Goal: Contribute content: Contribute content

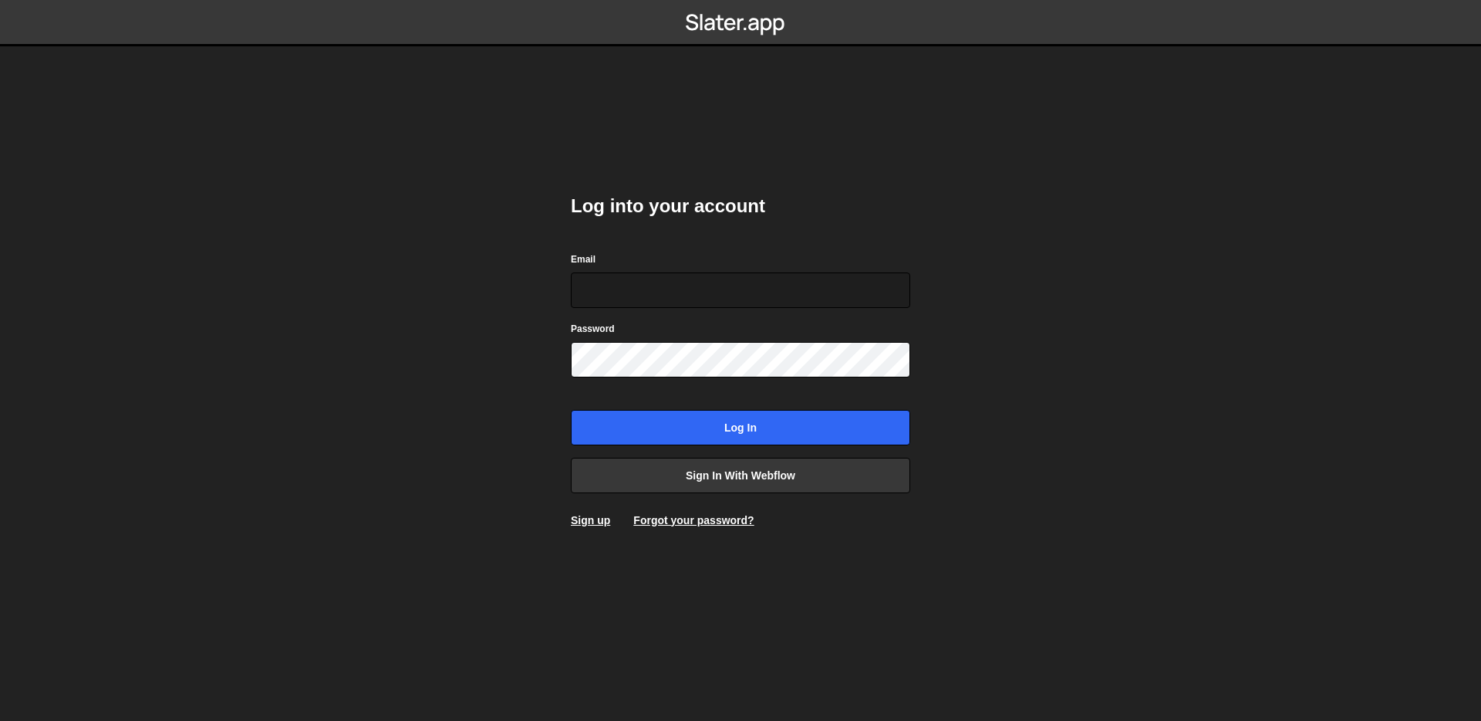
type input "[EMAIL_ADDRESS][DOMAIN_NAME]"
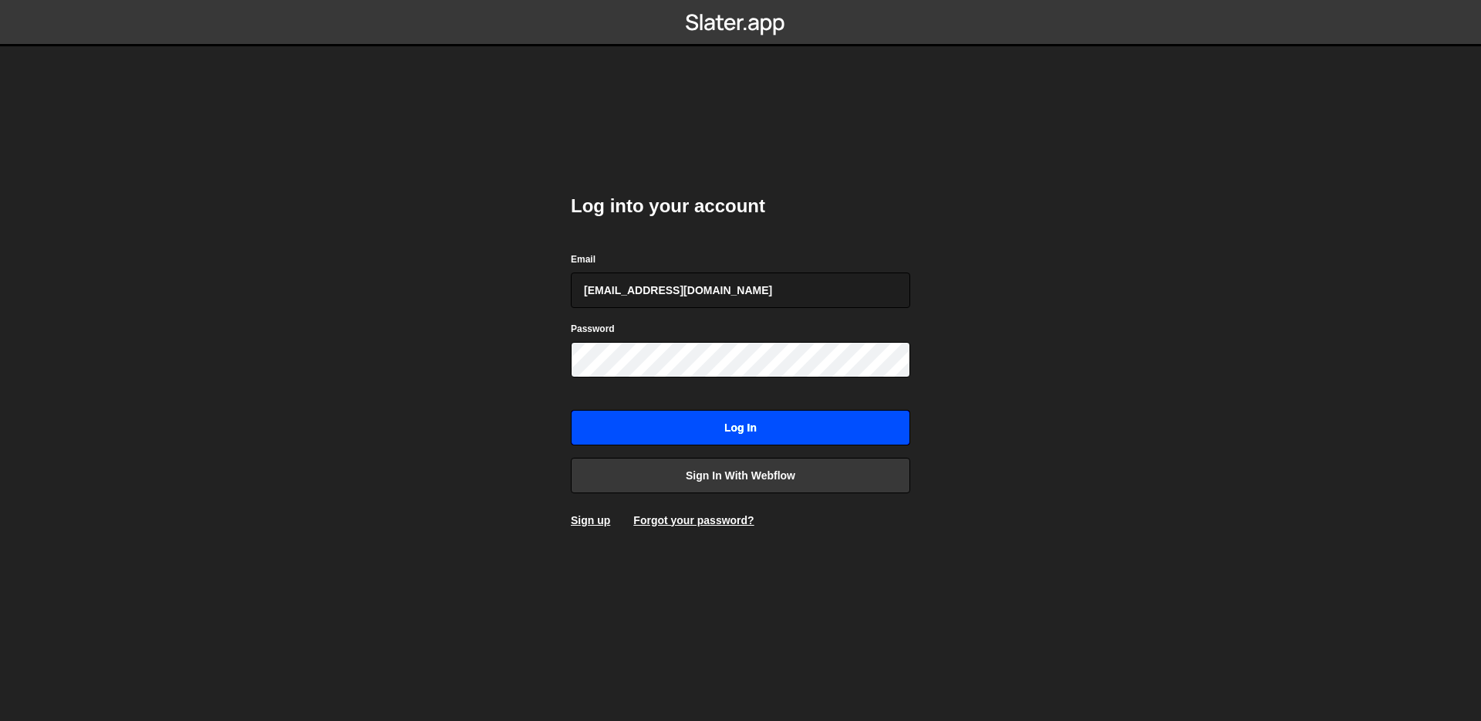
click at [753, 431] on input "Log in" at bounding box center [740, 427] width 339 height 35
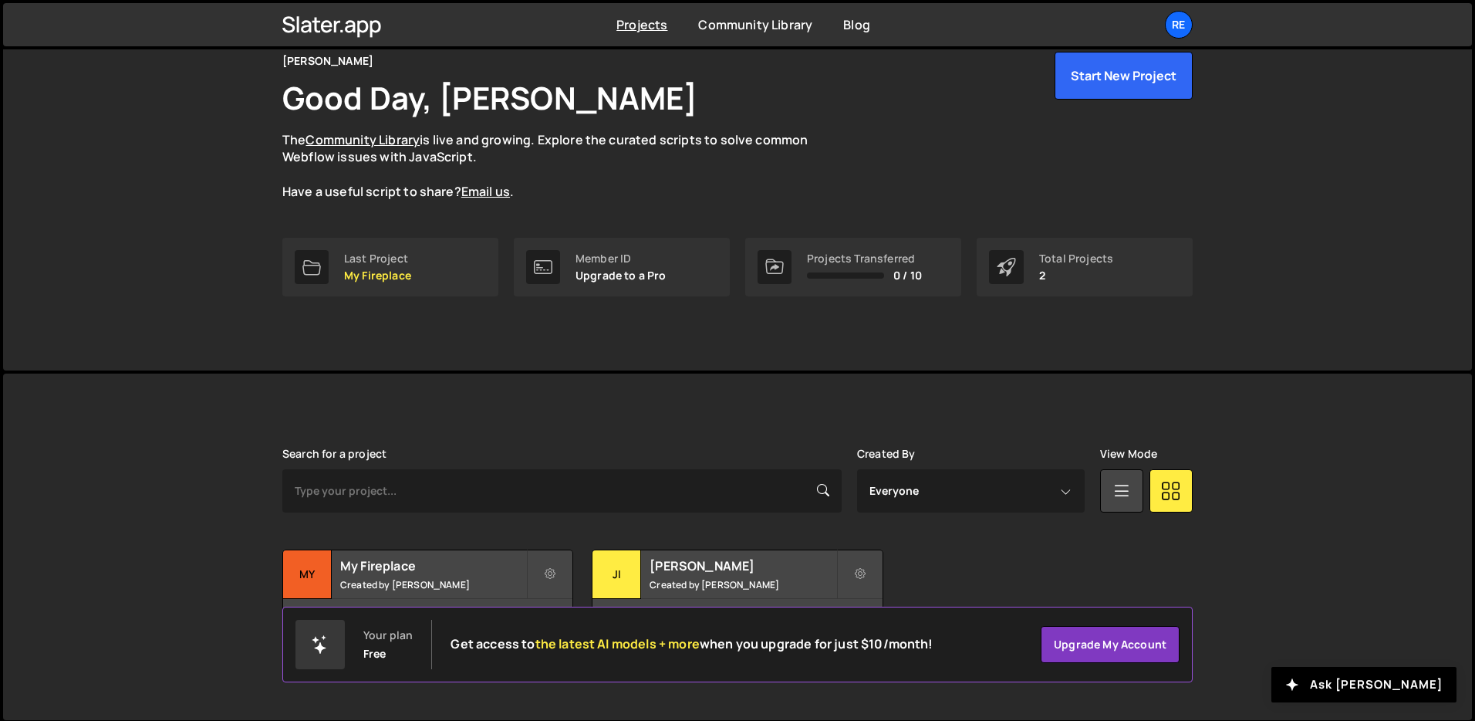
scroll to position [74, 0]
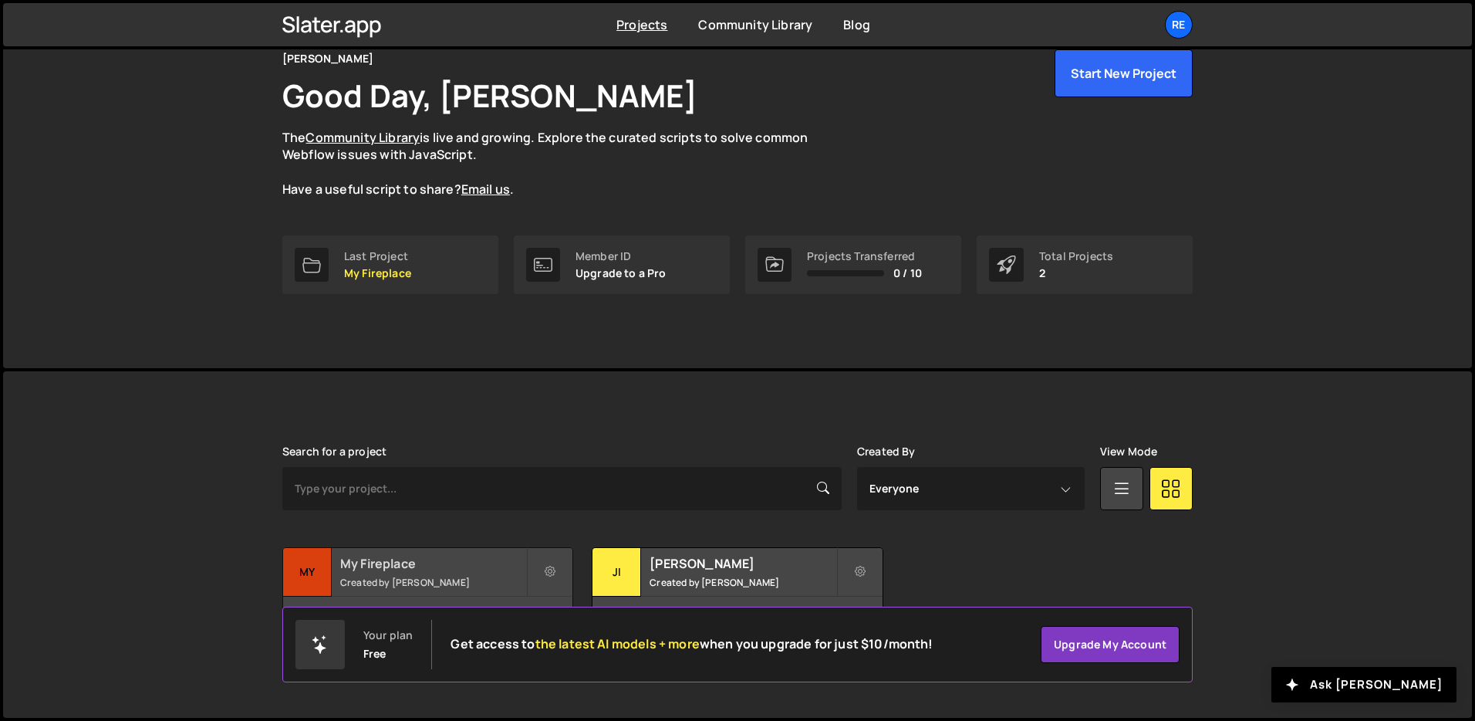
click at [429, 576] on small "Created by Zeyin Lu" at bounding box center [433, 582] width 186 height 13
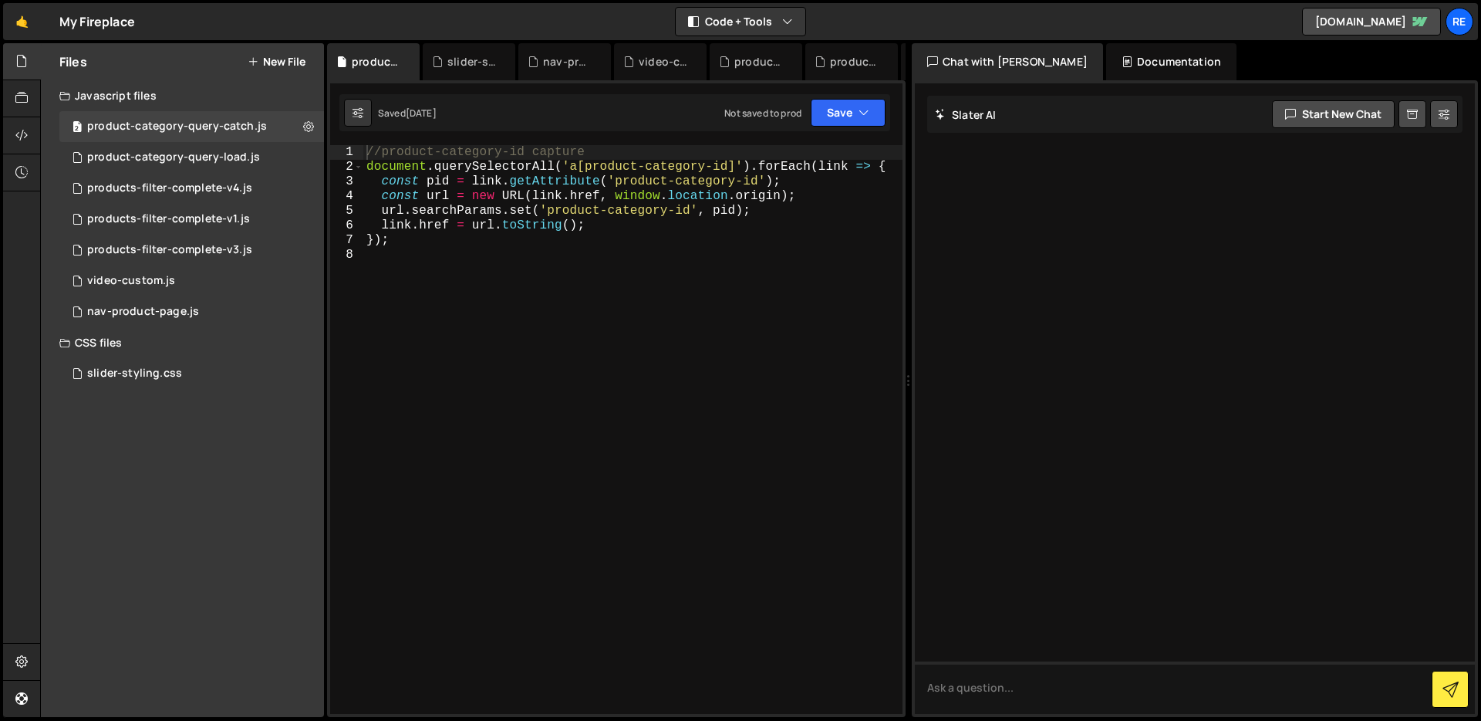
click at [143, 340] on div "CSS files" at bounding box center [182, 342] width 283 height 31
click at [151, 340] on div "CSS files" at bounding box center [182, 342] width 283 height 31
click at [275, 61] on button "New File" at bounding box center [277, 62] width 58 height 12
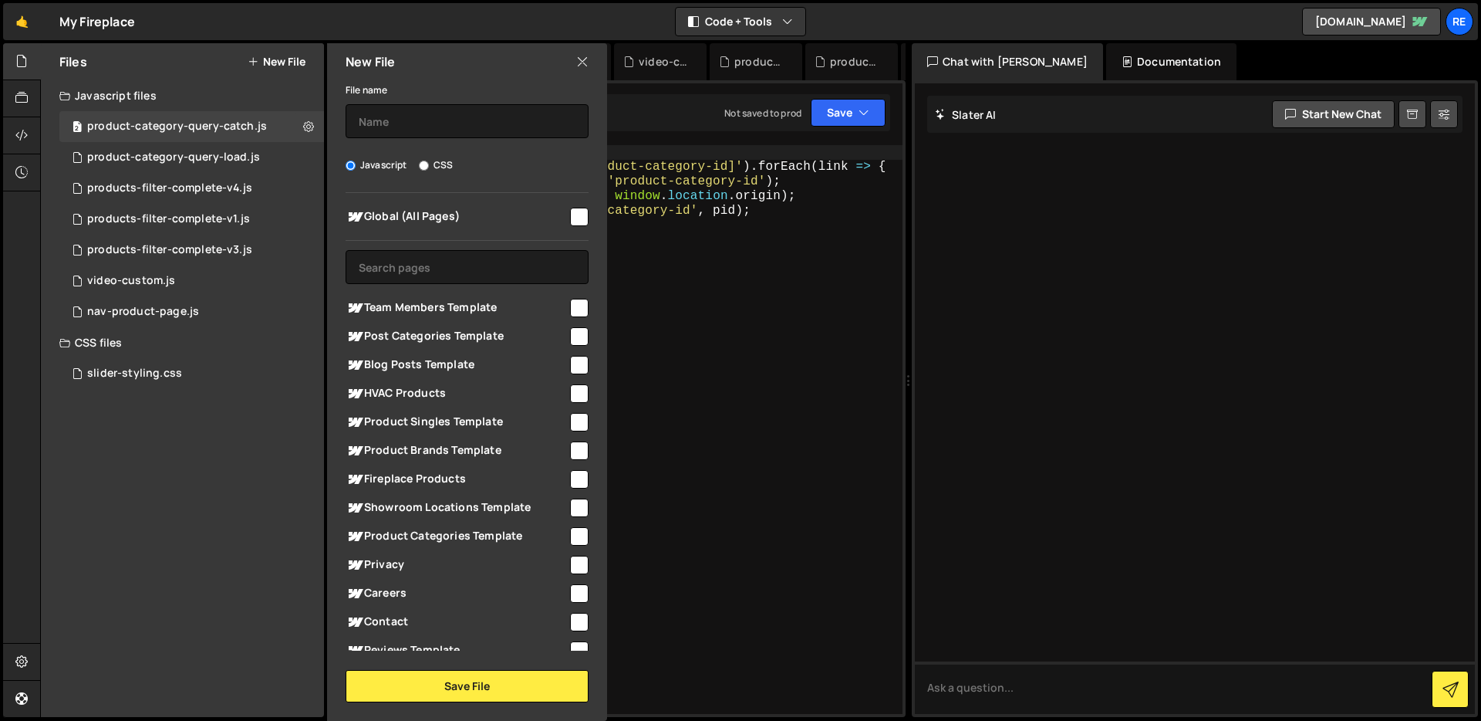
click at [432, 165] on label "CSS" at bounding box center [436, 164] width 34 height 15
click at [423, 170] on input "CSS" at bounding box center [424, 165] width 10 height 10
radio input "true"
click at [396, 124] on input "text" at bounding box center [467, 121] width 243 height 34
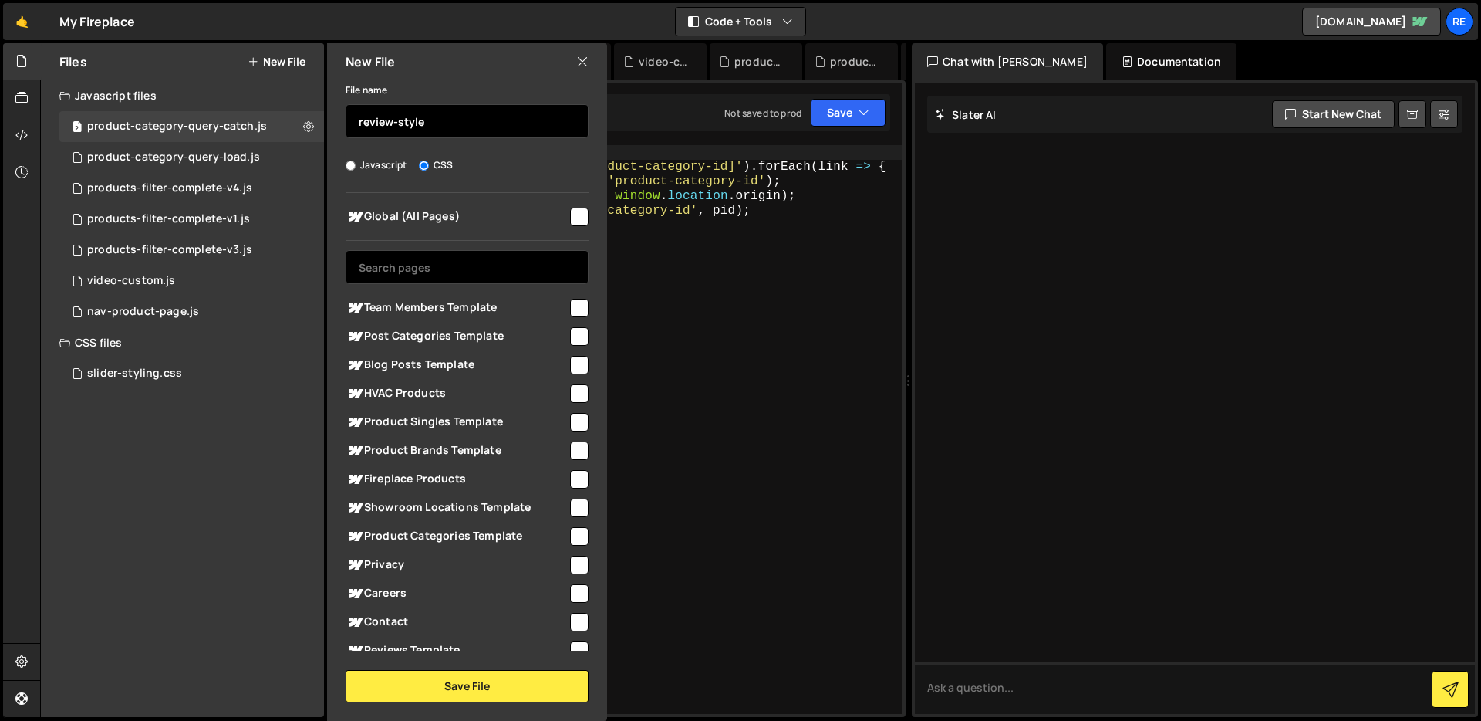
type input "review-style"
click at [414, 264] on input "text" at bounding box center [467, 267] width 243 height 34
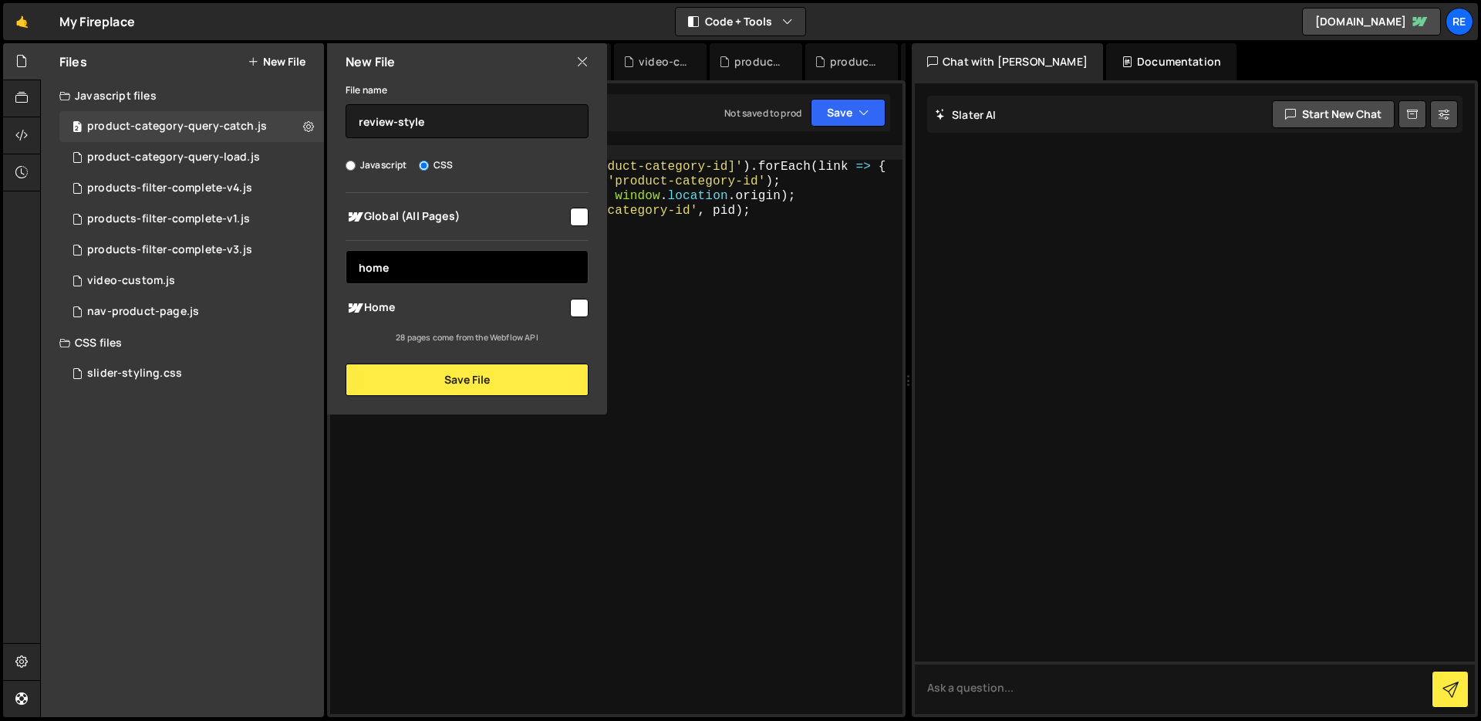
type input "home"
click at [471, 315] on span "Home" at bounding box center [457, 308] width 222 height 19
checkbox input "true"
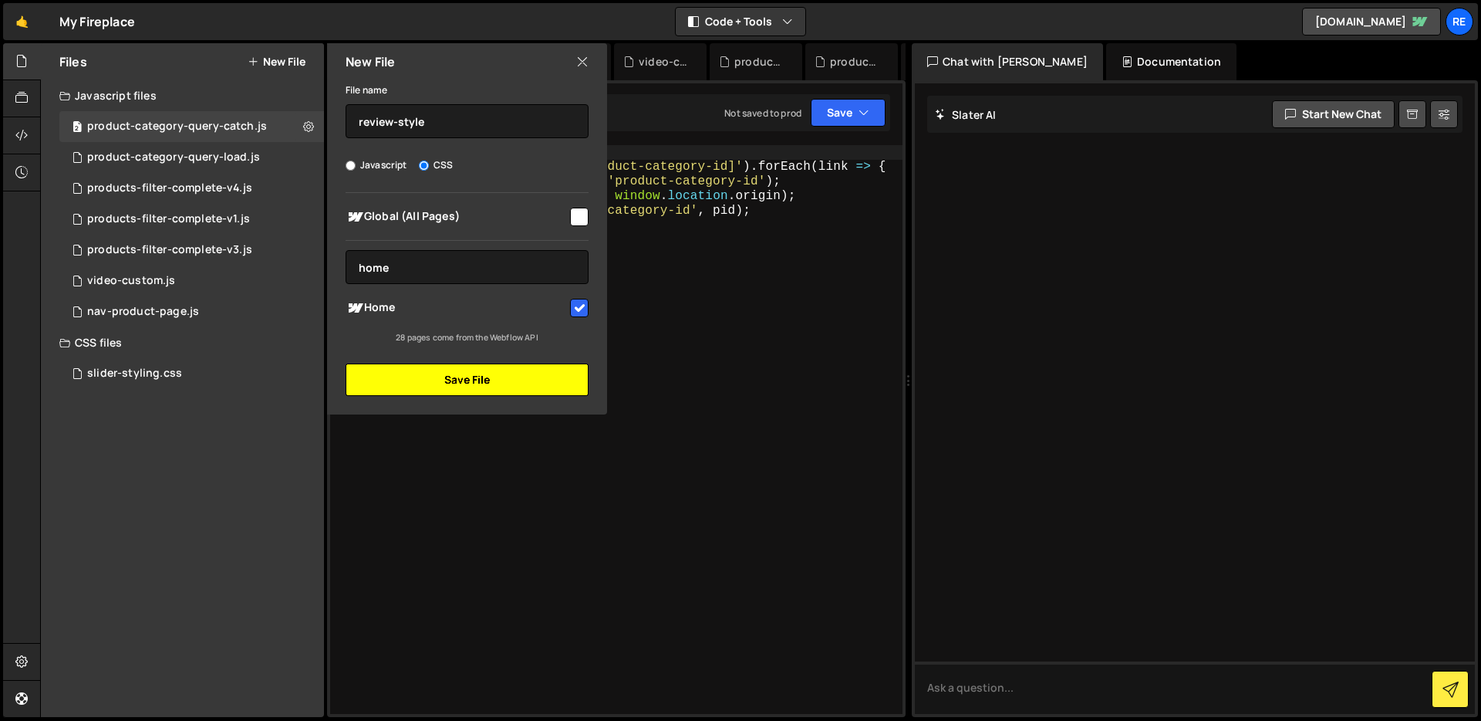
drag, startPoint x: 545, startPoint y: 390, endPoint x: 554, endPoint y: 378, distance: 14.8
click at [545, 390] on button "Save File" at bounding box center [467, 379] width 243 height 32
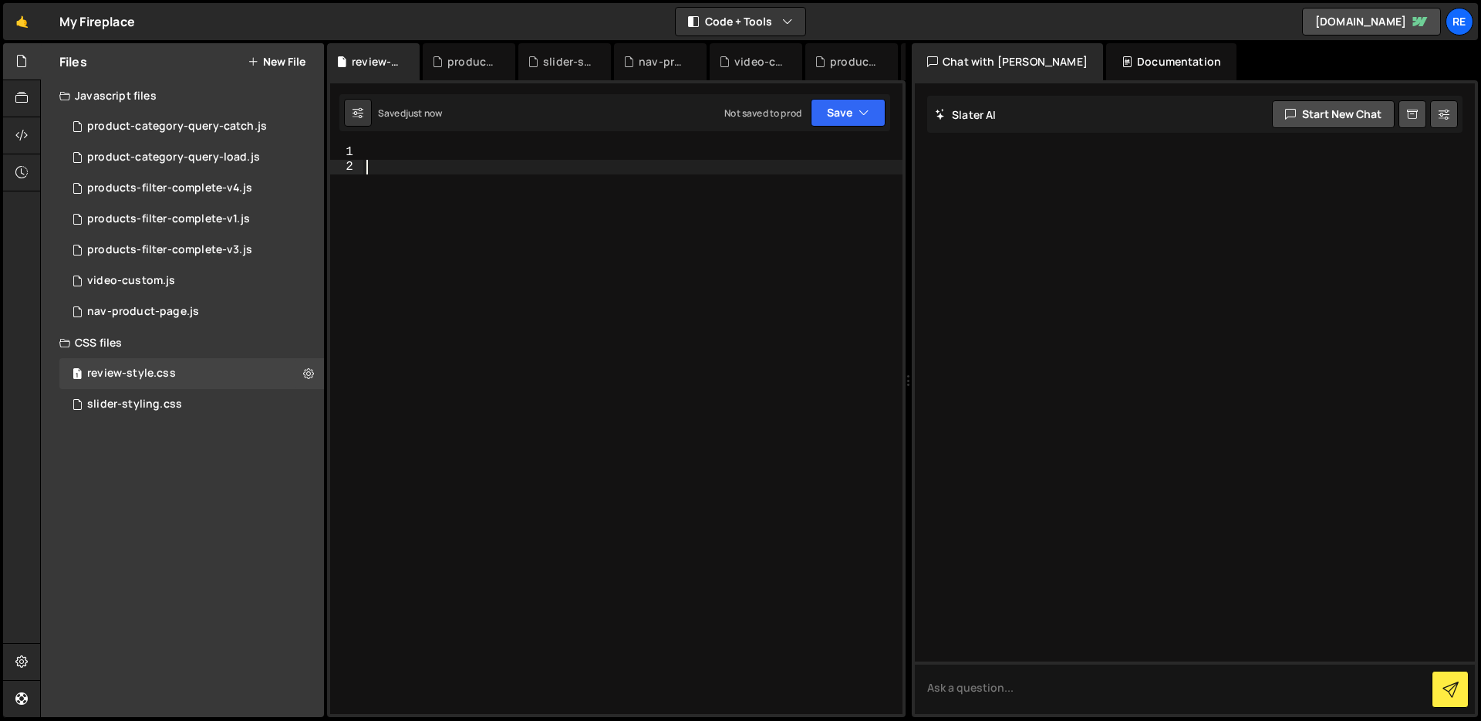
click at [551, 182] on div at bounding box center [632, 444] width 539 height 598
click at [541, 147] on div at bounding box center [632, 444] width 539 height 598
paste textarea "}"
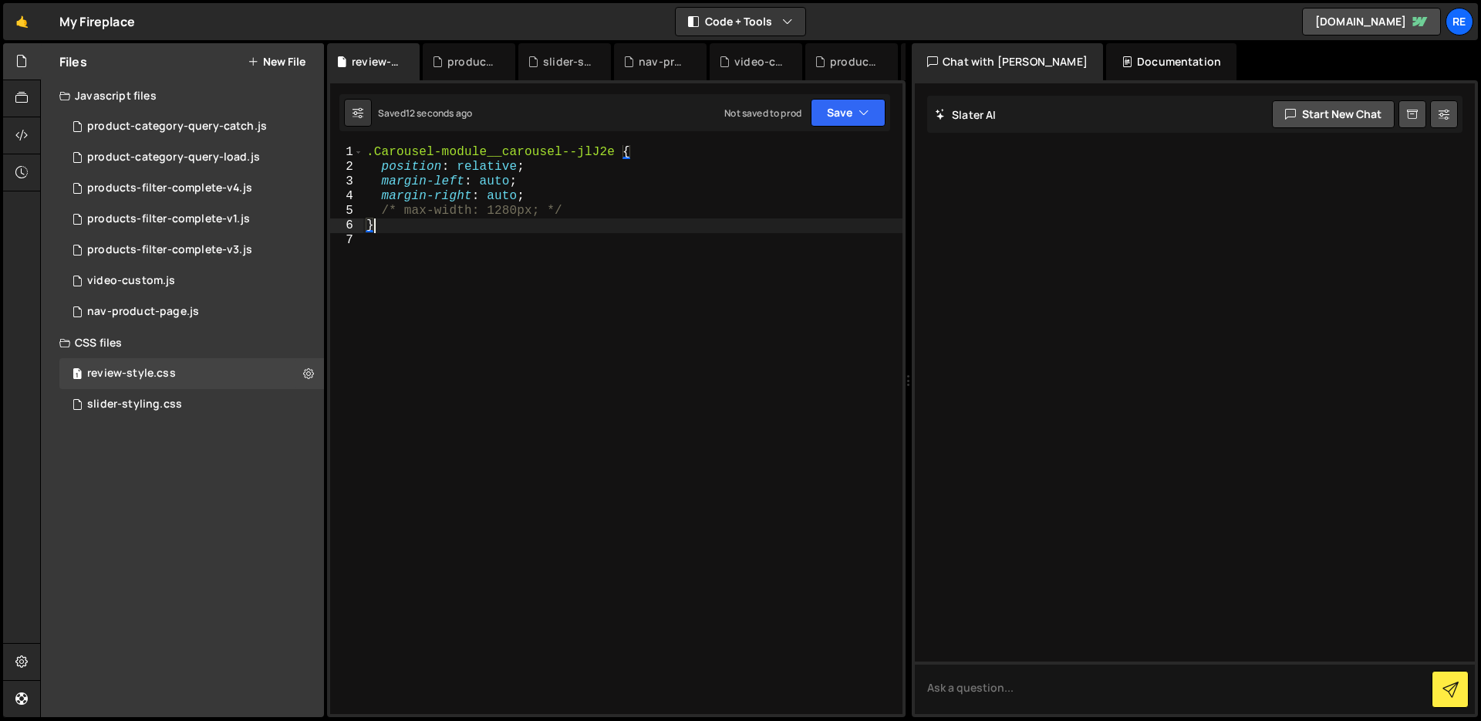
click at [555, 224] on div ".Carousel-module__carousel--jlJ2e { position : relative ; margin-left : auto ; …" at bounding box center [632, 444] width 539 height 598
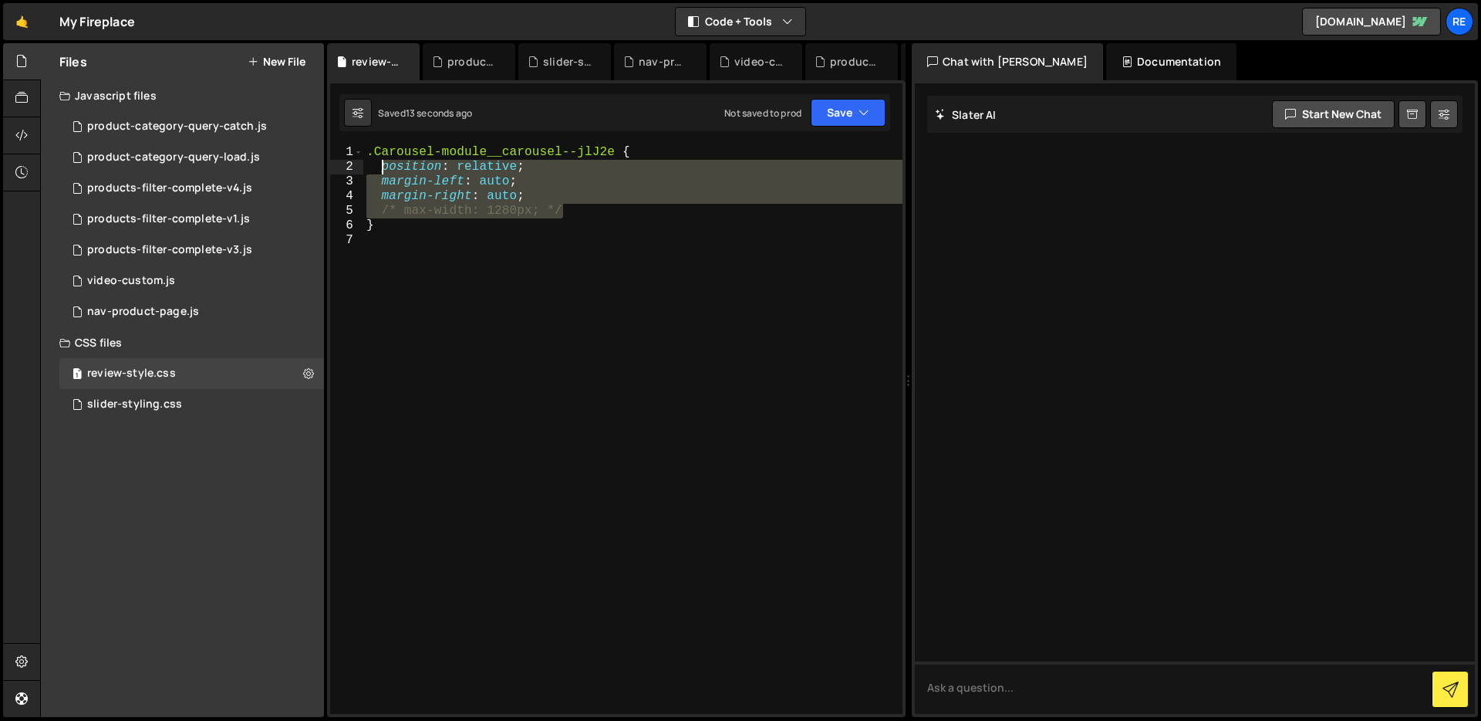
drag, startPoint x: 591, startPoint y: 210, endPoint x: 383, endPoint y: 170, distance: 212.1
click at [383, 170] on div ".Carousel-module__carousel--jlJ2e { position : relative ; margin-left : auto ; …" at bounding box center [632, 444] width 539 height 598
type textarea "position: relative; margin-left: auto;"
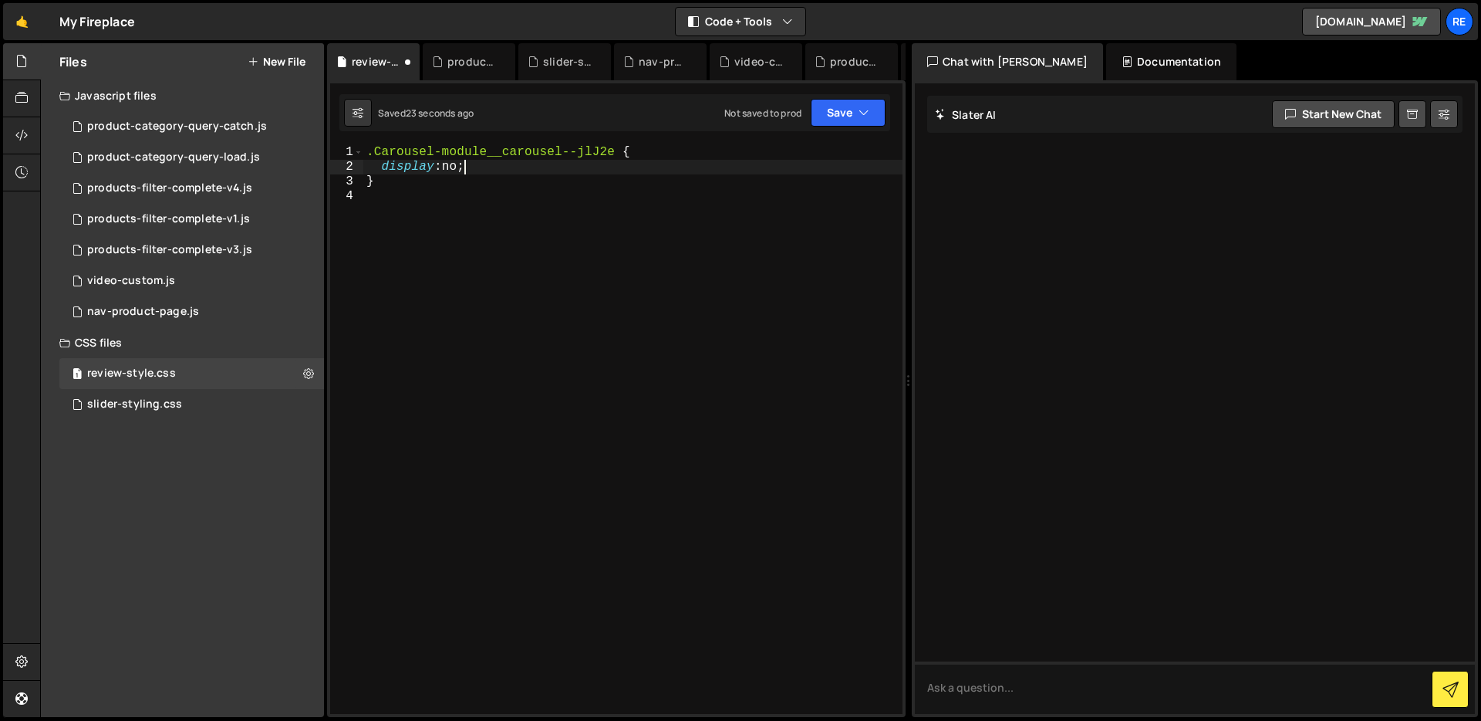
scroll to position [0, 6]
type textarea "display: none;"
click at [630, 234] on div ".Carousel-module__carousel--jlJ2e { display : none ; }" at bounding box center [632, 444] width 539 height 598
type textarea "}"
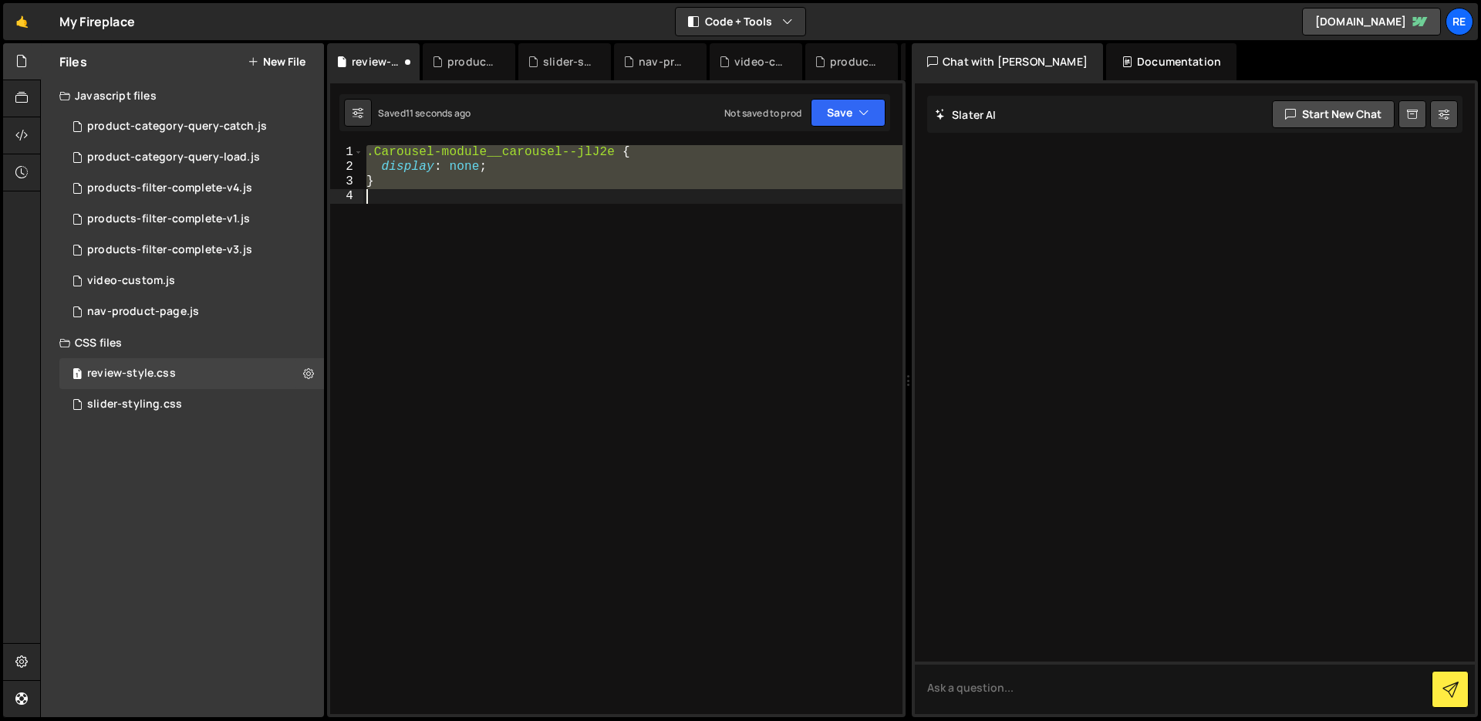
click at [581, 197] on div ".Carousel-module__carousel--jlJ2e { display : none ; }" at bounding box center [632, 429] width 539 height 569
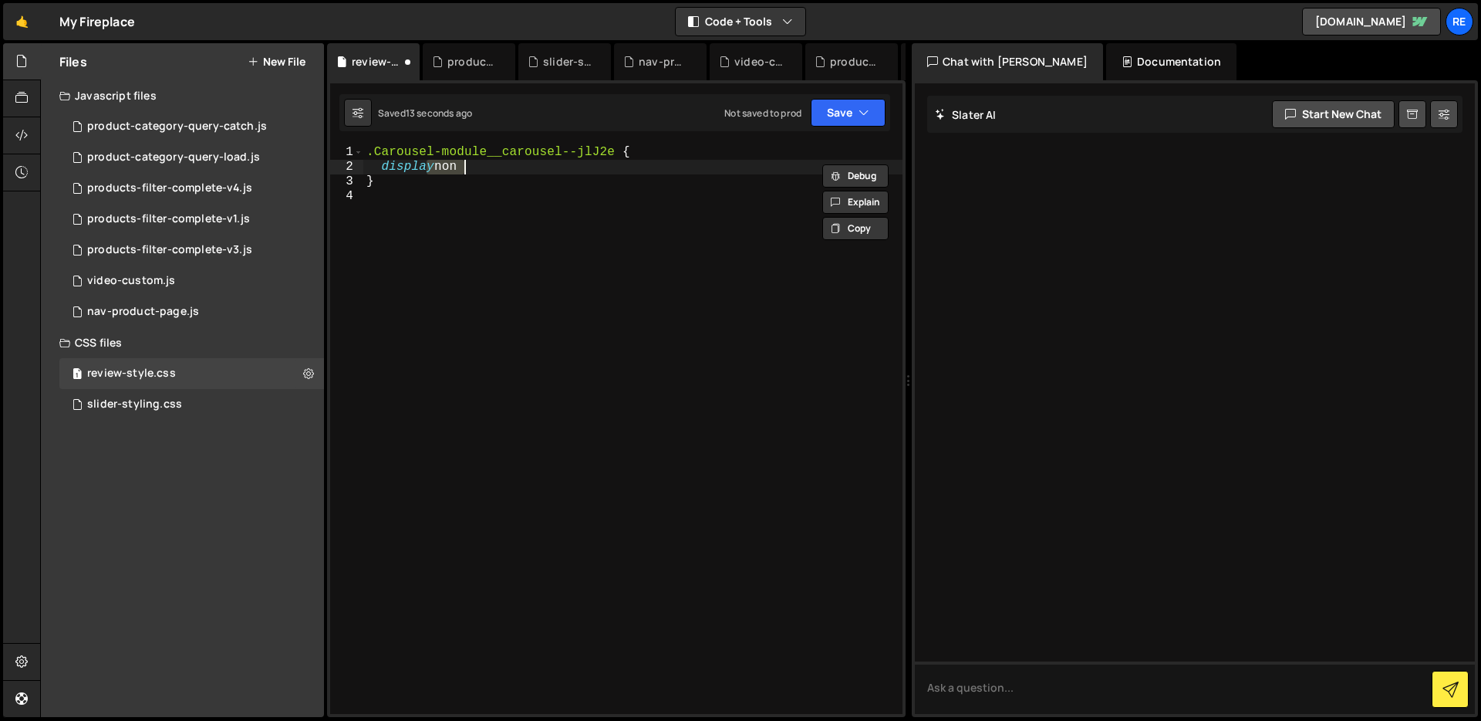
type textarea "display"
type textarea "margin-right: auto; /* max-width: 1280px; */"
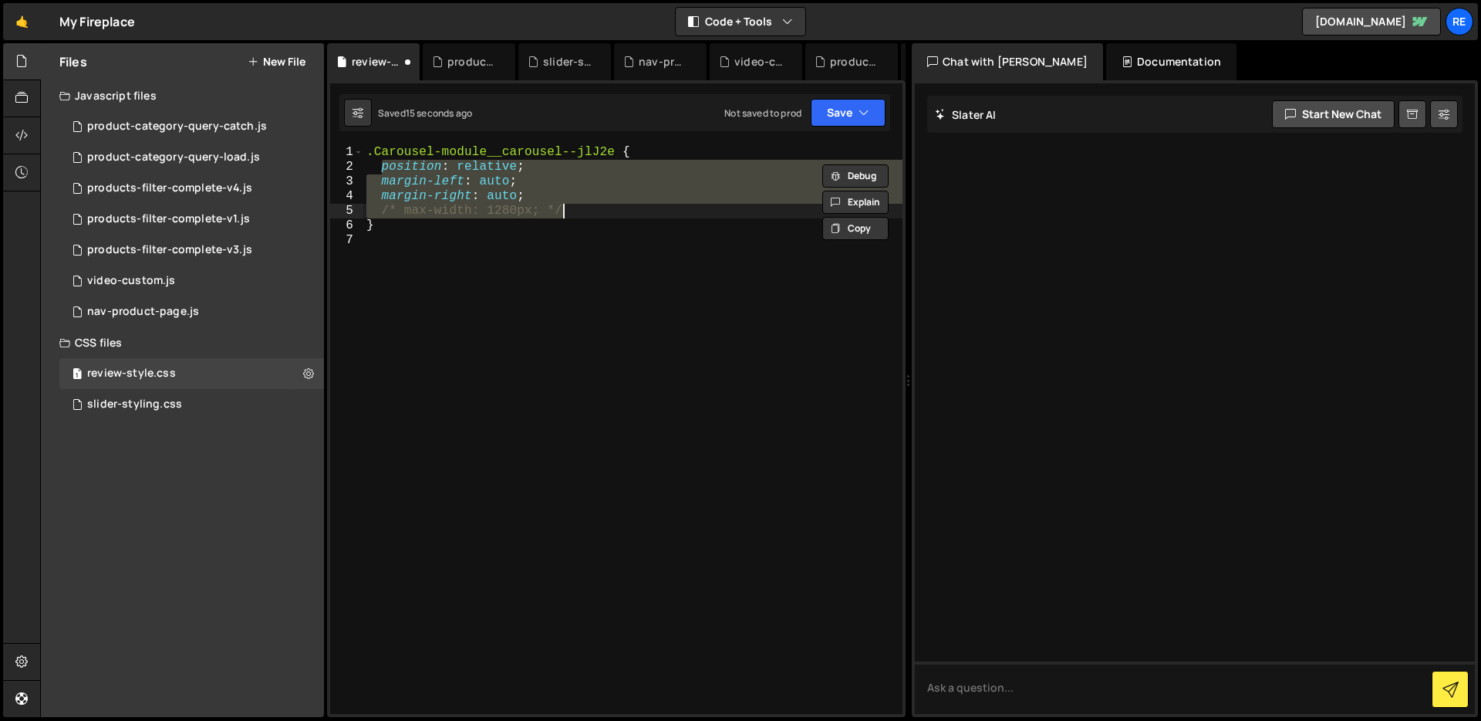
drag, startPoint x: 673, startPoint y: 245, endPoint x: 680, endPoint y: 250, distance: 8.8
click at [673, 246] on div ".Carousel-module__carousel--jlJ2e { position : relative ; margin-left : auto ; …" at bounding box center [632, 444] width 539 height 598
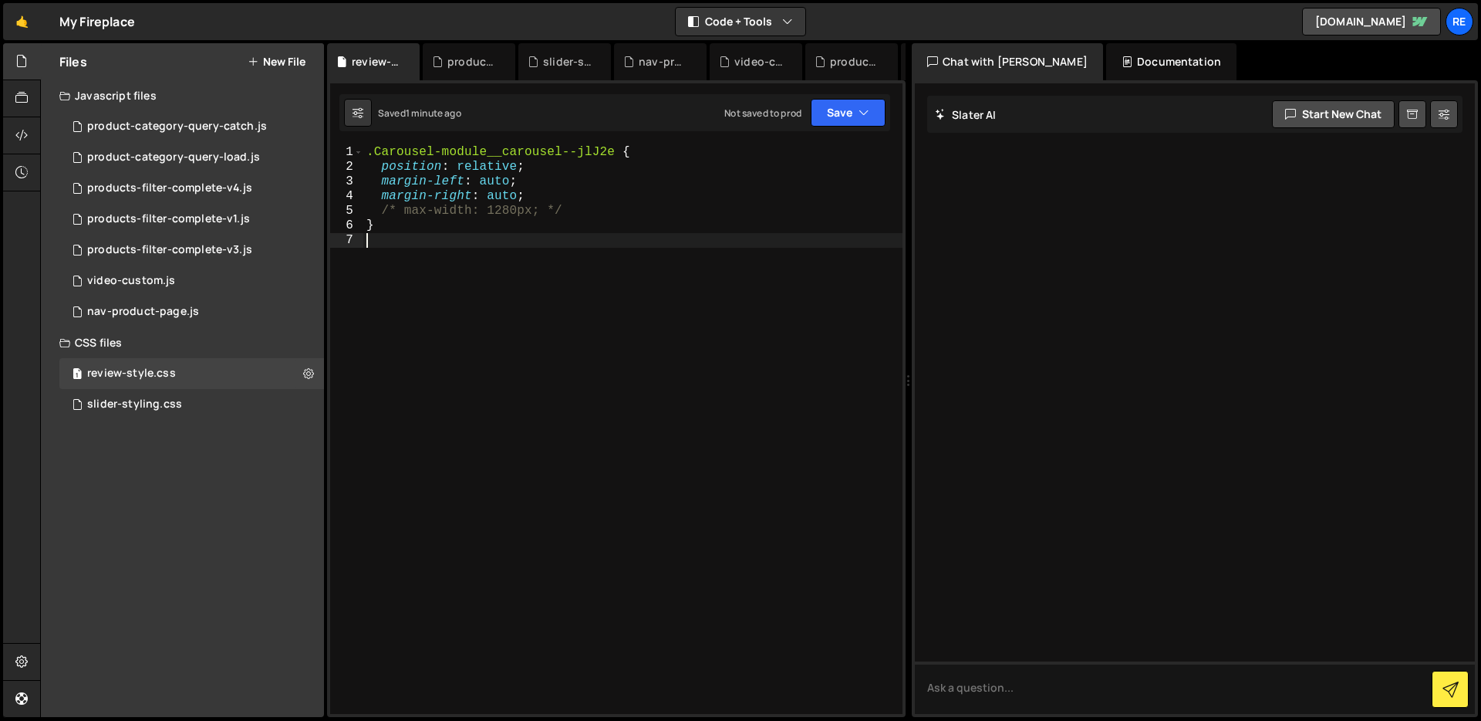
click at [555, 244] on div ".Carousel-module__carousel--jlJ2e { position : relative ; margin-left : auto ; …" at bounding box center [632, 444] width 539 height 598
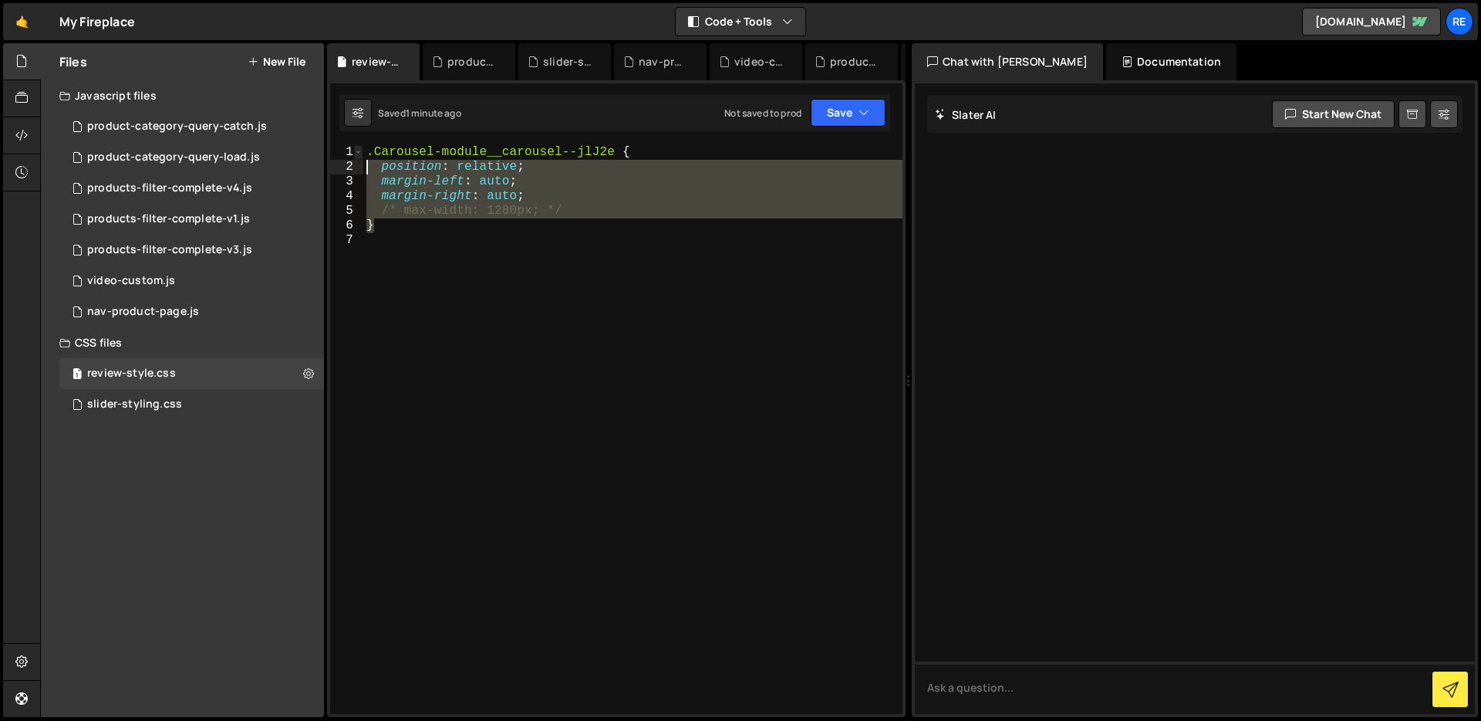
drag, startPoint x: 453, startPoint y: 233, endPoint x: 360, endPoint y: 152, distance: 123.6
click at [360, 152] on div "1 2 3 4 5 6 7 .Carousel-module__carousel--jlJ2e { position : relative ; margin-…" at bounding box center [616, 429] width 572 height 569
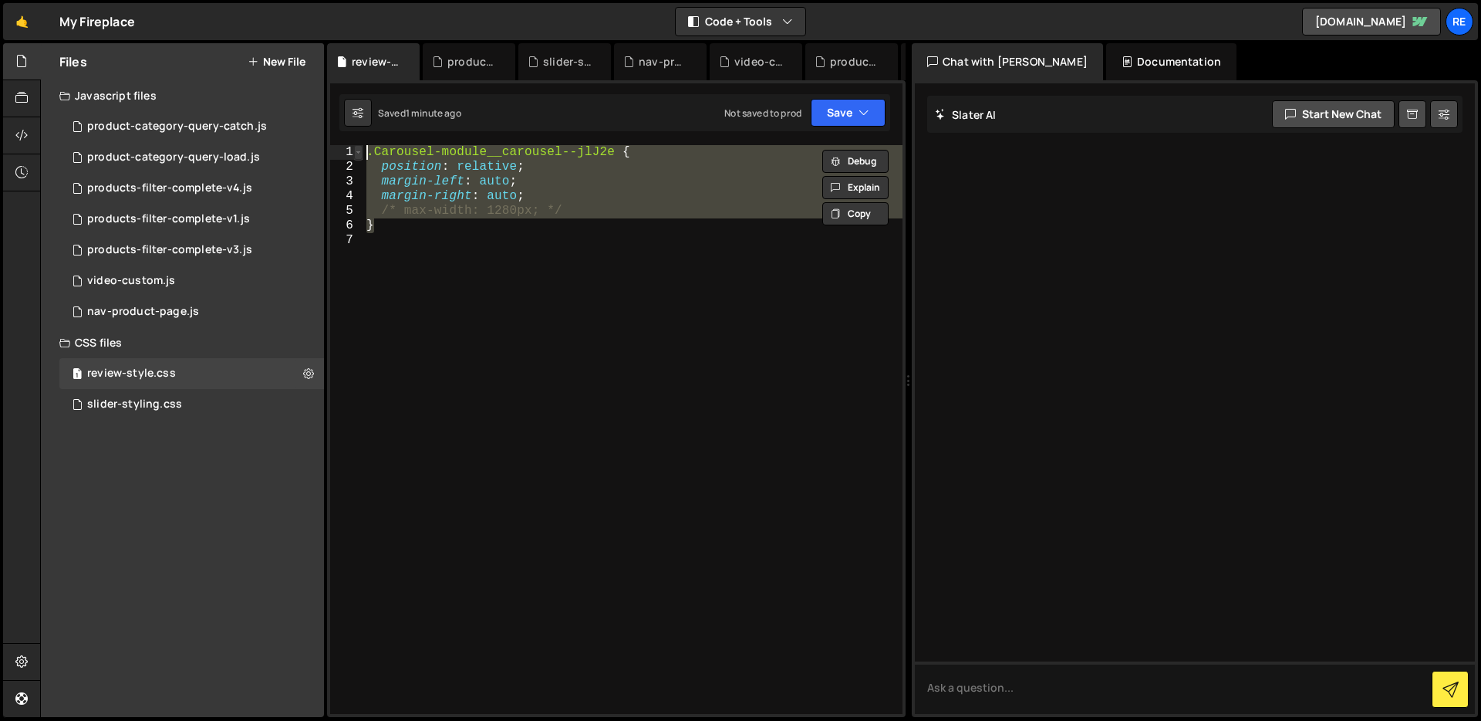
type textarea "/*.Carousel-module__carousel--jlJ2e {*/ /* position: relative;*/"
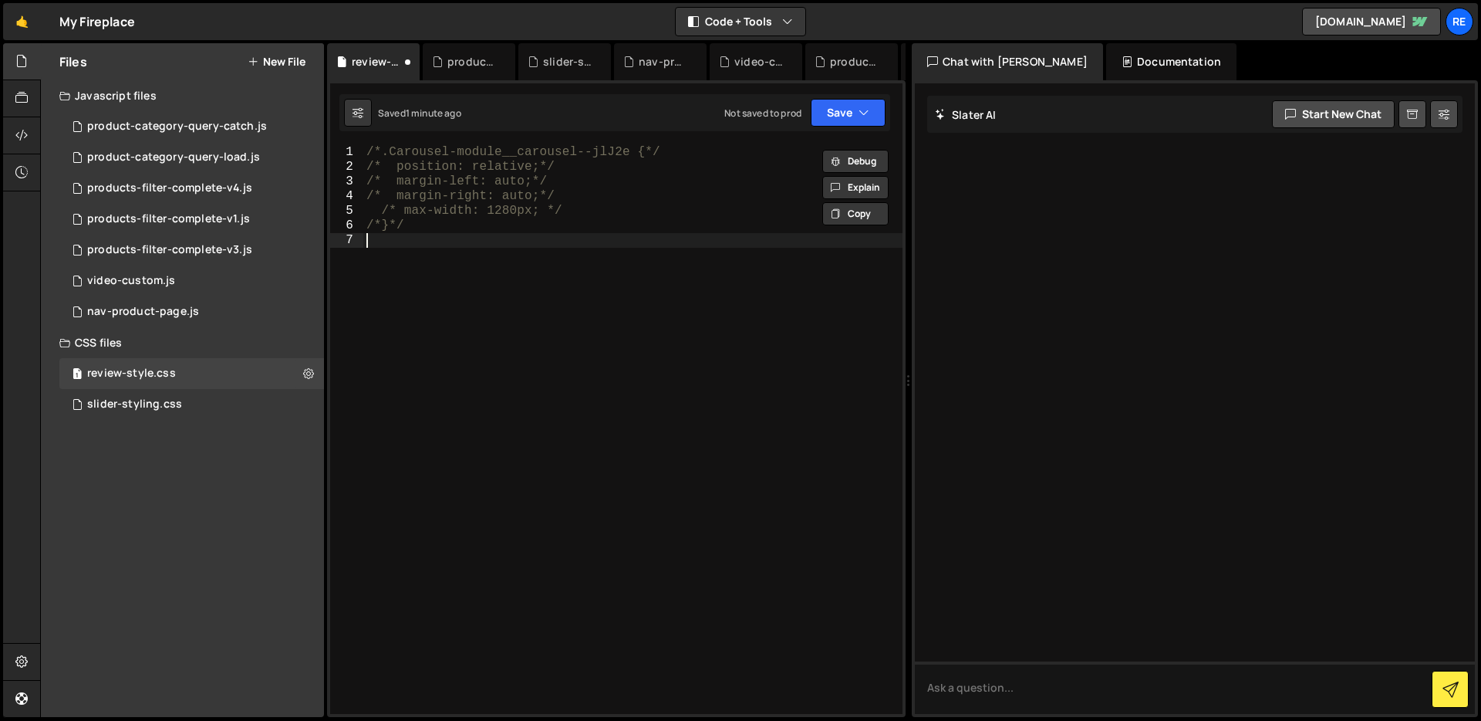
click at [427, 262] on div "/*.Carousel-module__carousel--jlJ2e {*/ /* position: relative;*/ /* margin-left…" at bounding box center [632, 444] width 539 height 598
click at [426, 265] on div "/*.Carousel-module__carousel--jlJ2e {*/ /* position: relative;*/ /* margin-left…" at bounding box center [632, 444] width 539 height 598
paste textarea "jlJ2e"
type textarea "jlJ2e"
paste textarea "}"
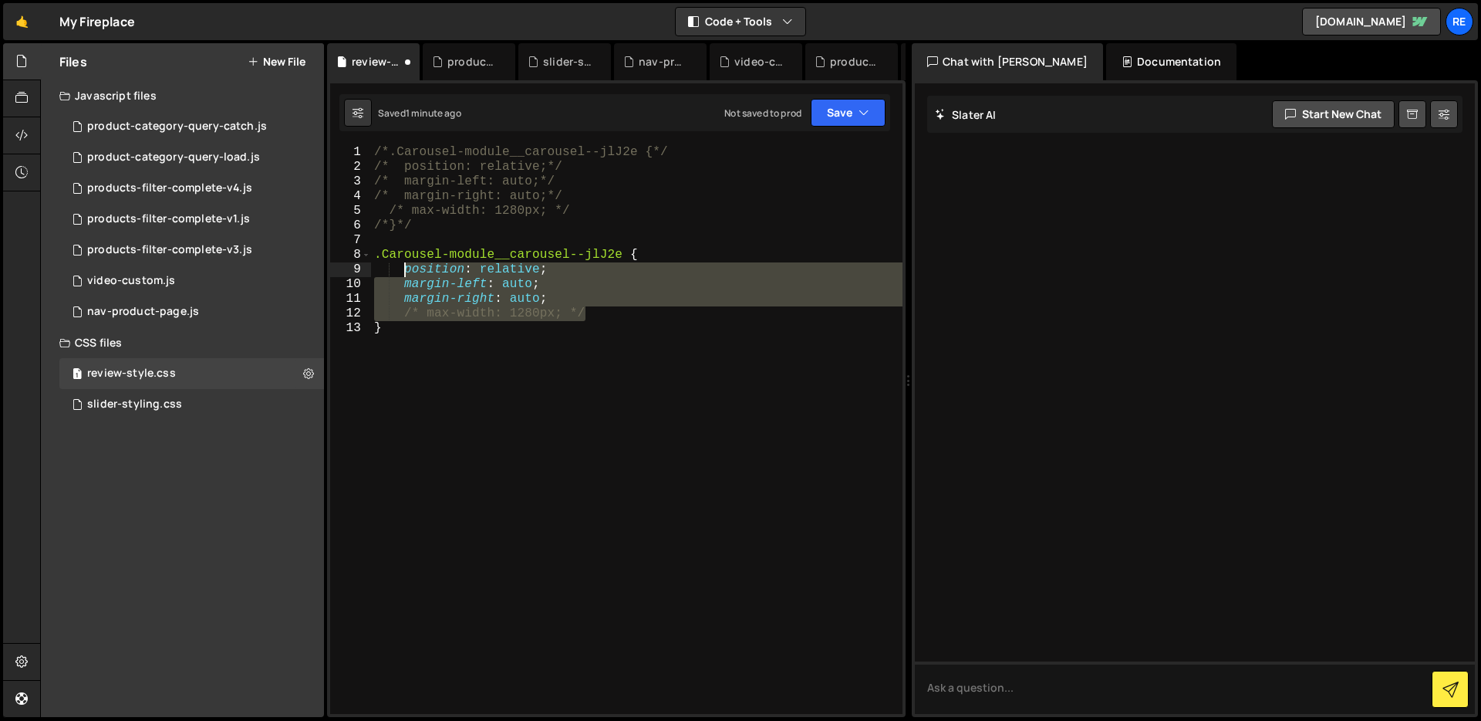
drag, startPoint x: 582, startPoint y: 317, endPoint x: 404, endPoint y: 274, distance: 183.4
click at [404, 274] on div "/*.Carousel-module__carousel--jlJ2e {*/ /* position: relative;*/ /* margin-left…" at bounding box center [637, 444] width 532 height 598
type textarea "position: relative; margin-left: auto;"
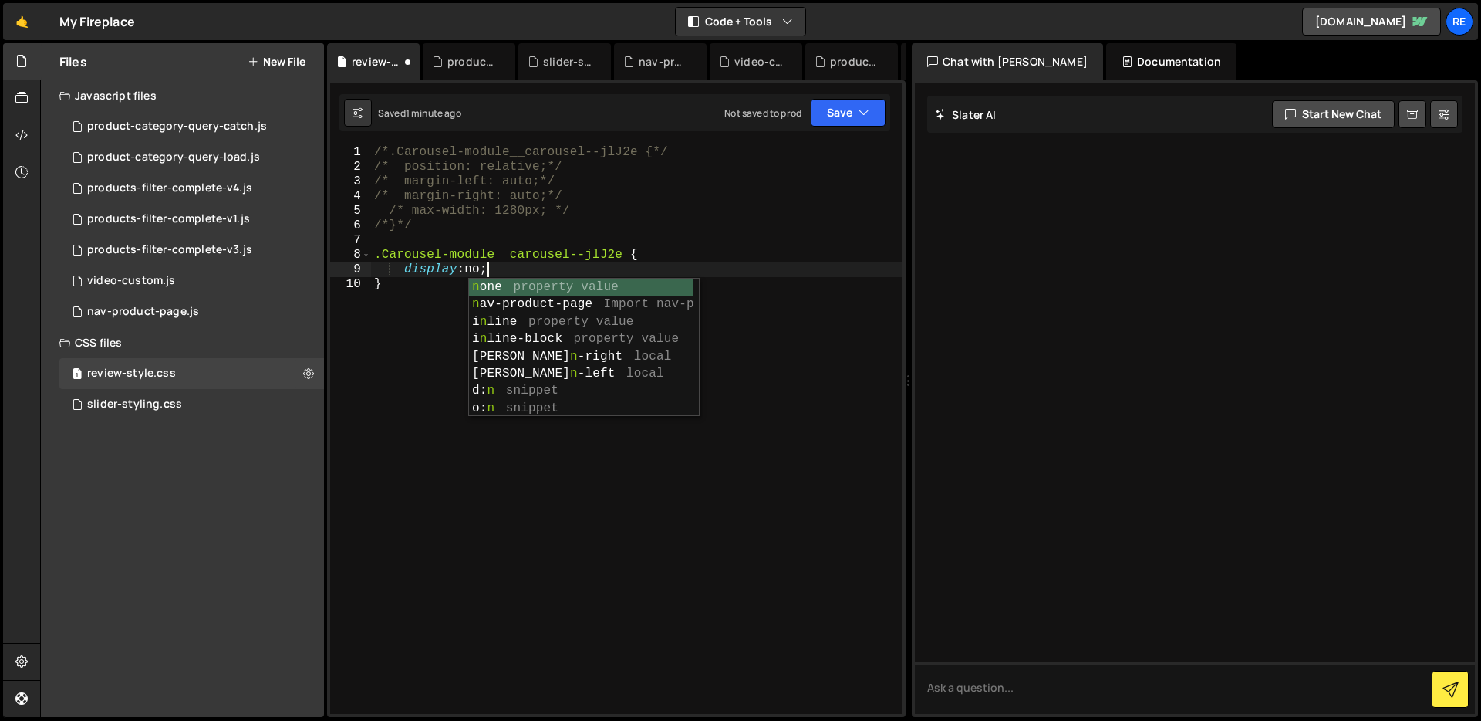
scroll to position [0, 7]
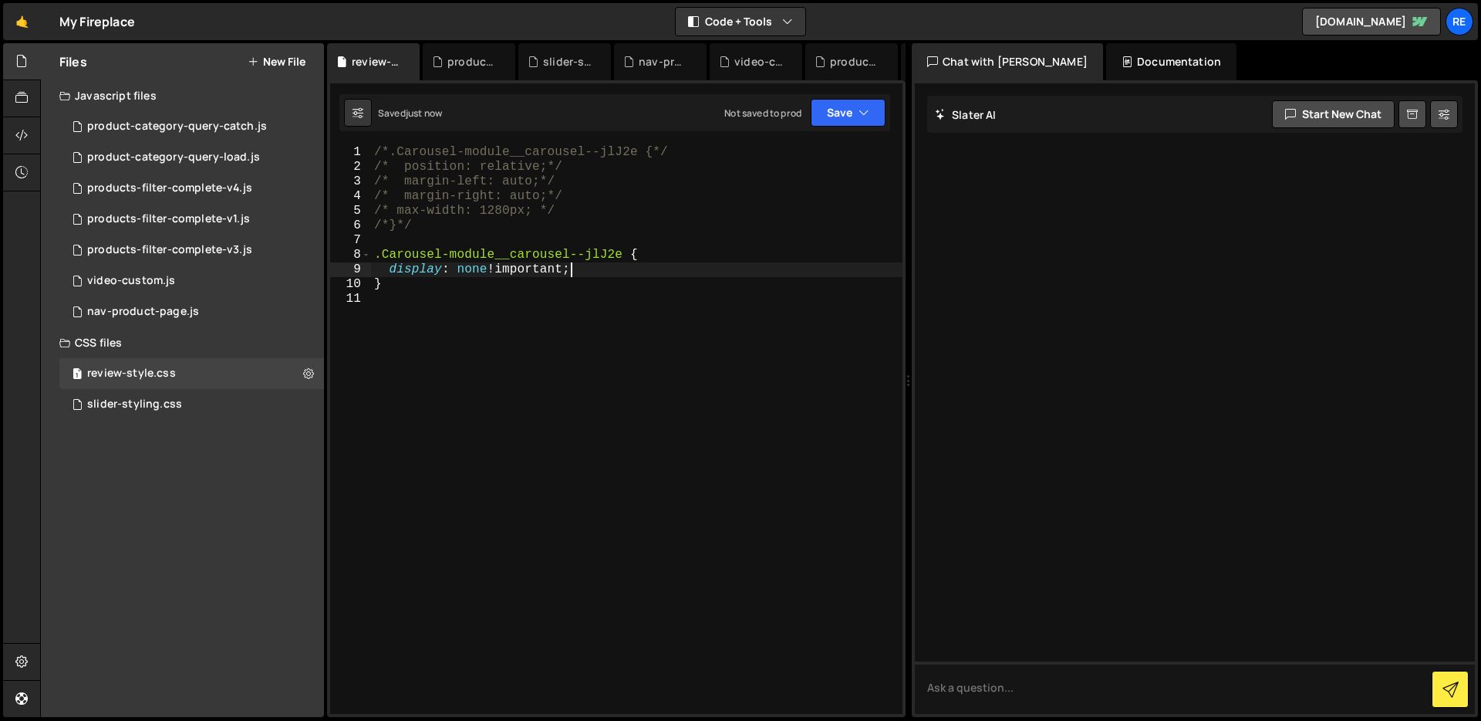
type textarea "display: none !important;"
click at [307, 375] on icon at bounding box center [308, 373] width 11 height 15
type input "review-style"
radio input "false"
radio input "true"
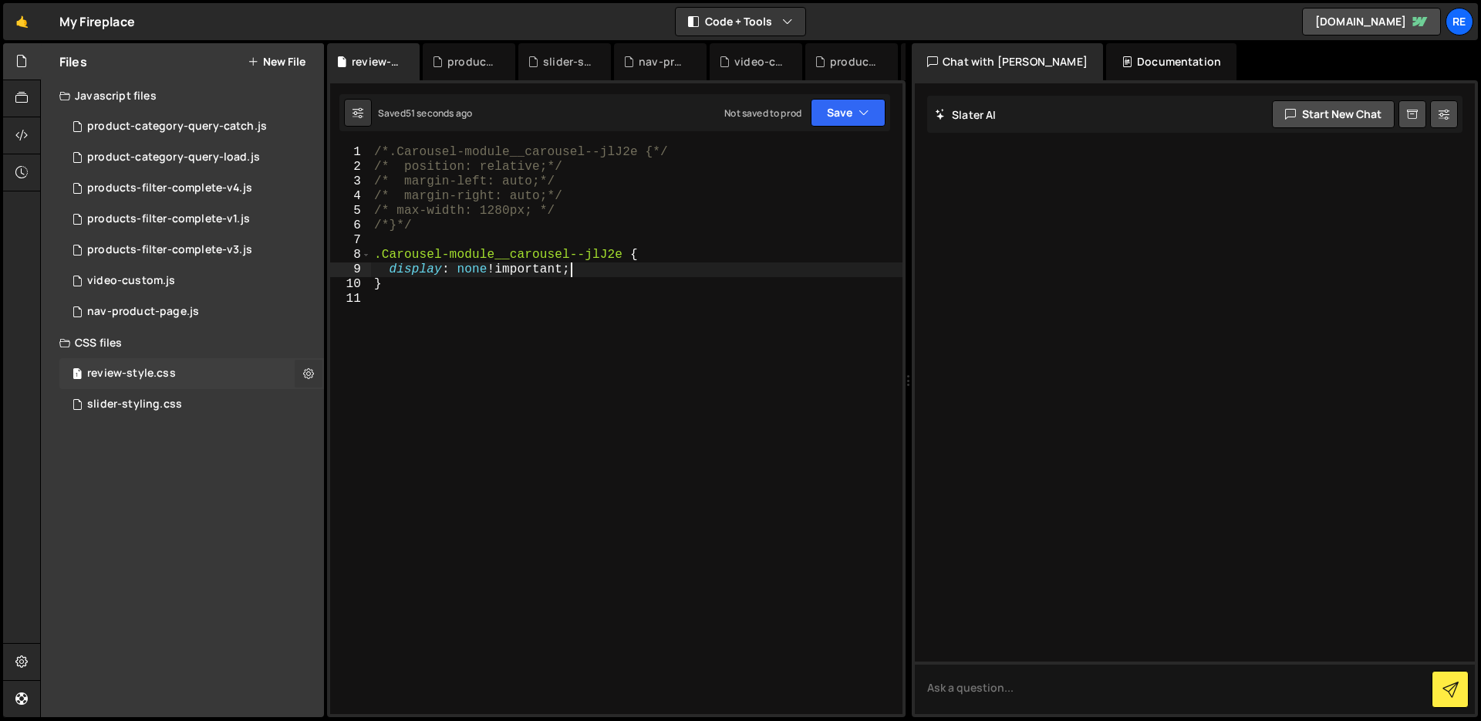
checkbox input "true"
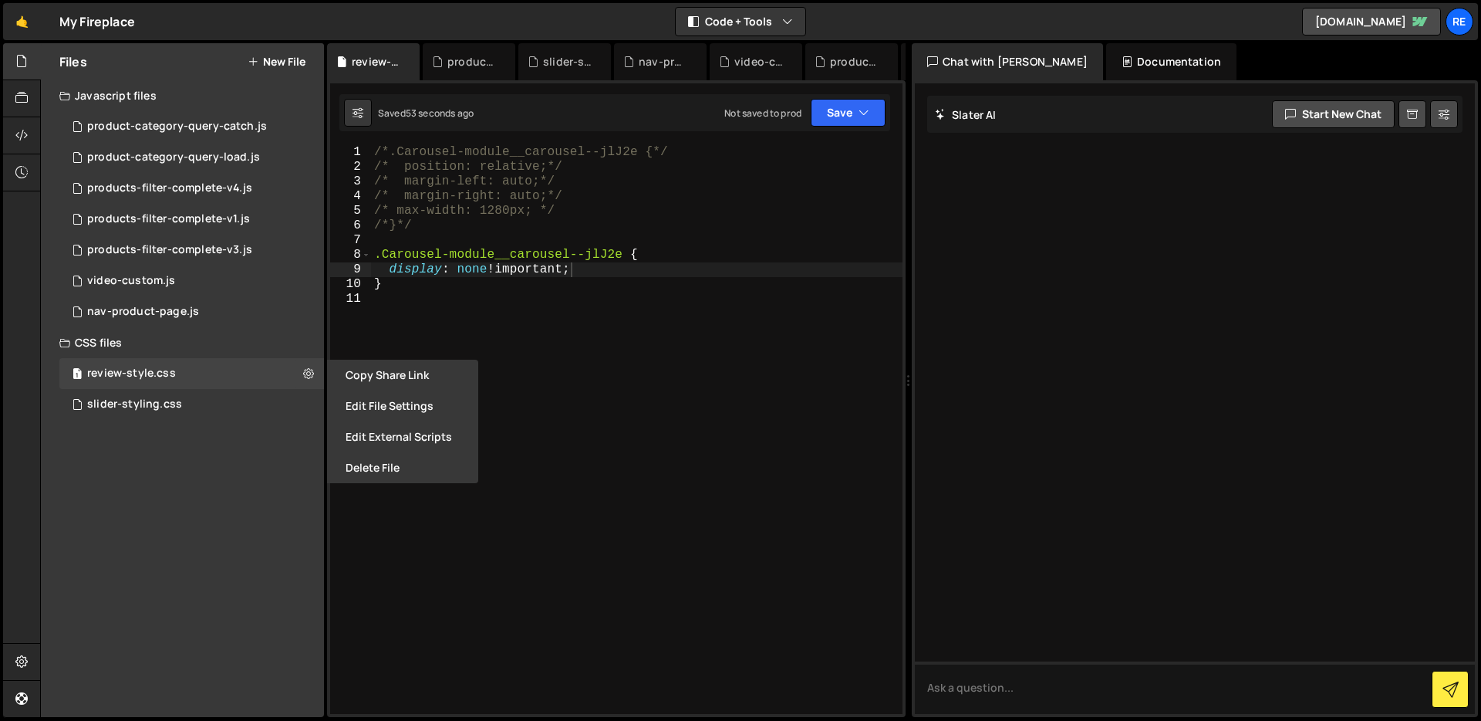
click at [411, 408] on button "Edit File Settings" at bounding box center [402, 405] width 151 height 31
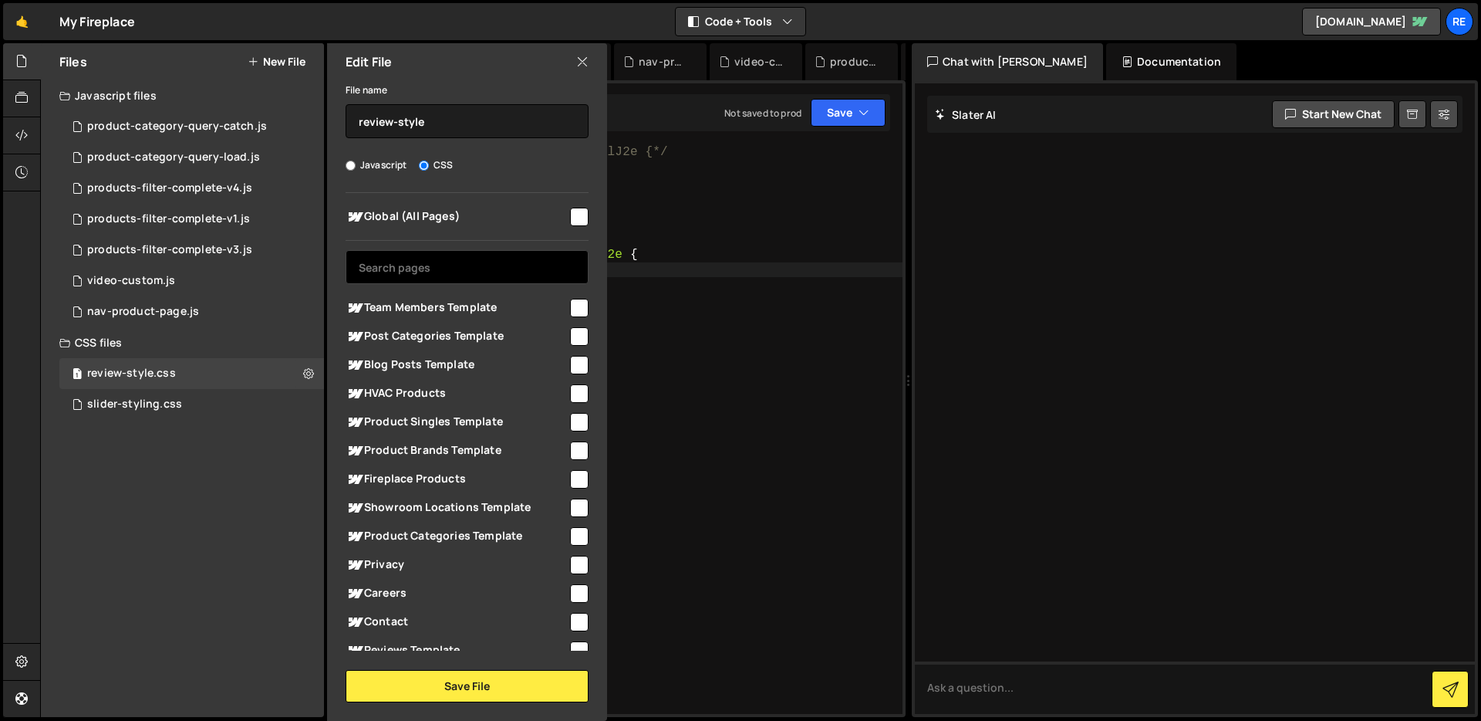
click at [478, 255] on input "text" at bounding box center [467, 267] width 243 height 34
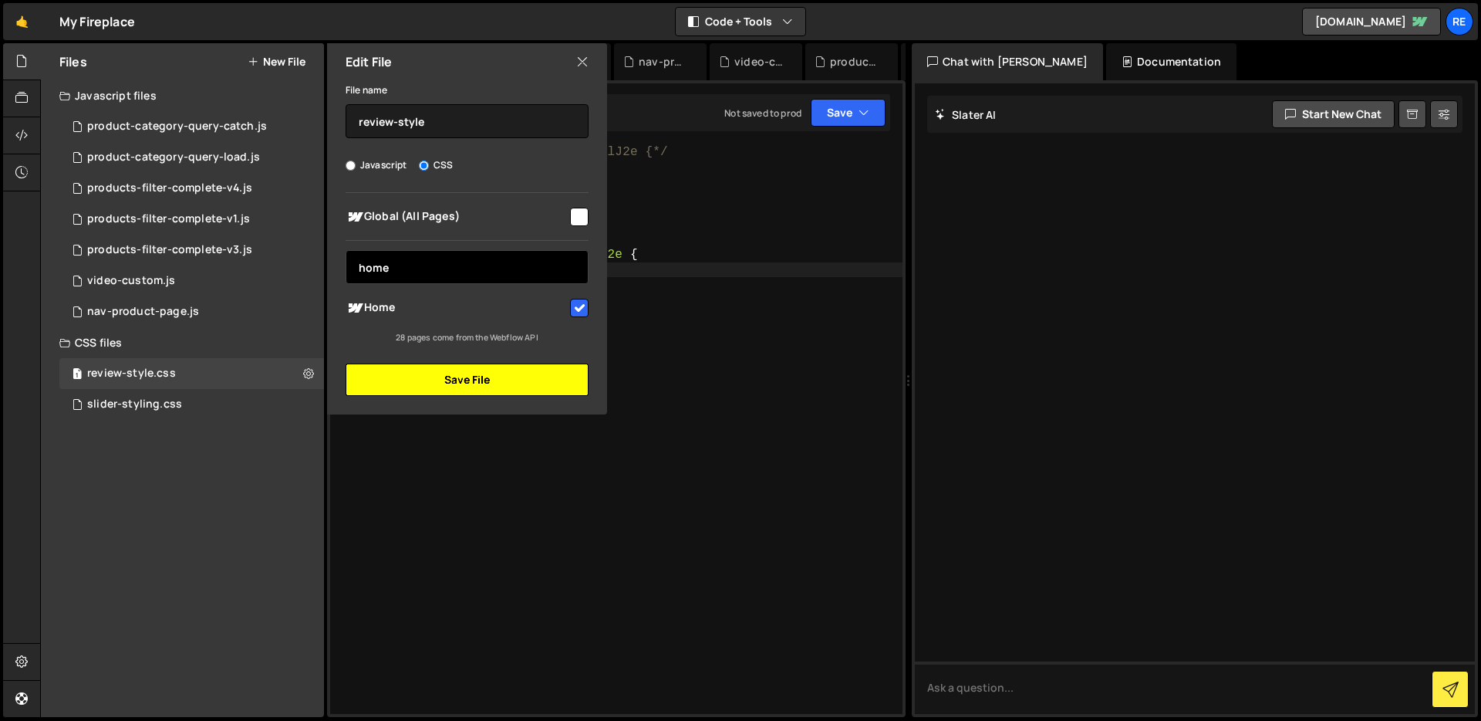
type input "home"
click at [504, 383] on button "Save File" at bounding box center [467, 379] width 243 height 32
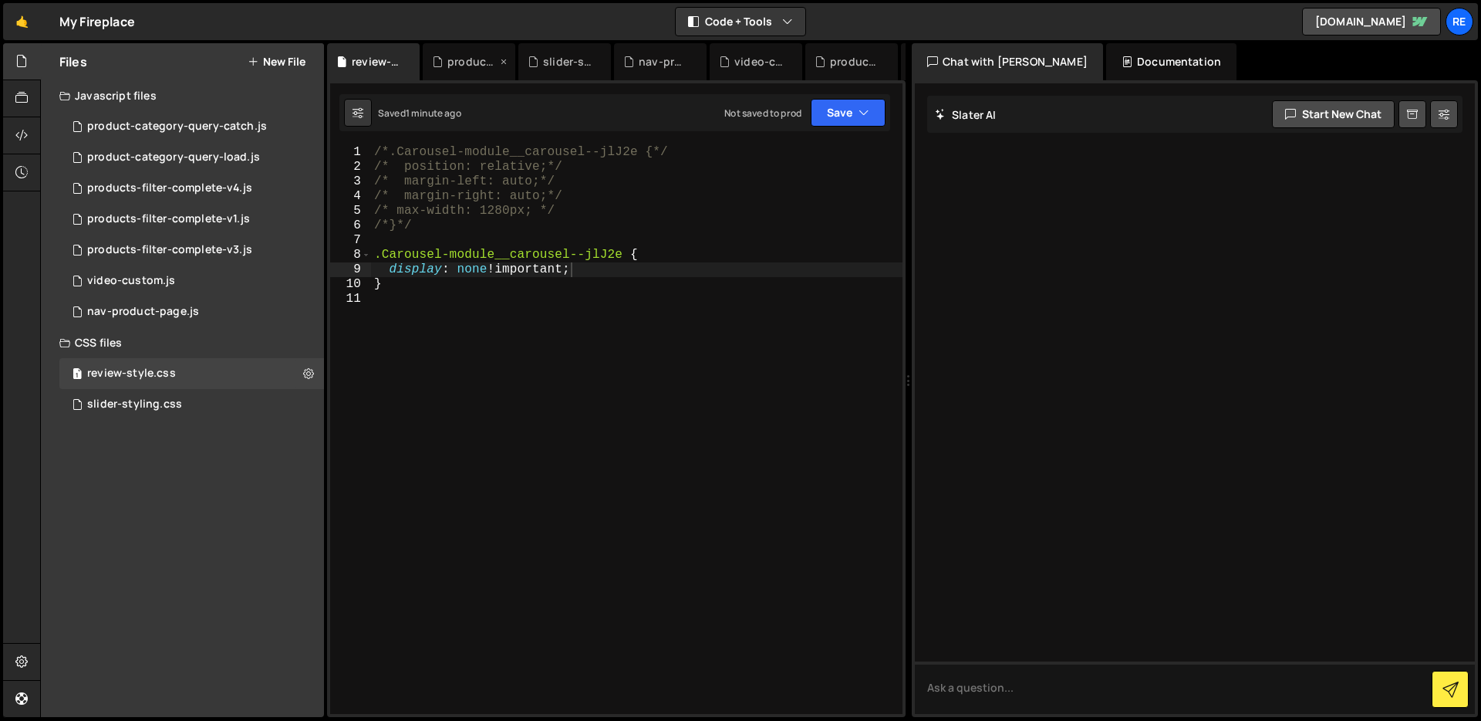
click at [503, 62] on icon at bounding box center [503, 61] width 11 height 15
click at [0, 0] on icon at bounding box center [0, 0] width 0 height 0
click at [503, 62] on icon at bounding box center [503, 61] width 11 height 15
click at [544, 61] on icon at bounding box center [543, 61] width 11 height 15
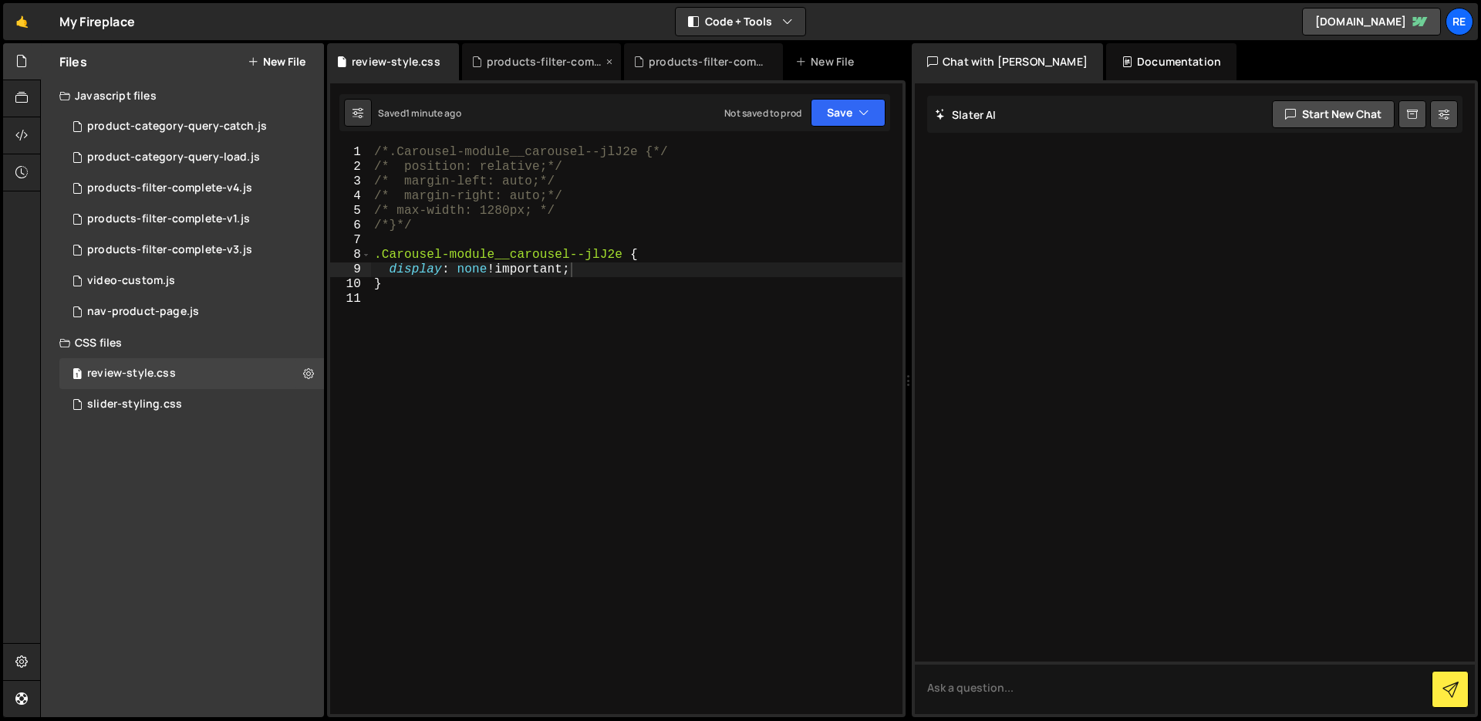
click at [606, 58] on icon at bounding box center [609, 61] width 11 height 15
click at [0, 0] on icon at bounding box center [0, 0] width 0 height 0
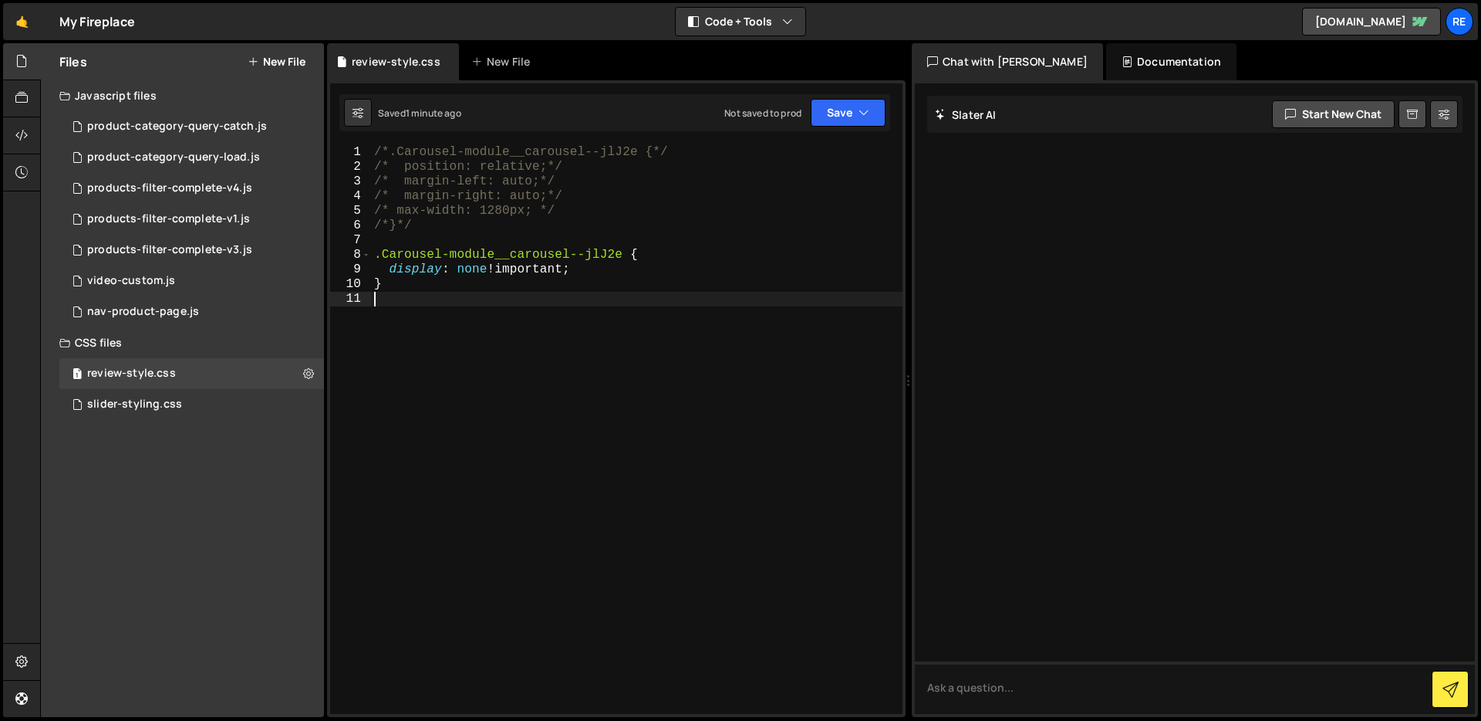
click at [502, 317] on div "/*.Carousel-module__carousel--jlJ2e {*/ /* position: relative;*/ /* margin-left…" at bounding box center [637, 444] width 532 height 598
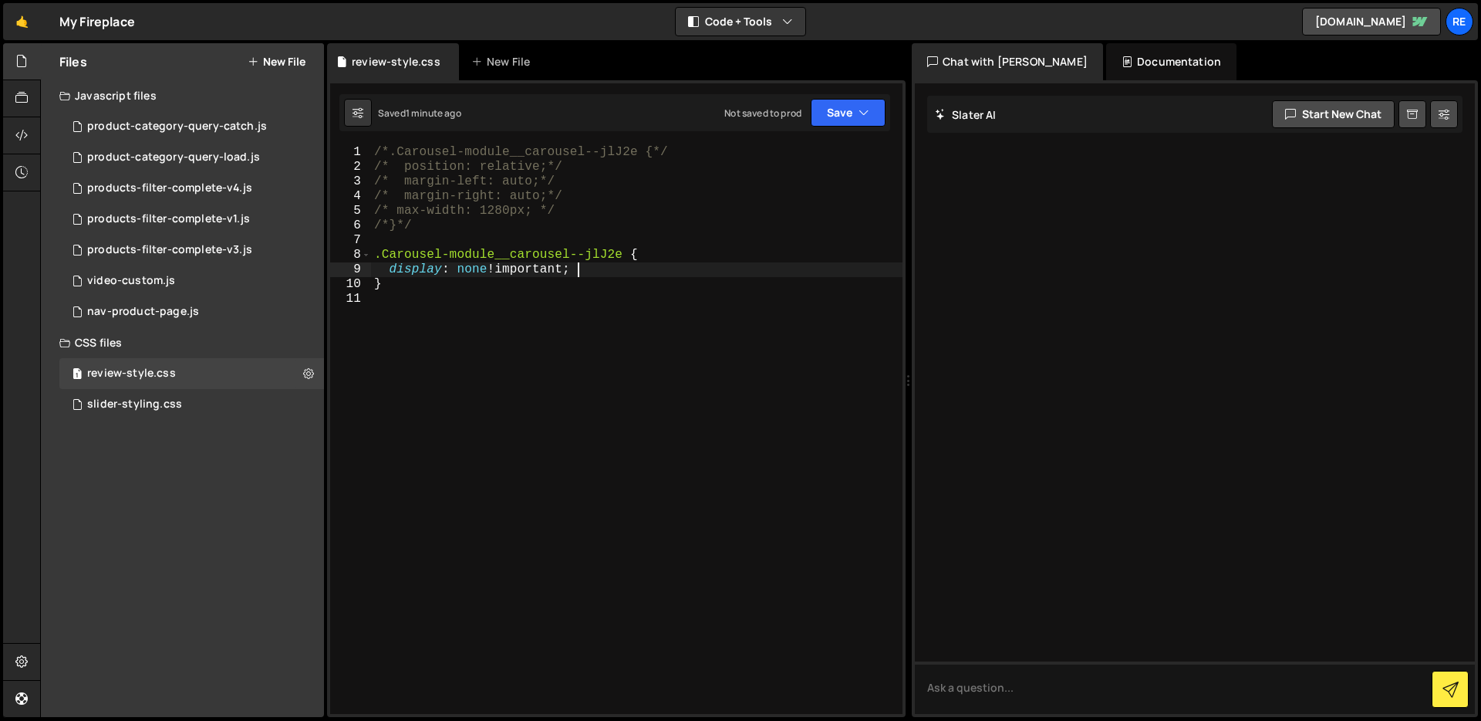
click at [599, 271] on div "/*.Carousel-module__carousel--jlJ2e {*/ /* position: relative;*/ /* margin-left…" at bounding box center [637, 444] width 532 height 598
type textarea "display: none !important;"
drag, startPoint x: 581, startPoint y: 270, endPoint x: 392, endPoint y: 274, distance: 189.1
click at [392, 274] on div "/*.Carousel-module__carousel--jlJ2e {*/ /* position: relative;*/ /* margin-left…" at bounding box center [637, 444] width 532 height 598
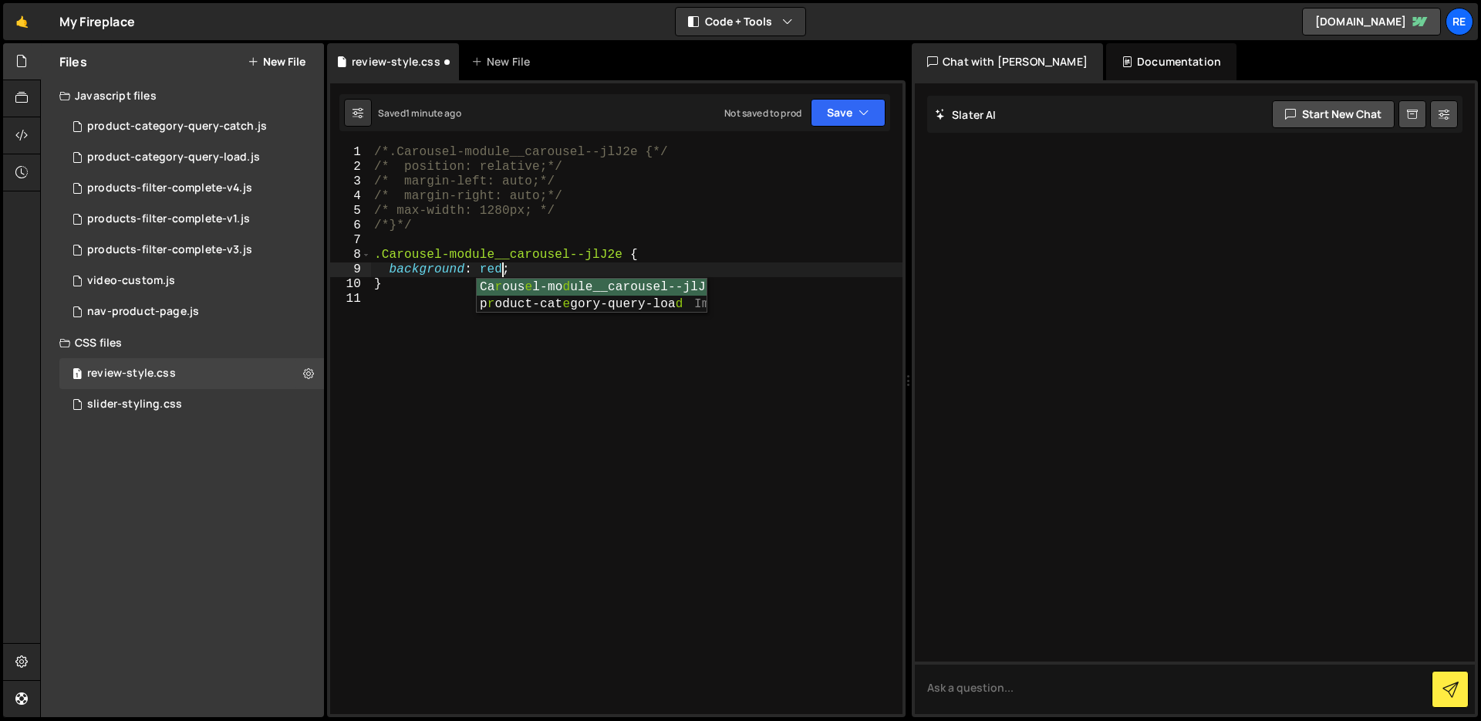
click at [675, 211] on div "/*.Carousel-module__carousel--jlJ2e {*/ /* position: relative;*/ /* margin-left…" at bounding box center [637, 444] width 532 height 598
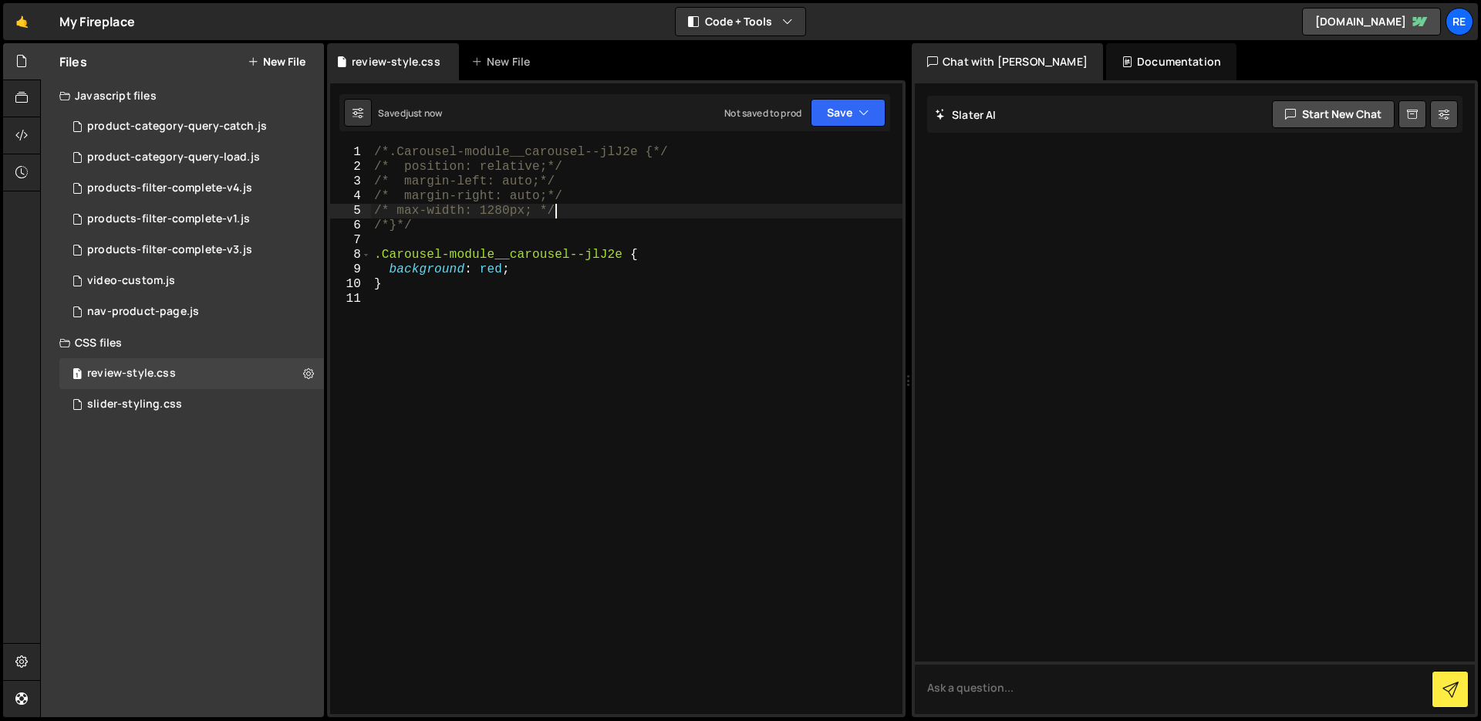
type textarea "/* max-width: 1280px; */"
click at [306, 369] on icon at bounding box center [308, 373] width 11 height 15
type input "review-style"
radio input "false"
radio input "true"
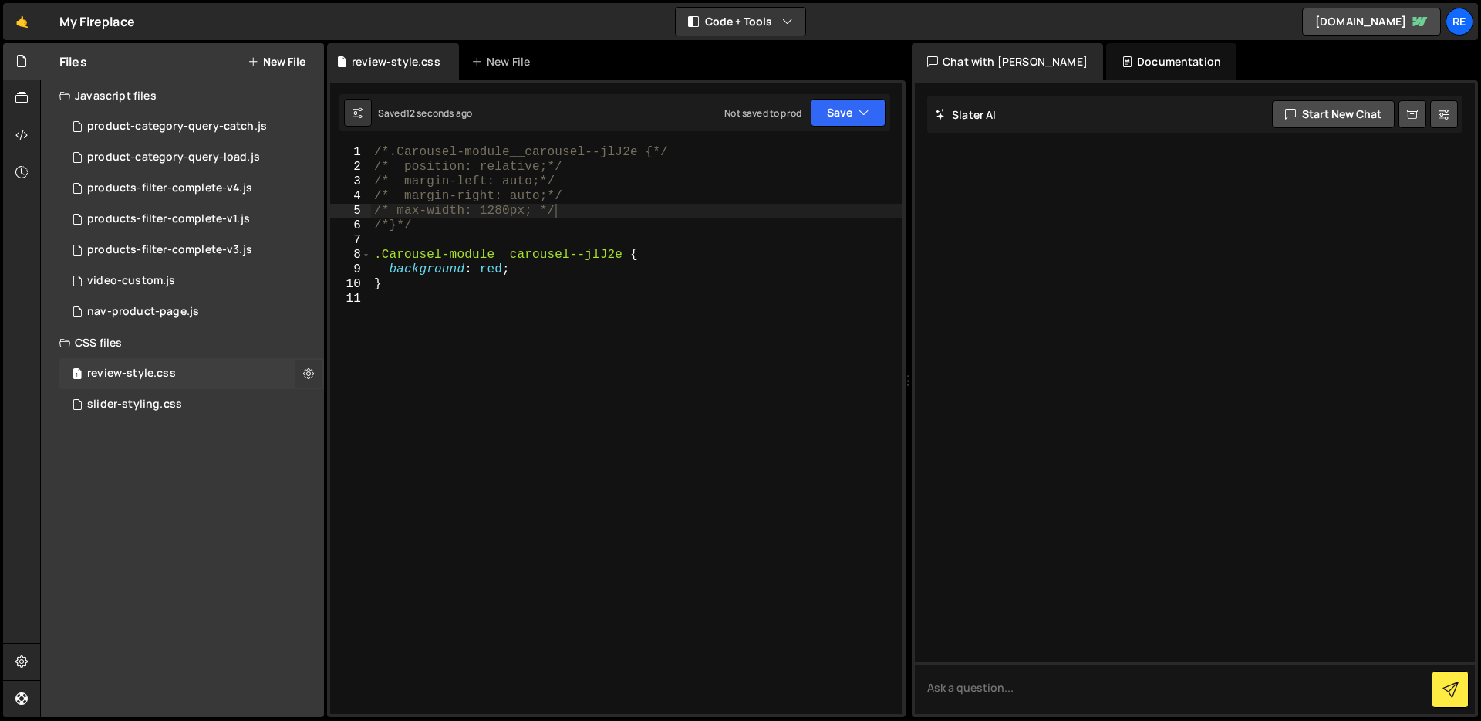
checkbox input "true"
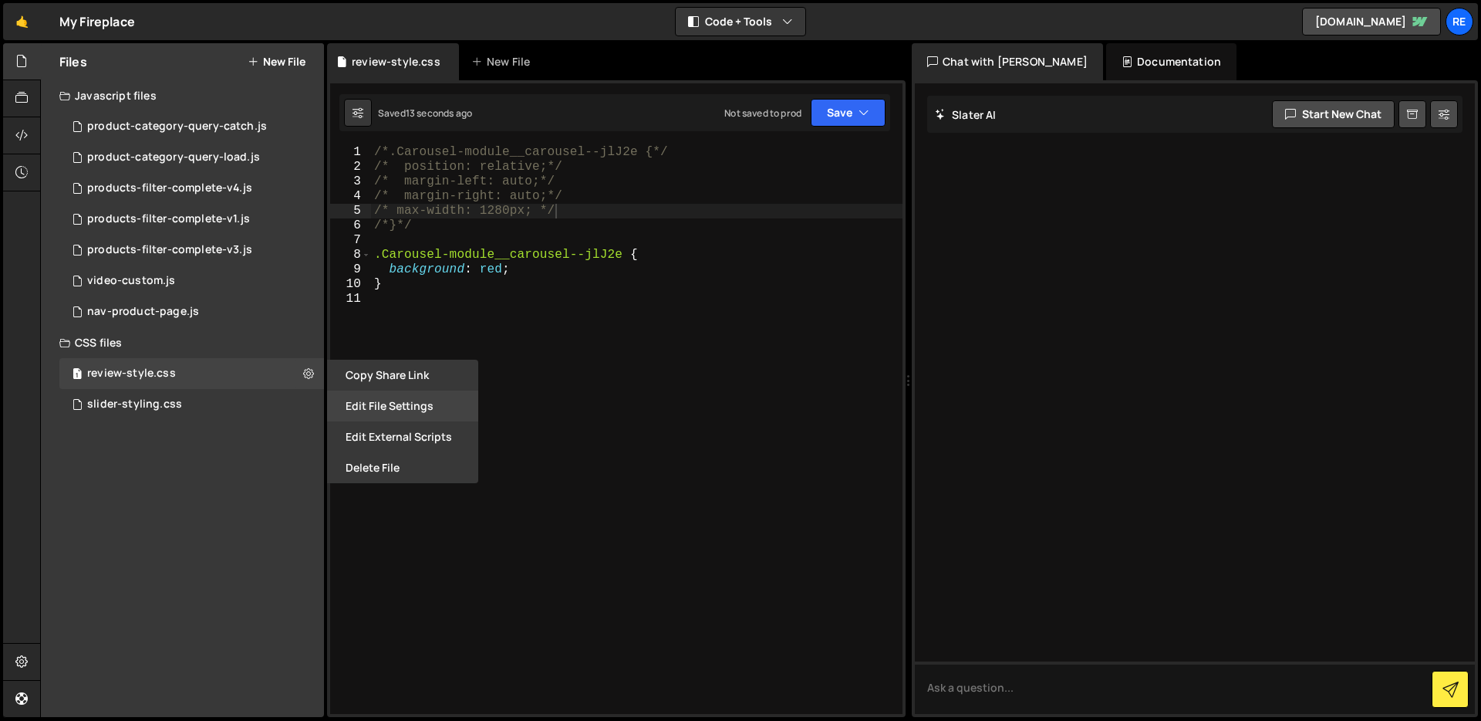
click at [412, 408] on button "Edit File Settings" at bounding box center [402, 405] width 151 height 31
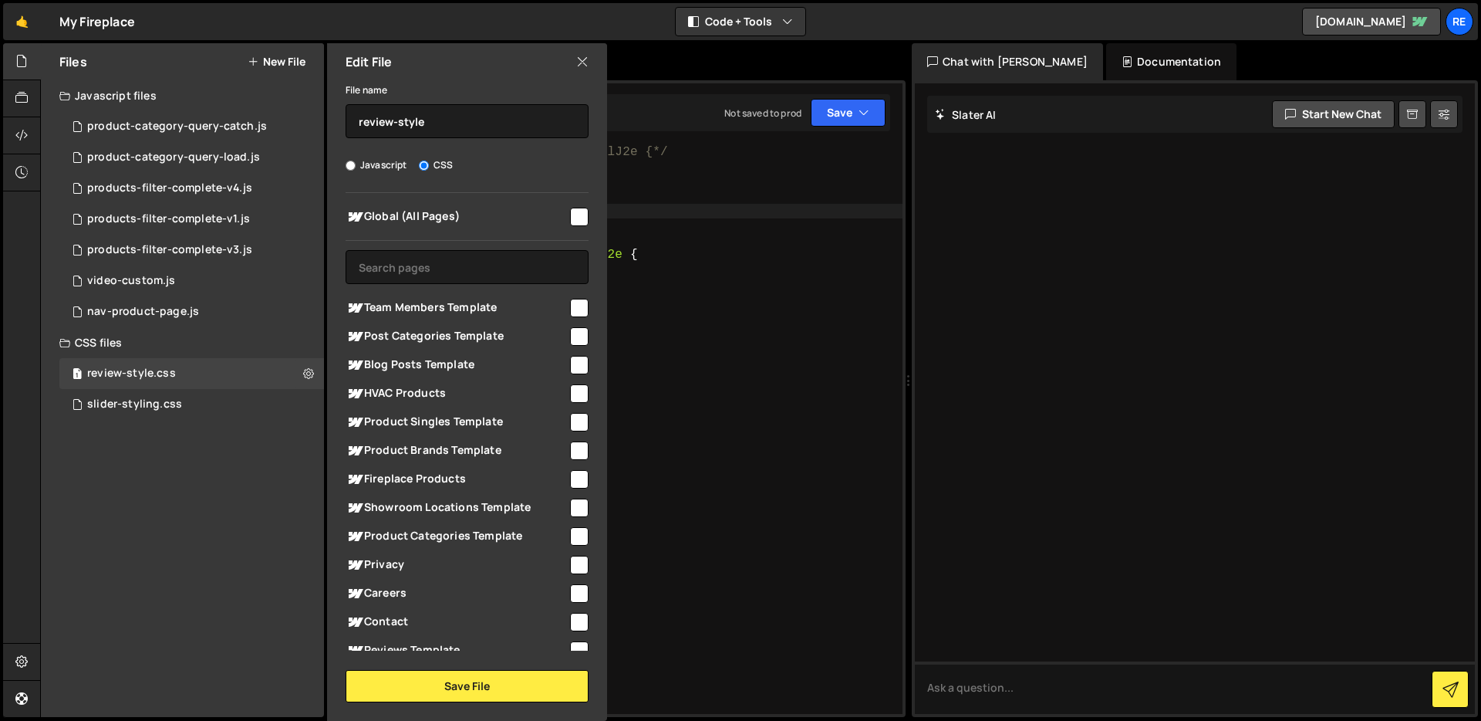
click at [570, 214] on input "checkbox" at bounding box center [579, 217] width 19 height 19
checkbox input "true"
click at [477, 689] on button "Save File" at bounding box center [467, 686] width 243 height 32
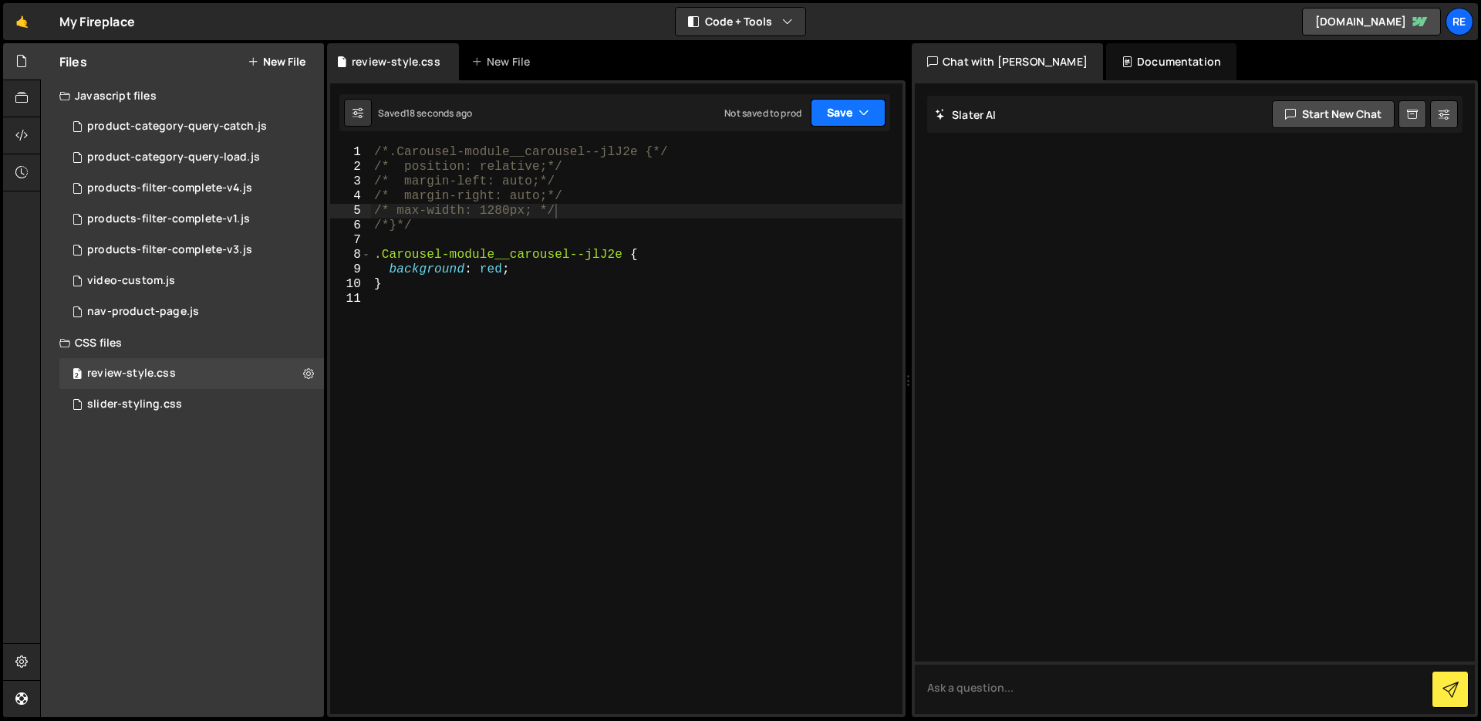
click at [825, 113] on button "Save" at bounding box center [848, 113] width 75 height 28
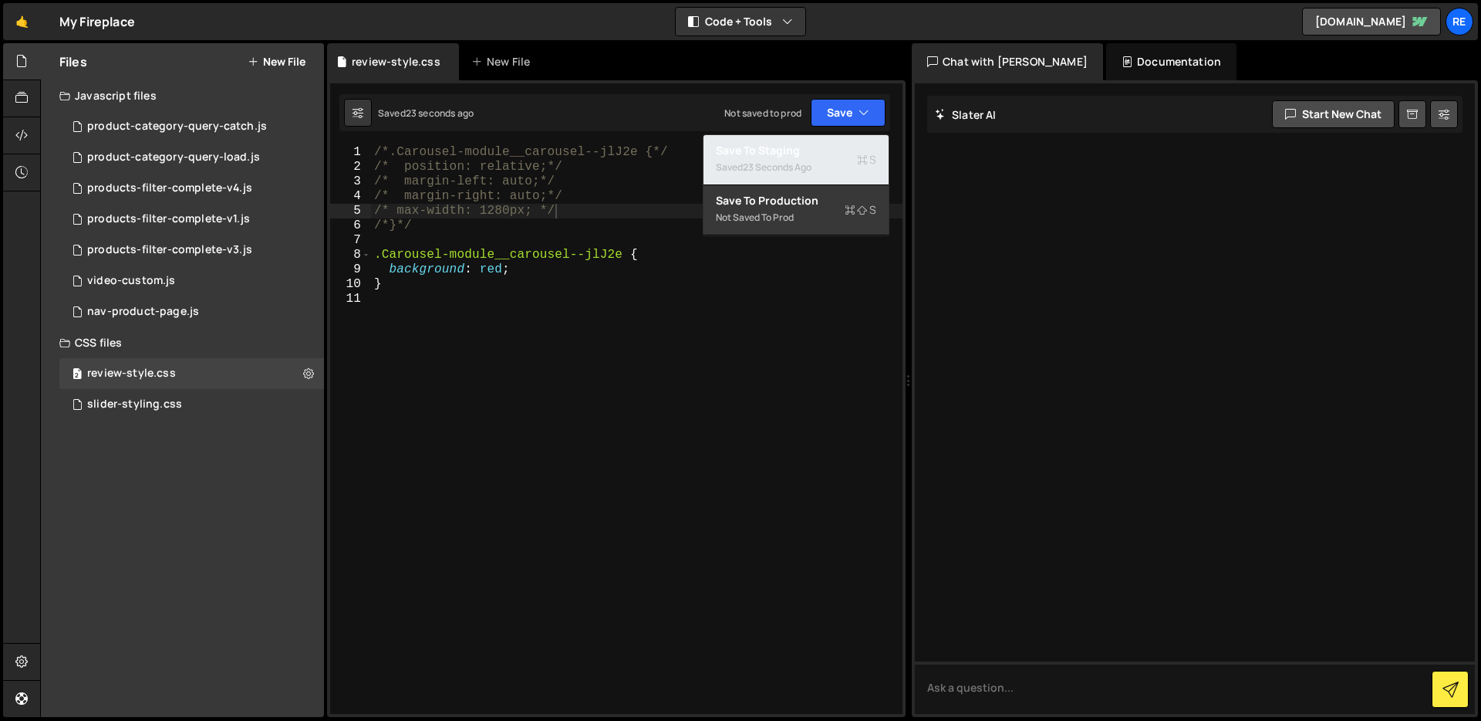
drag, startPoint x: 791, startPoint y: 160, endPoint x: 795, endPoint y: 170, distance: 10.7
click at [791, 160] on div "23 seconds ago" at bounding box center [777, 166] width 69 height 13
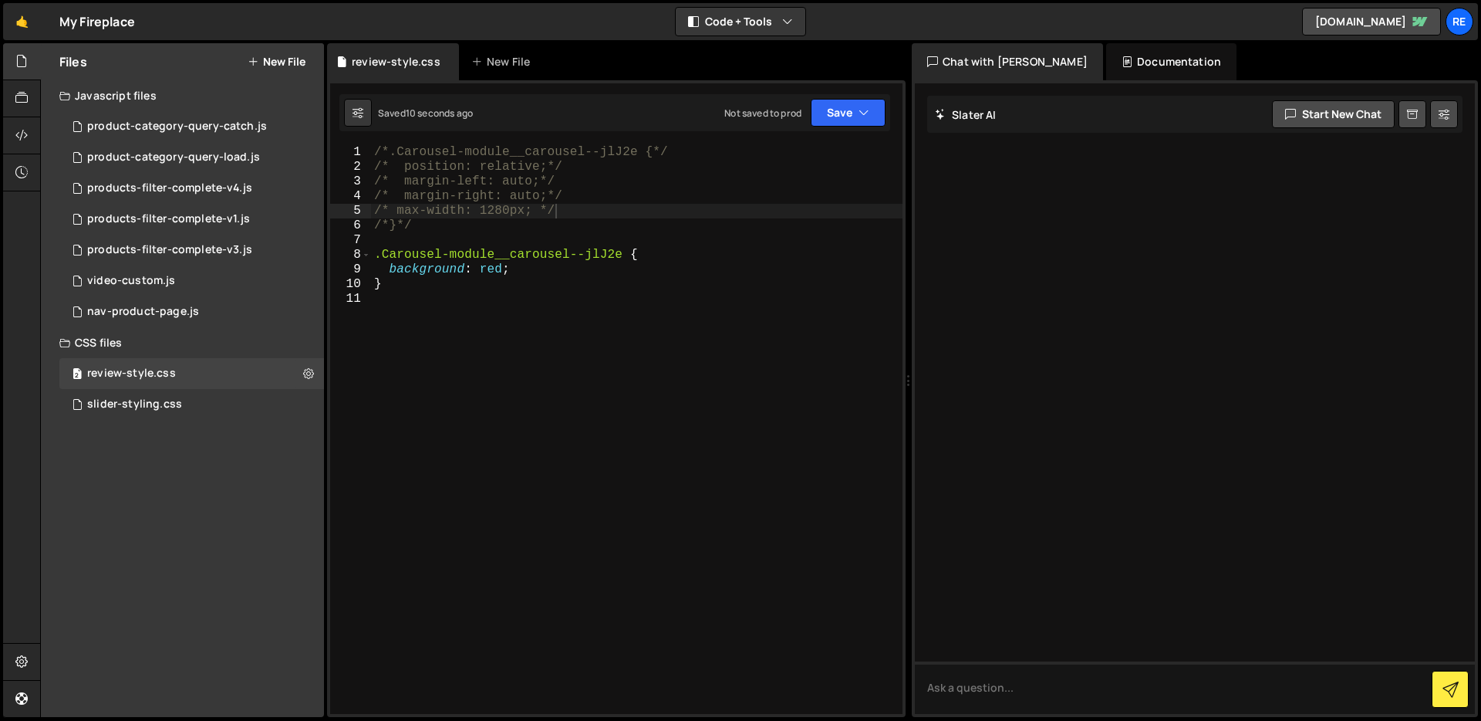
click at [700, 285] on div "/*.Carousel-module__carousel--jlJ2e {*/ /* position: relative;*/ /* margin-left…" at bounding box center [637, 444] width 532 height 598
click at [582, 284] on div "/*.Carousel-module__carousel--jlJ2e {*/ /* position: relative;*/ /* margin-left…" at bounding box center [637, 444] width 532 height 598
click at [565, 269] on div "/*.Carousel-module__carousel--jlJ2e {*/ /* position: relative;*/ /* margin-left…" at bounding box center [637, 444] width 532 height 598
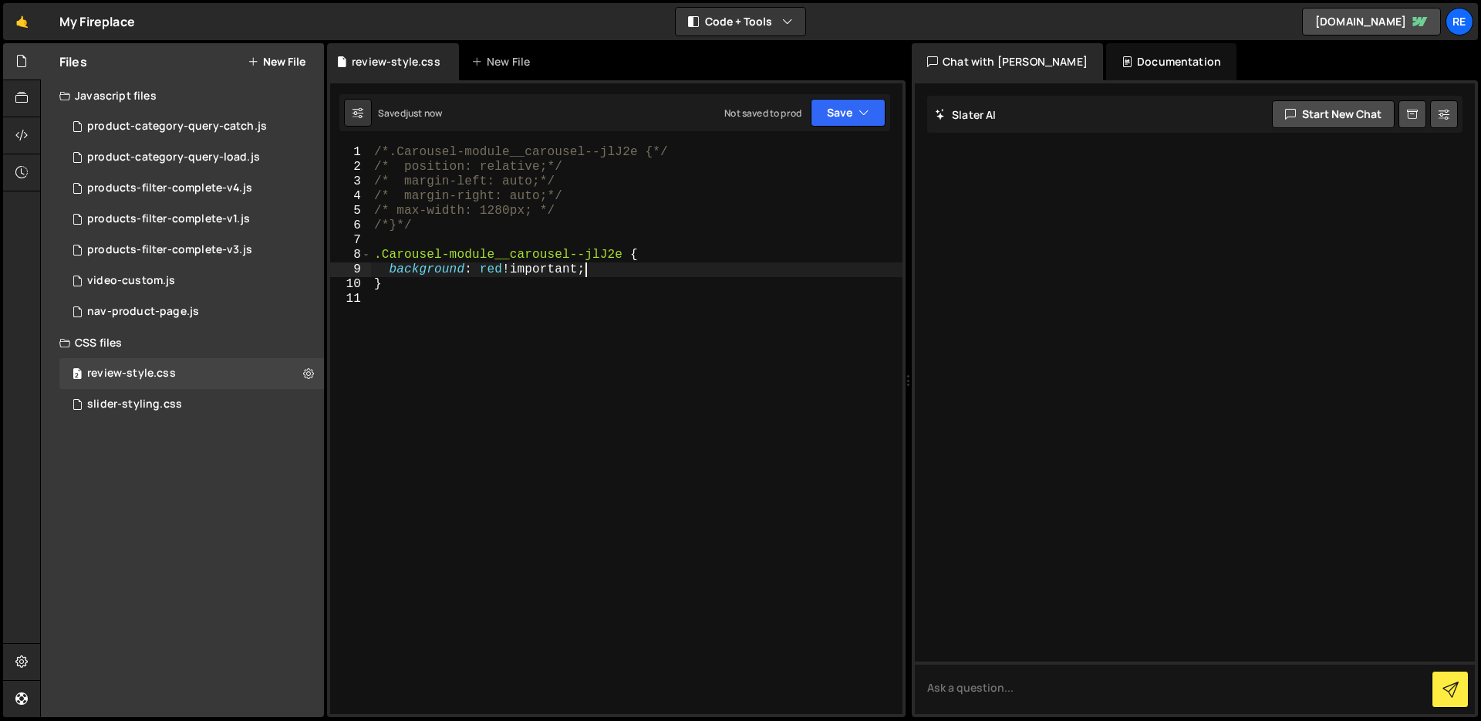
type textarea "background: red !important;"
click at [305, 377] on icon at bounding box center [308, 373] width 11 height 15
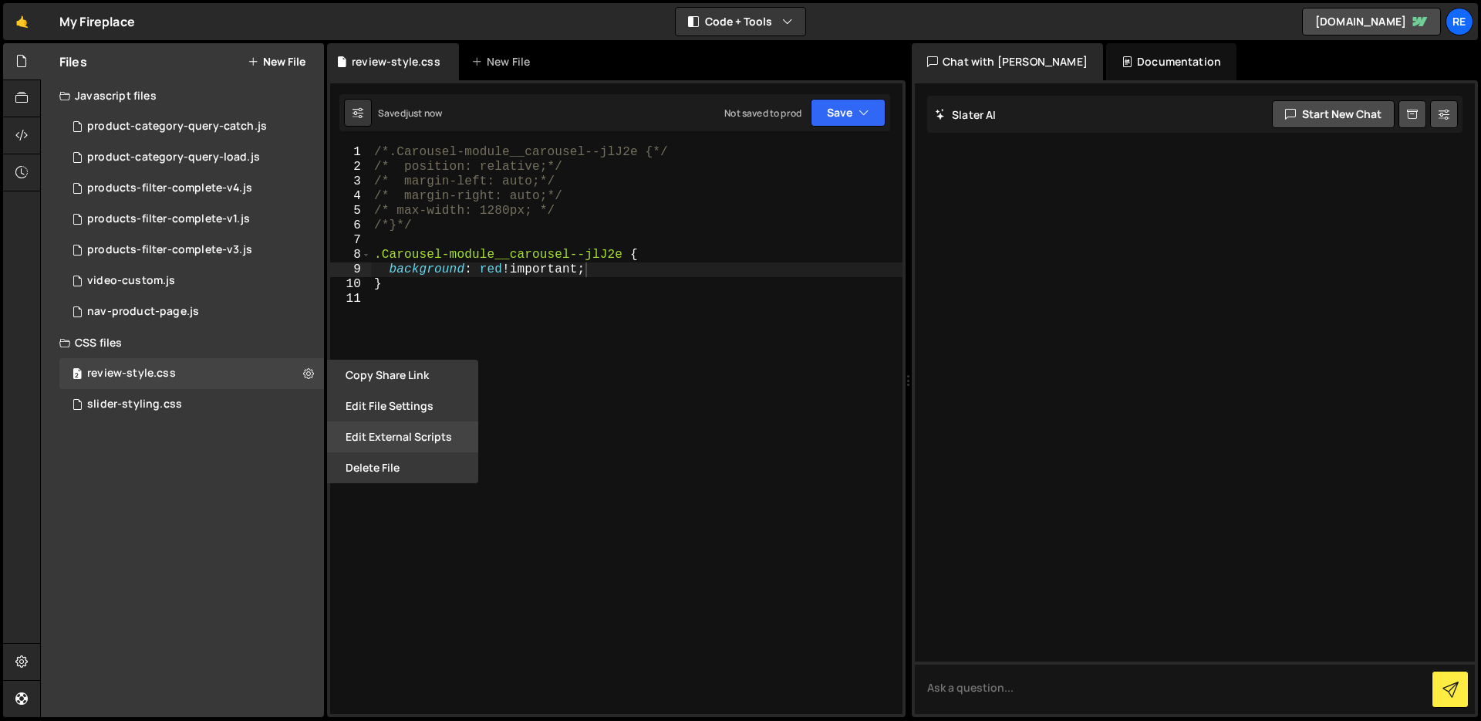
click at [453, 441] on button "Edit External Scripts" at bounding box center [402, 436] width 151 height 31
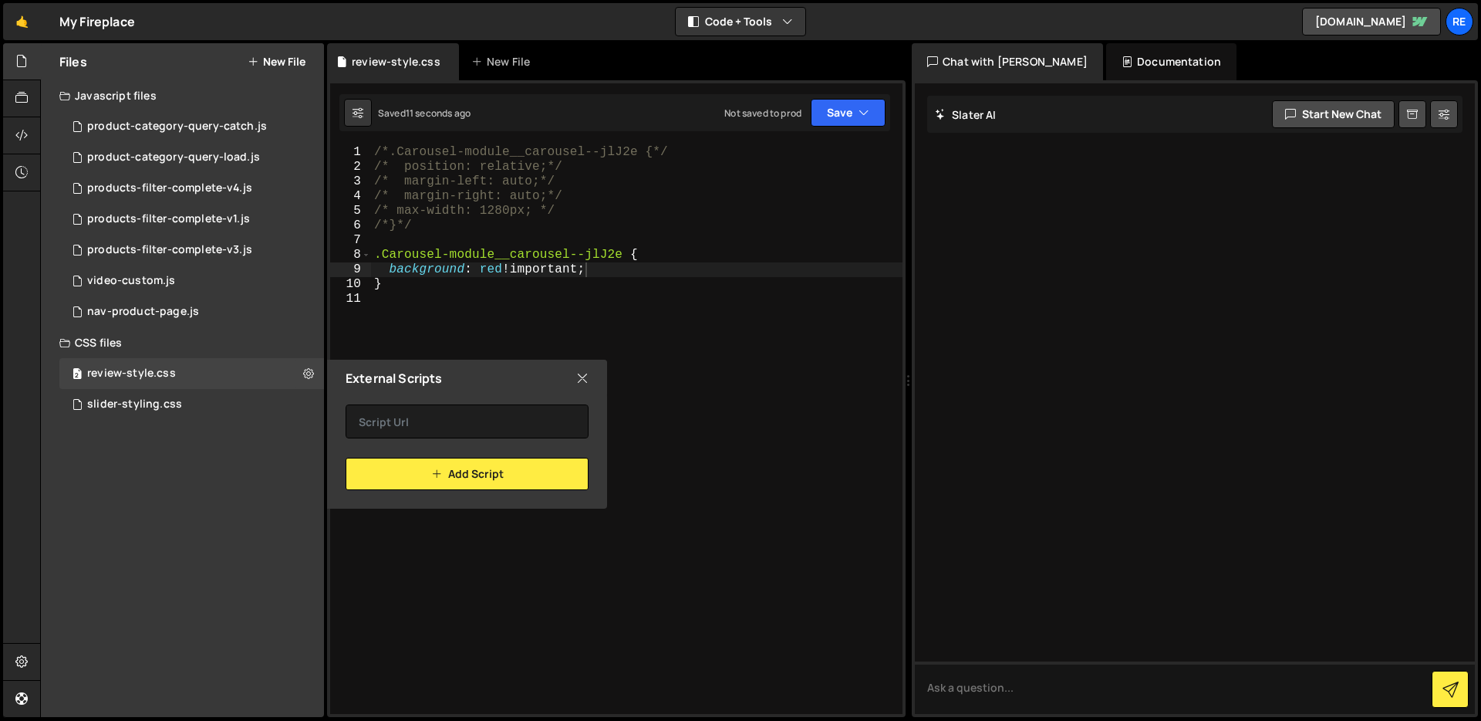
click at [583, 383] on icon at bounding box center [582, 378] width 12 height 17
radio input "true"
checkbox input "false"
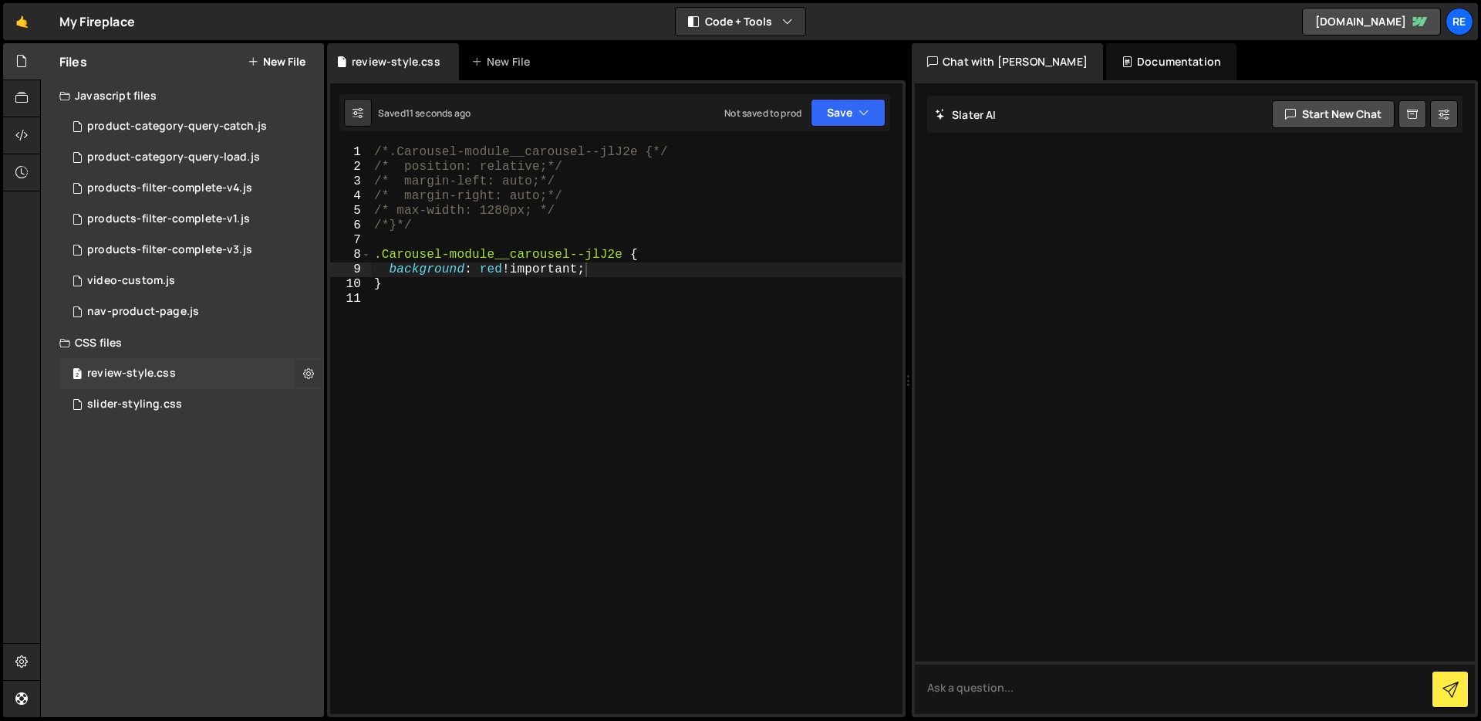
click at [317, 376] on button at bounding box center [309, 374] width 28 height 28
type input "review-style"
radio input "false"
radio input "true"
checkbox input "true"
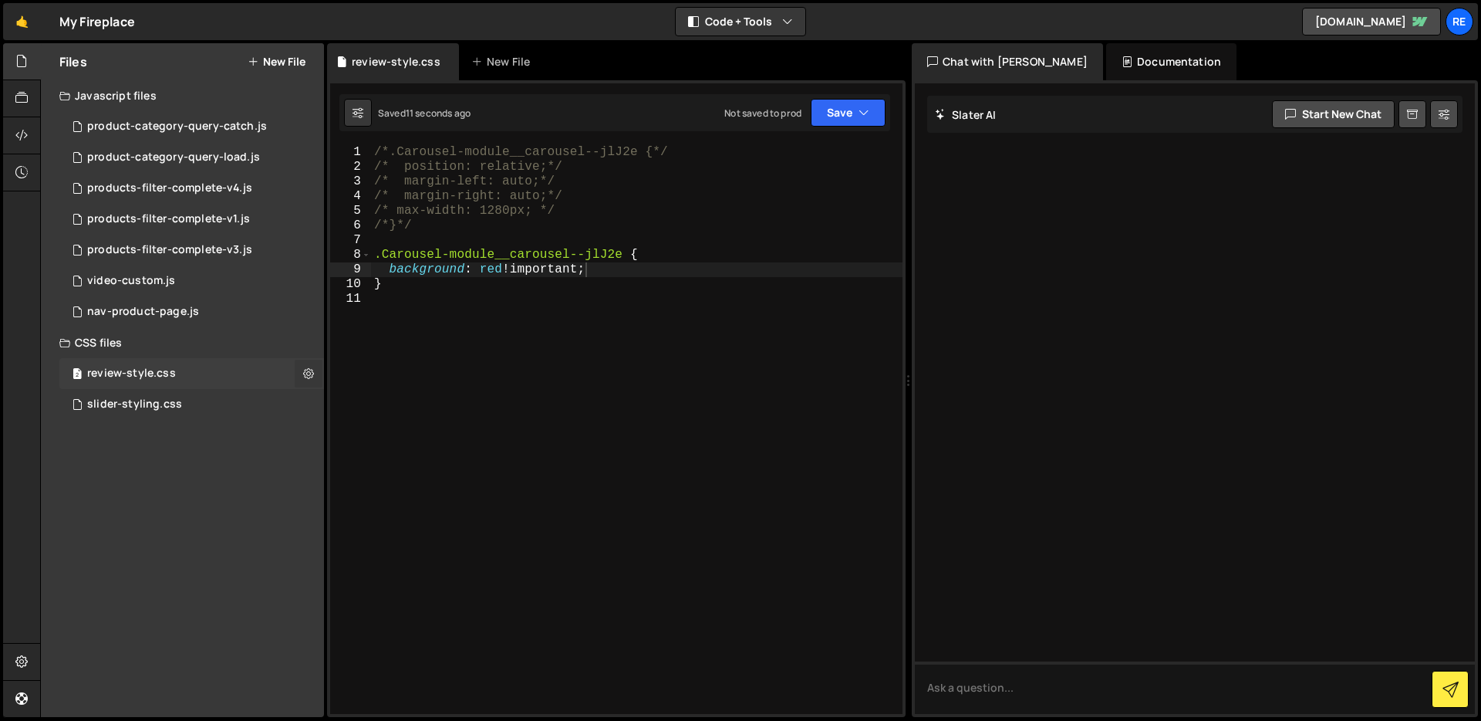
checkbox input "true"
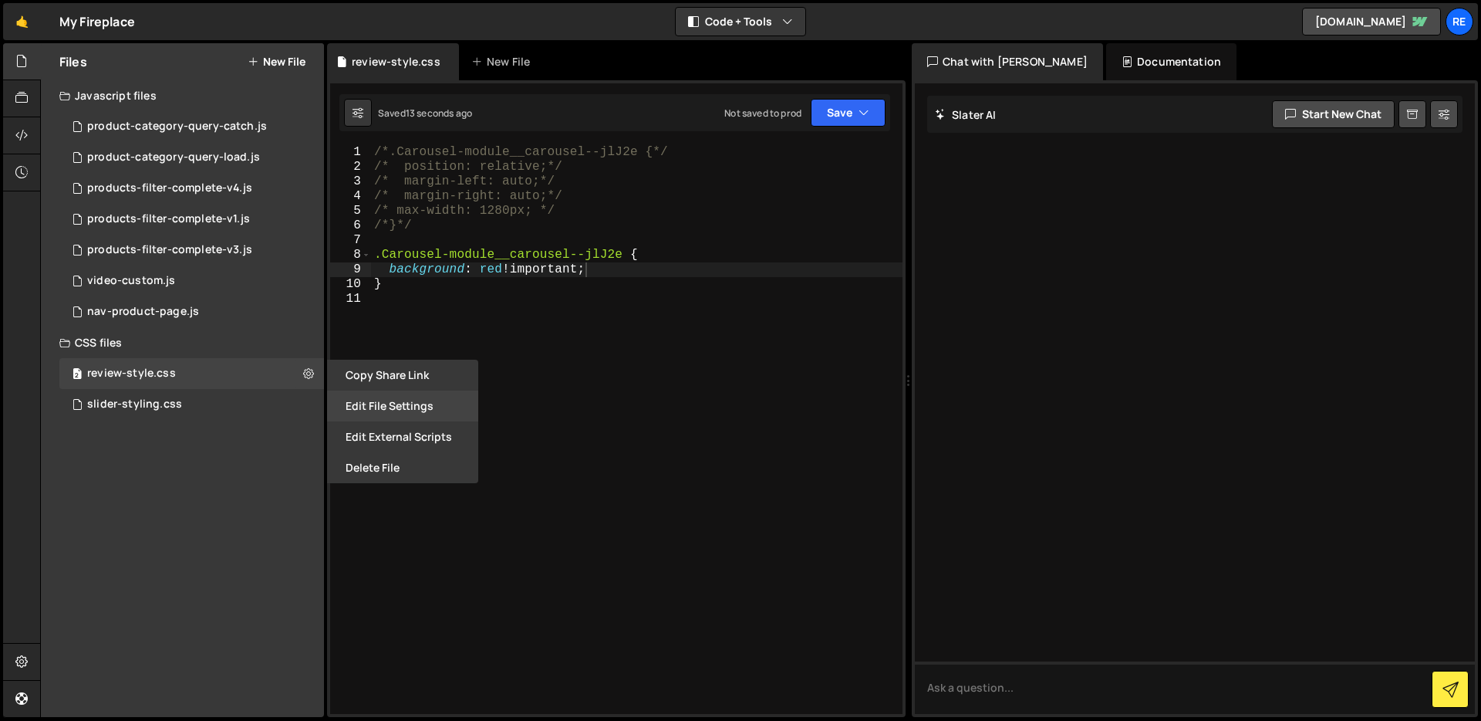
click at [412, 408] on button "Edit File Settings" at bounding box center [402, 405] width 151 height 31
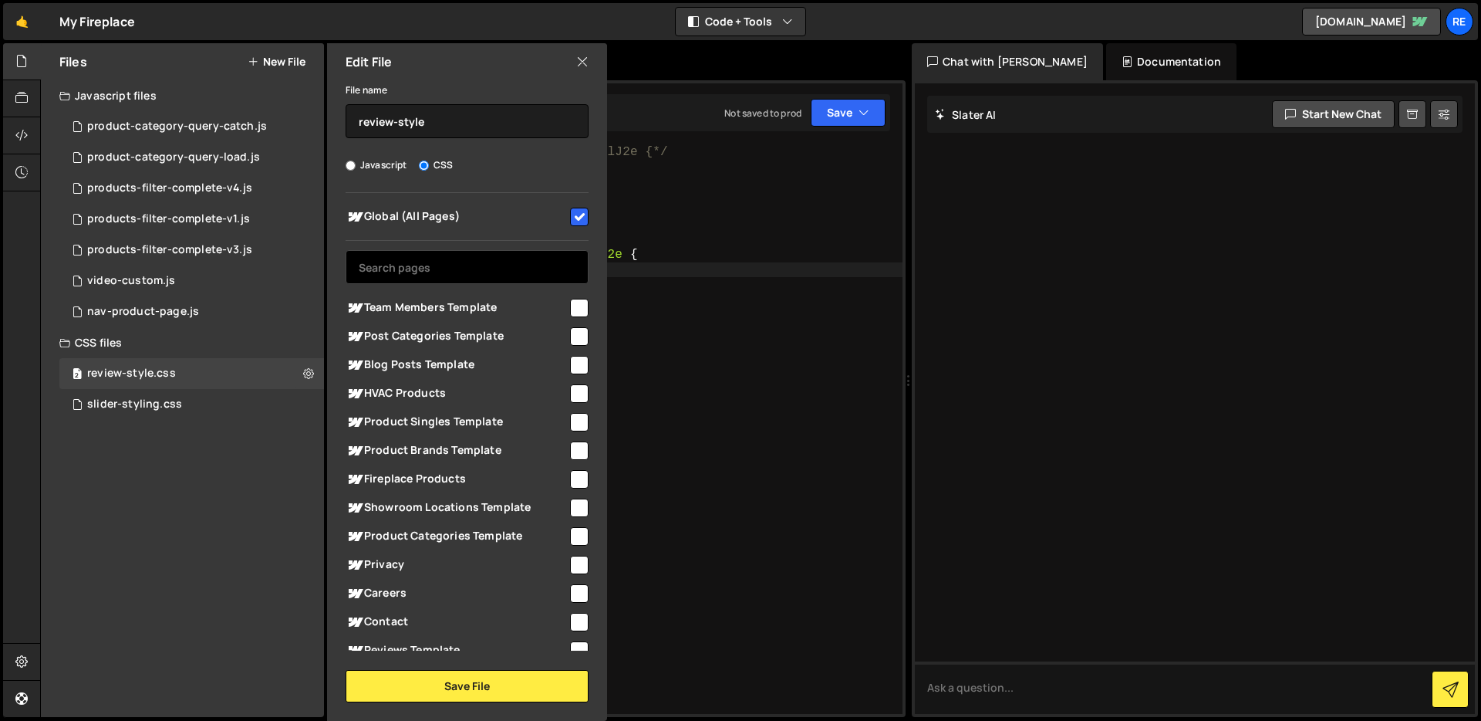
click at [469, 272] on input "text" at bounding box center [467, 267] width 243 height 34
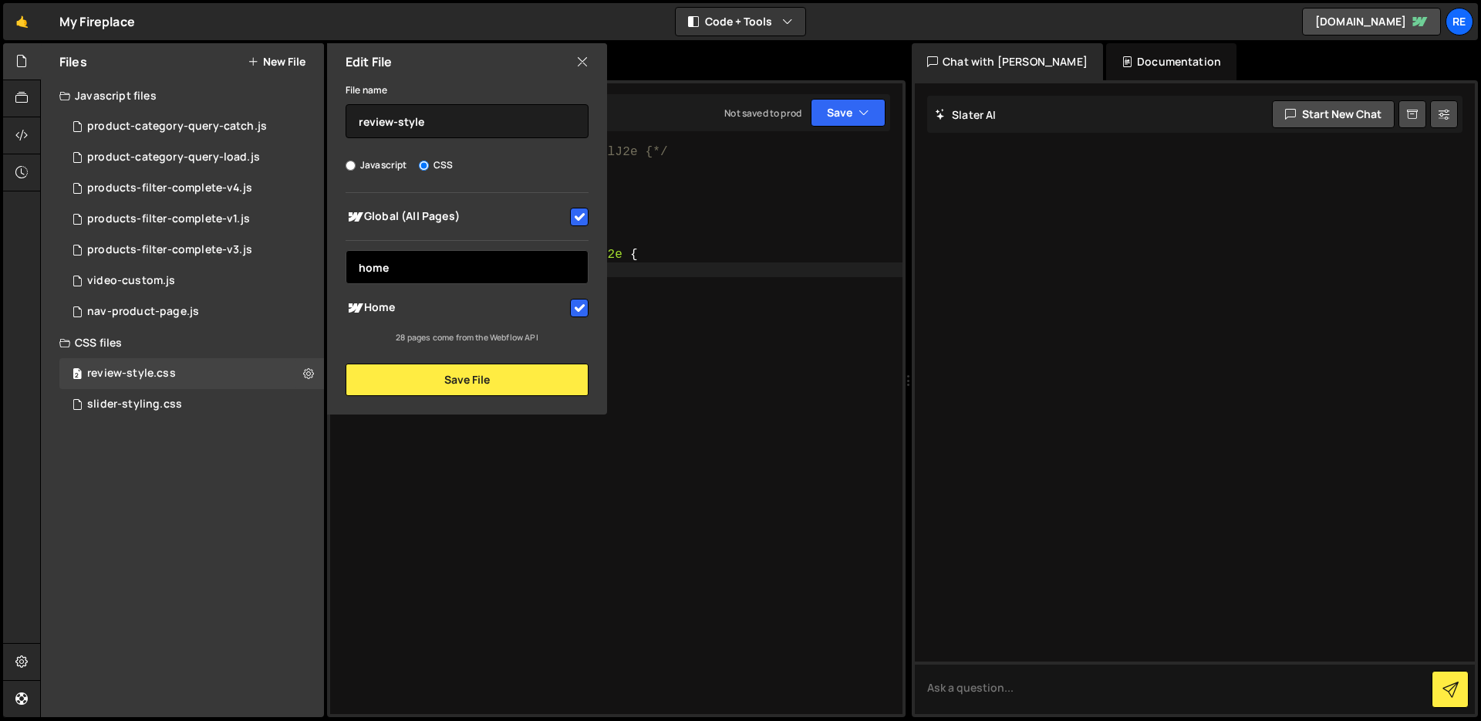
type input "home"
click at [582, 222] on input "checkbox" at bounding box center [579, 217] width 19 height 19
checkbox input "false"
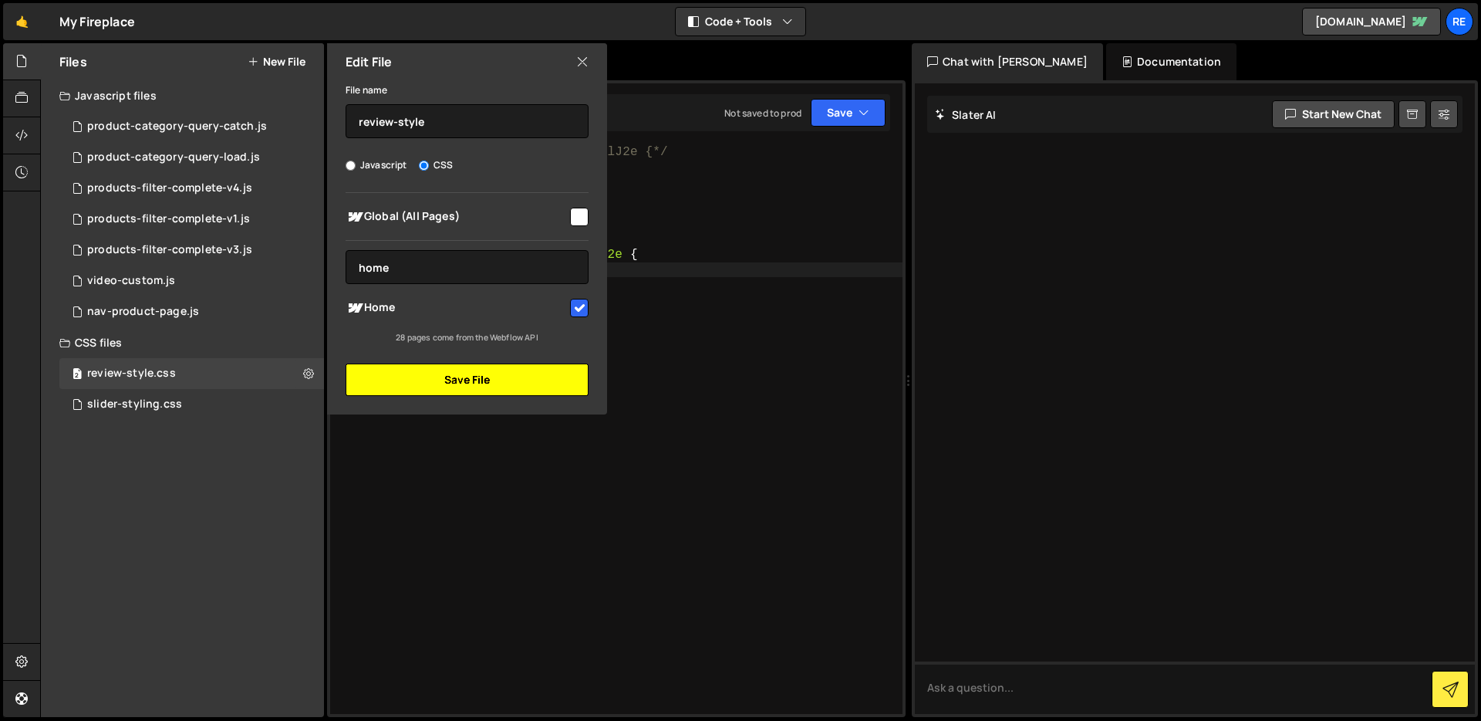
click at [535, 383] on button "Save File" at bounding box center [467, 379] width 243 height 32
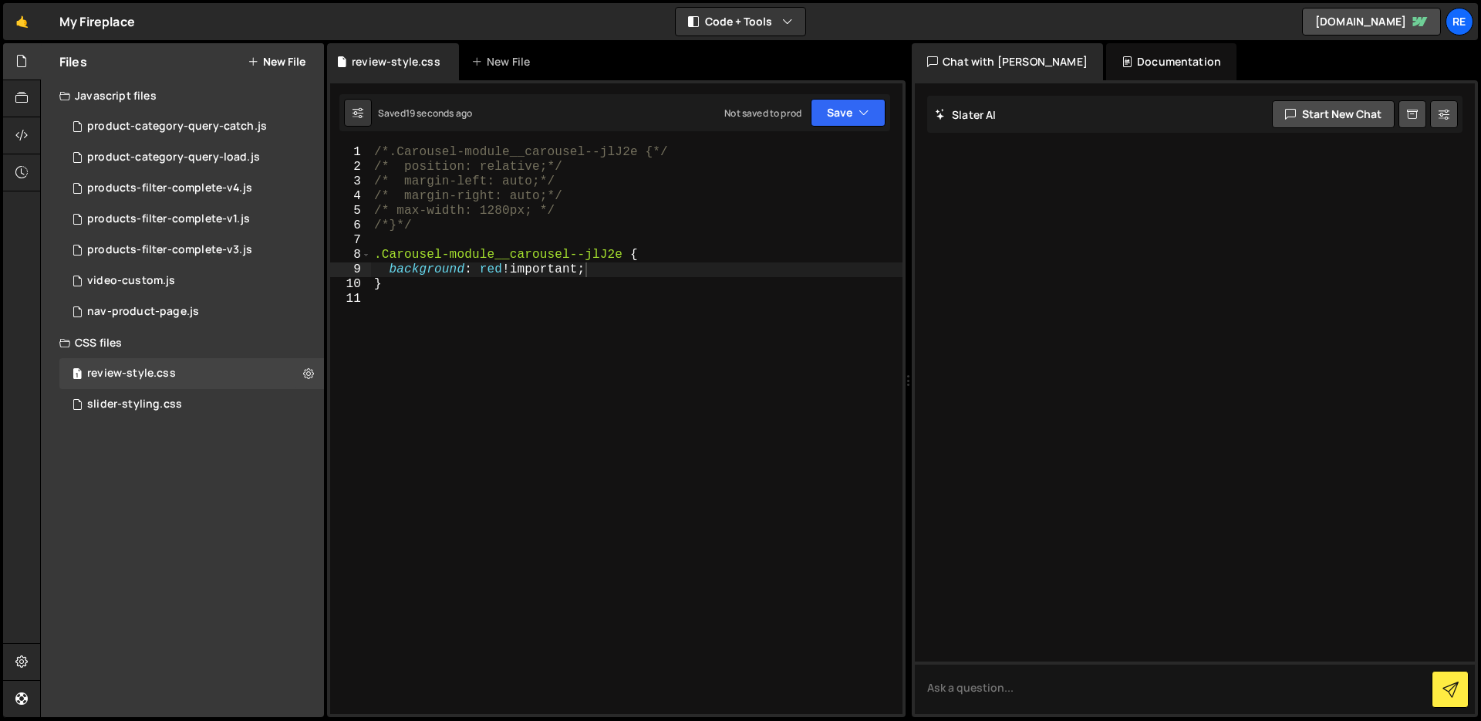
click at [666, 339] on div "/*.Carousel-module__carousel--jlJ2e {*/ /* position: relative;*/ /* margin-left…" at bounding box center [637, 444] width 532 height 598
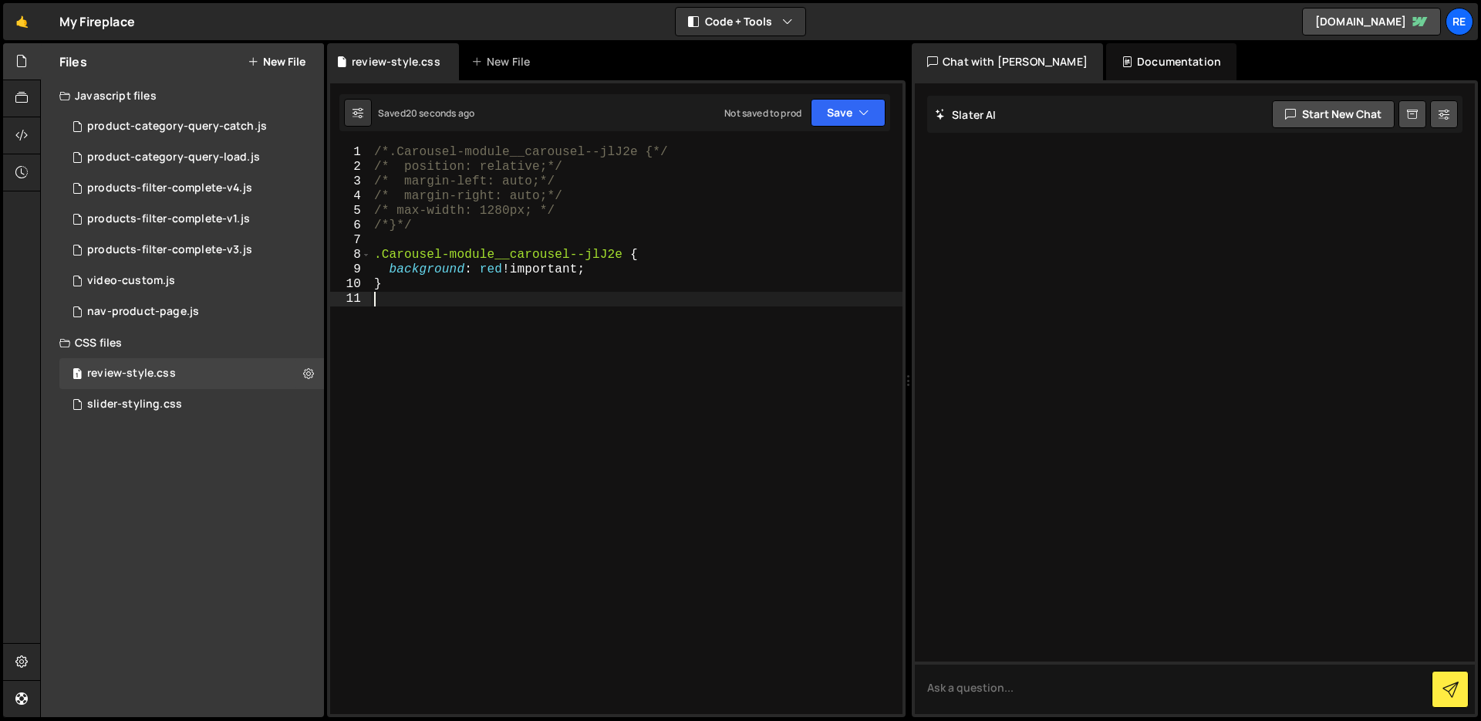
scroll to position [0, 0]
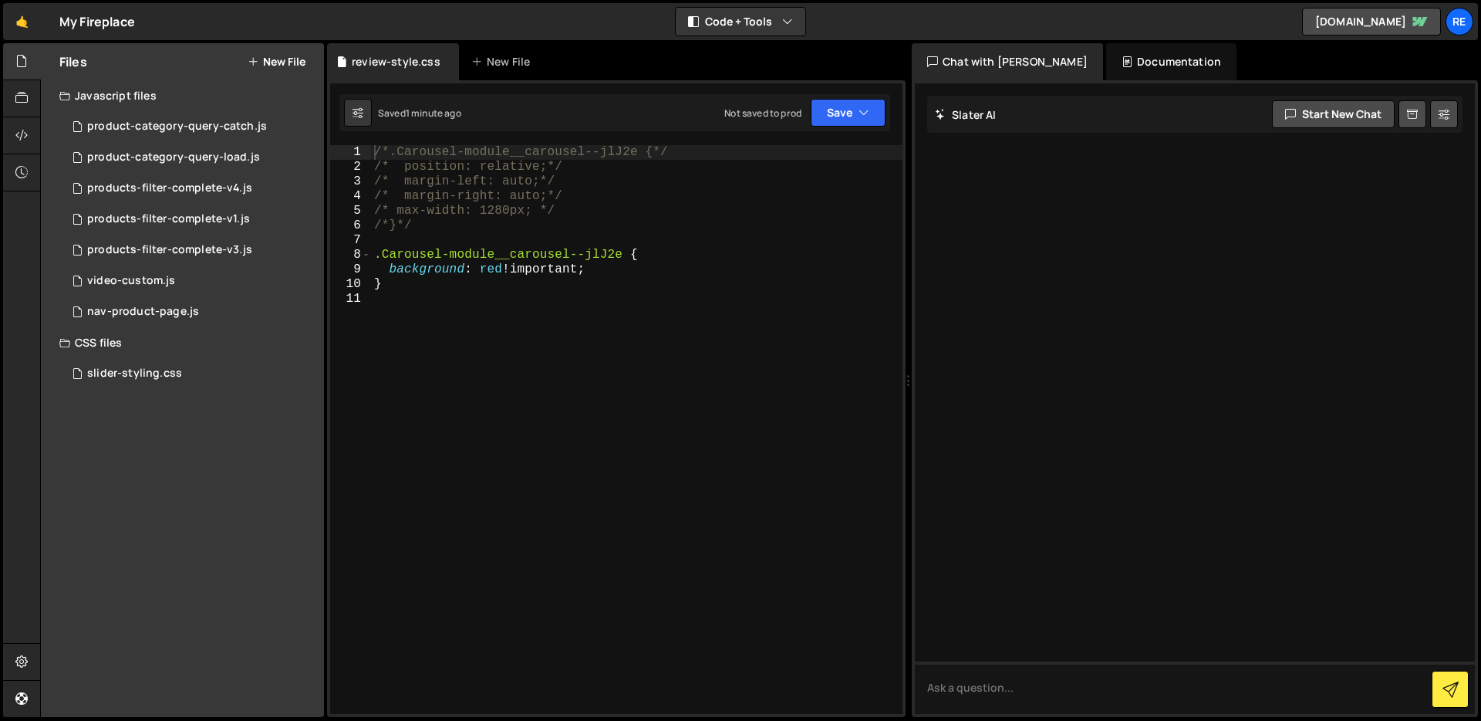
click at [621, 259] on div "/*.Carousel-module__carousel--jlJ2e {*/ /* position: relative;*/ /* margin-left…" at bounding box center [637, 444] width 532 height 598
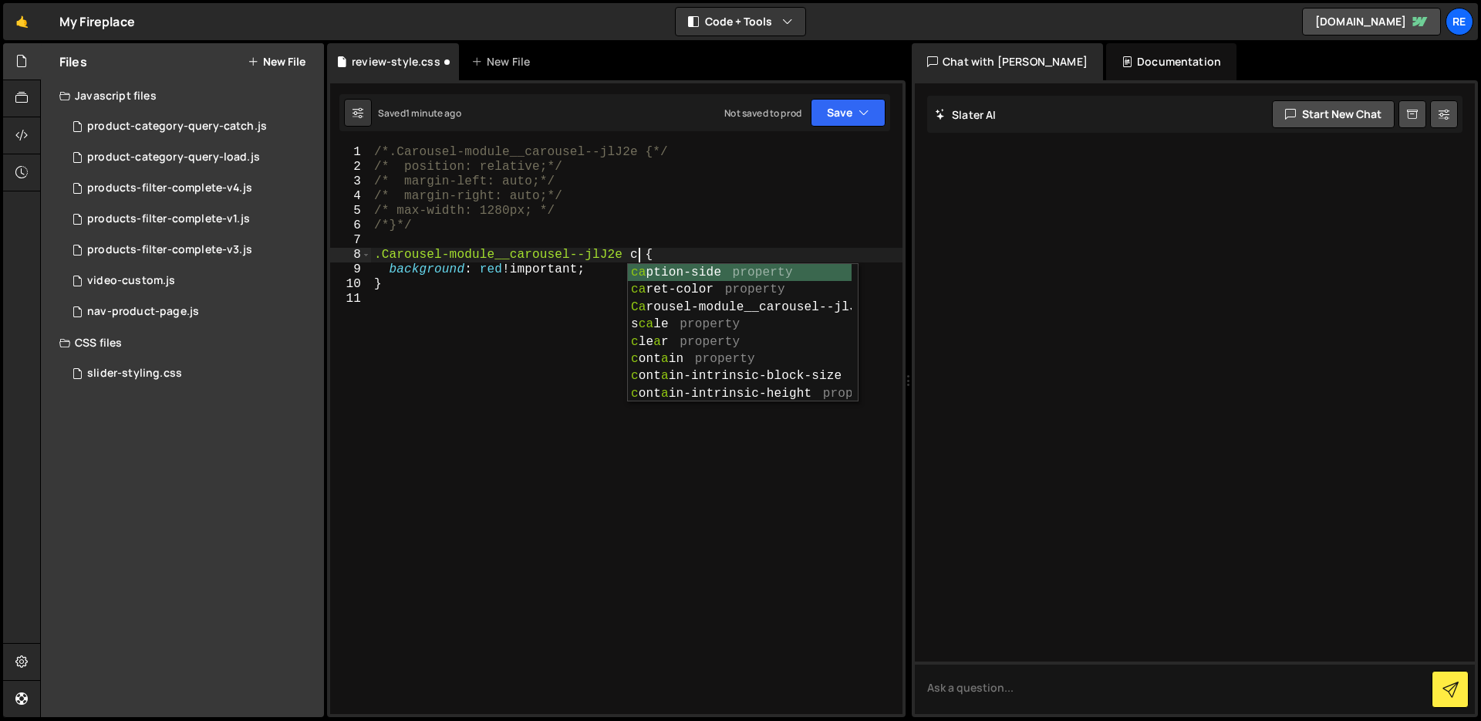
scroll to position [0, 16]
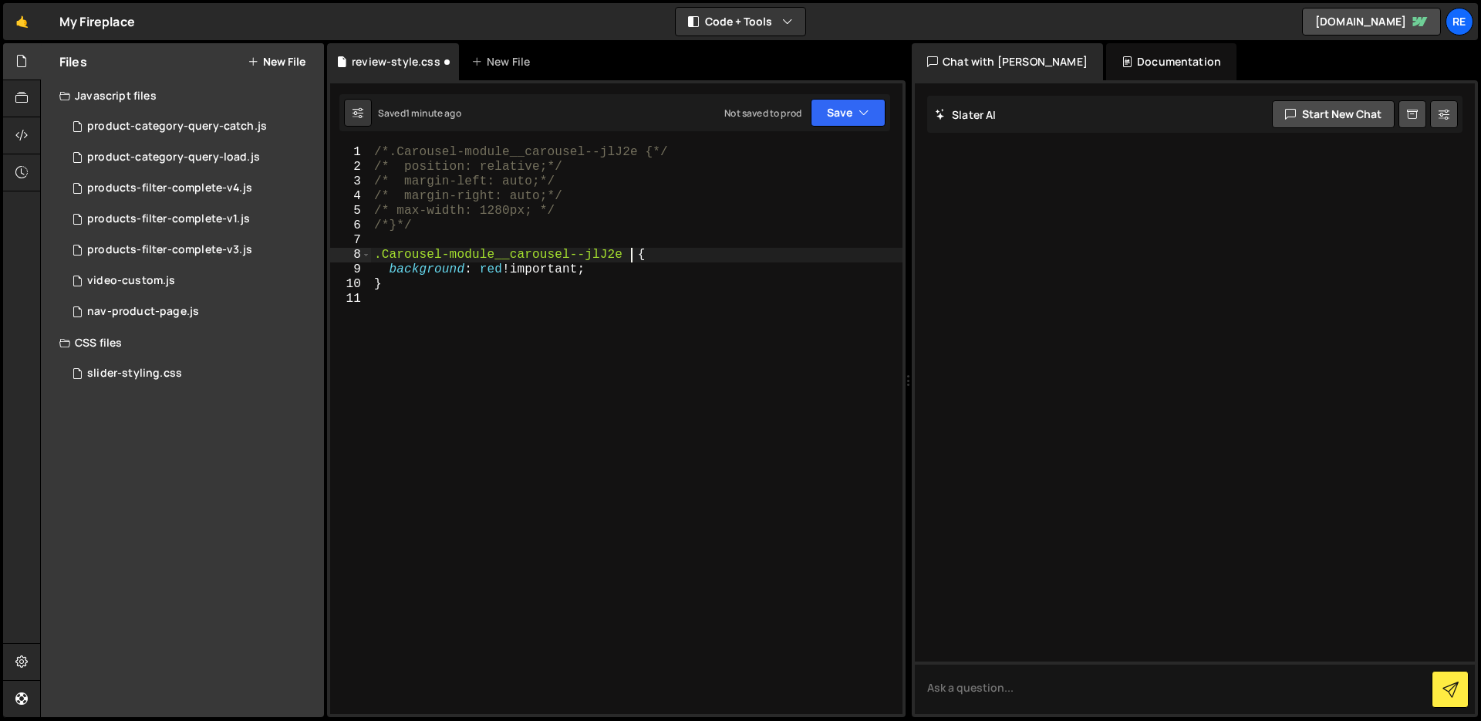
click at [377, 257] on div "/*.Carousel-module__carousel--jlJ2e {*/ /* position: relative;*/ /* margin-left…" at bounding box center [637, 444] width 532 height 598
paste textarea "eaturable-35717f02-5d17-4e44-b597-c2af76f4bee0"
type textarea "#eaturable-35717f02-5d17-4e44-b597-c2af76f4bee0 .Carousel-module__carousel--jlJ…"
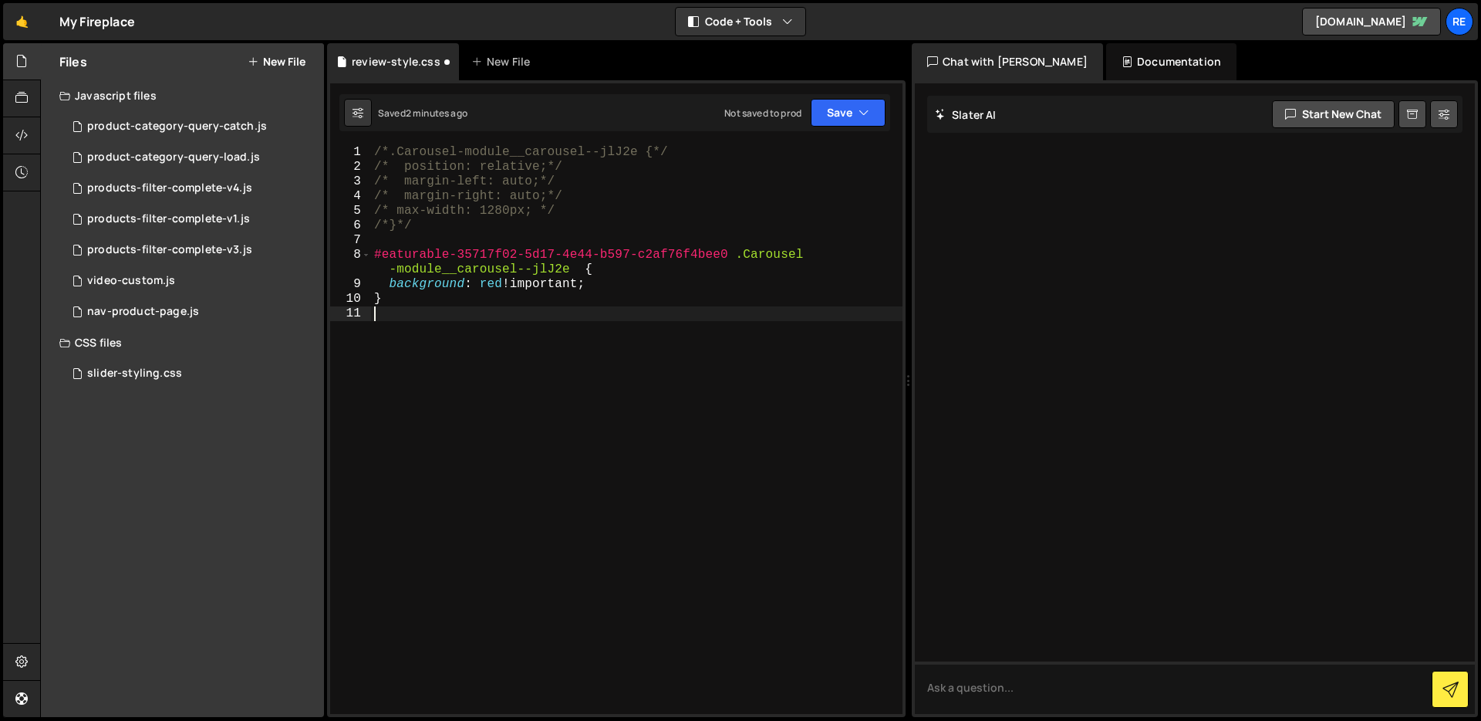
click at [583, 362] on div "/*.Carousel-module__carousel--jlJ2e {*/ /* position: relative;*/ /* margin-left…" at bounding box center [637, 444] width 532 height 598
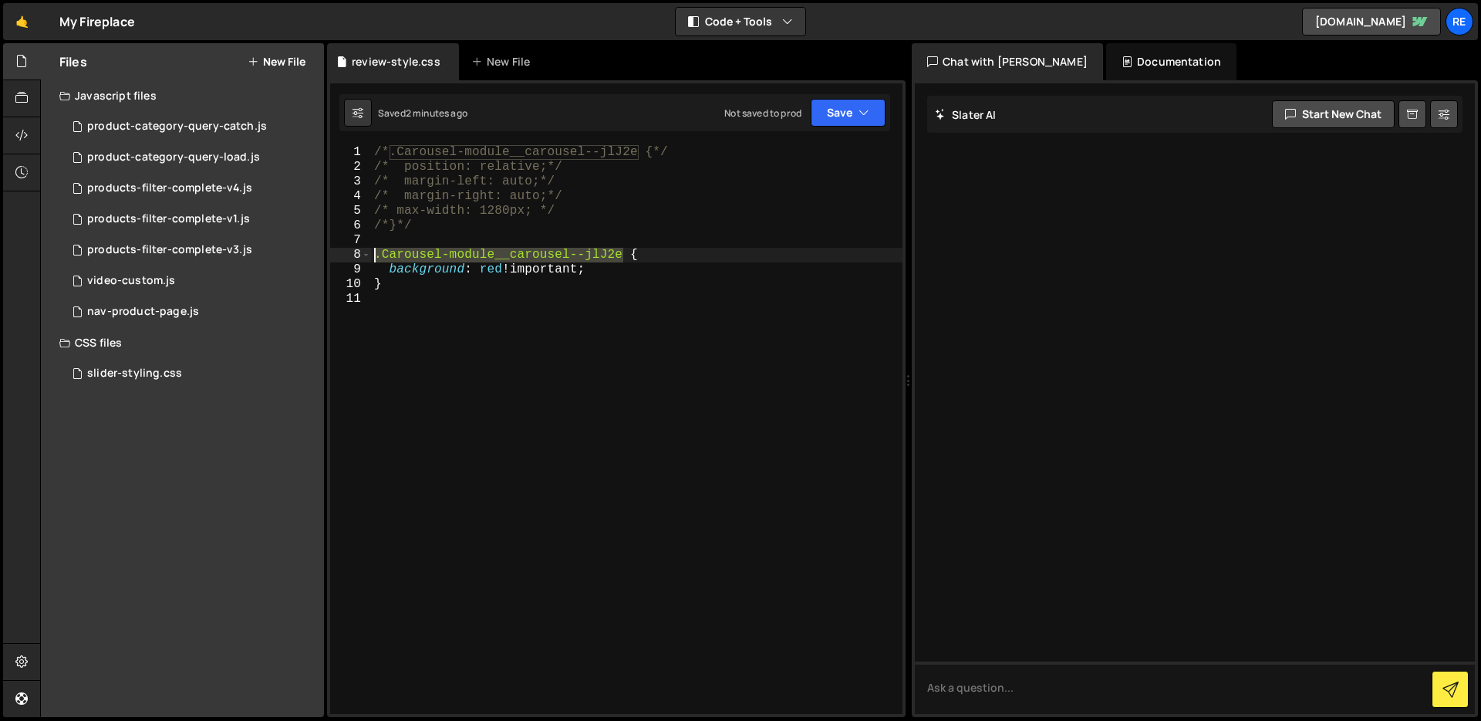
drag, startPoint x: 624, startPoint y: 255, endPoint x: 445, endPoint y: 256, distance: 179.0
click at [376, 256] on div "/*.Carousel-module__carousel--jlJ2e {*/ /* position: relative;*/ /* margin-left…" at bounding box center [637, 444] width 532 height 598
paste textarea "Carousel-module__carousel--jlJ2e carousel"
click at [626, 258] on div "/*.Carousel-module__carousel--jlJ2e {*/ /* position: relative;*/ /* margin-left…" at bounding box center [637, 429] width 532 height 569
drag, startPoint x: 625, startPoint y: 253, endPoint x: 383, endPoint y: 257, distance: 242.3
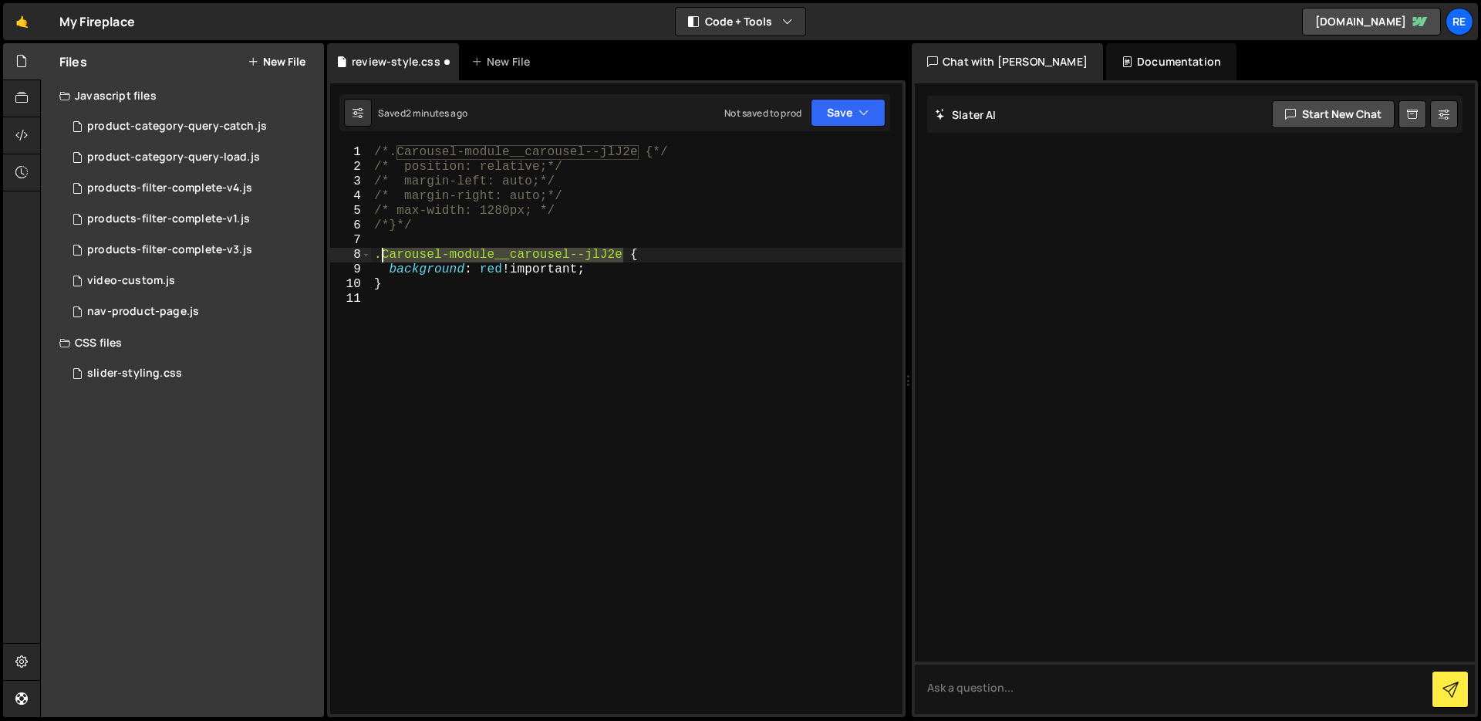
click at [383, 257] on div "/*.Carousel-module__carousel--jlJ2e {*/ /* position: relative;*/ /* margin-left…" at bounding box center [637, 444] width 532 height 598
paste textarea "carousel"
click at [630, 255] on div "/*.Carousel-module__carousel--jlJ2e {*/ /* position: relative;*/ /* margin-left…" at bounding box center [637, 444] width 532 height 598
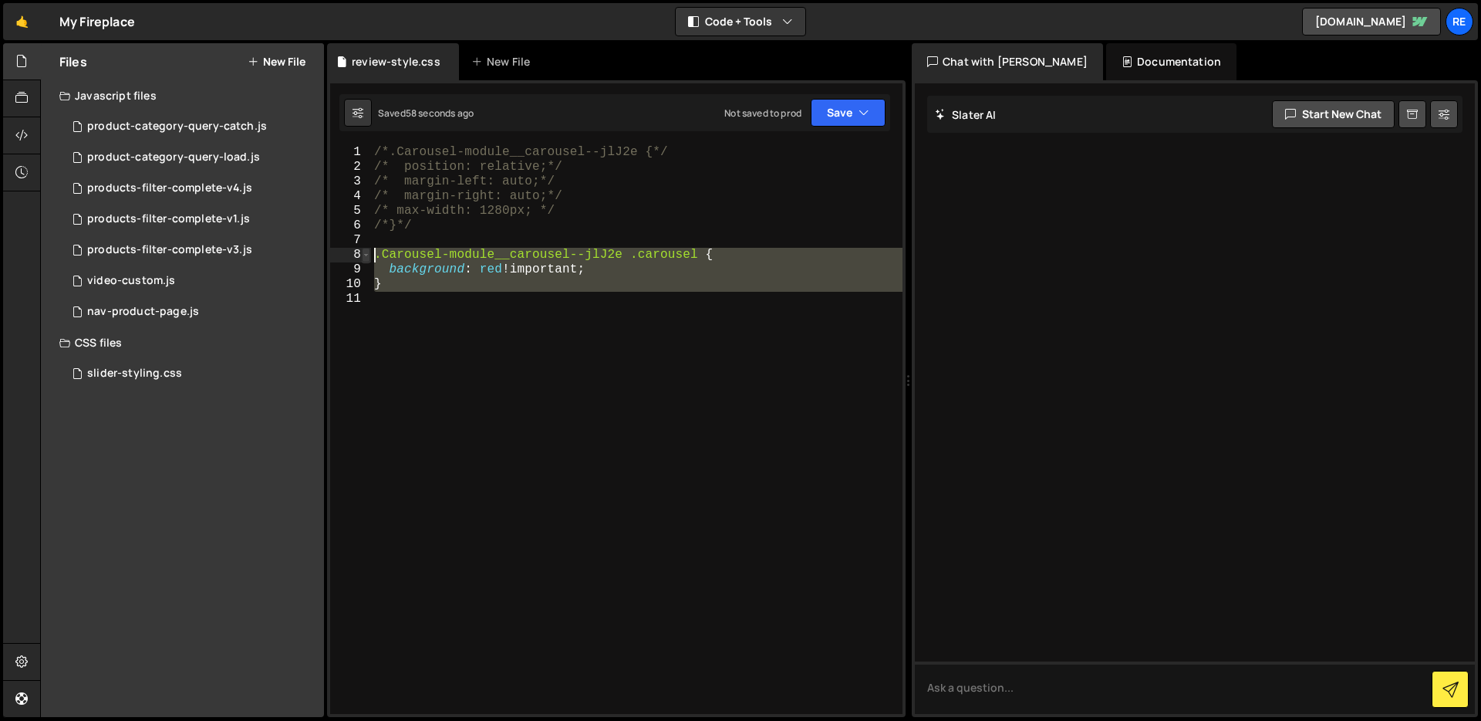
drag, startPoint x: 444, startPoint y: 291, endPoint x: 370, endPoint y: 257, distance: 82.2
click at [371, 255] on div "/*.Carousel-module__carousel--jlJ2e {*/ /* position: relative;*/ /* margin-left…" at bounding box center [637, 444] width 532 height 598
type textarea ".Carousel-module__carousel--jlJ2e .carousel { background: red !important;"
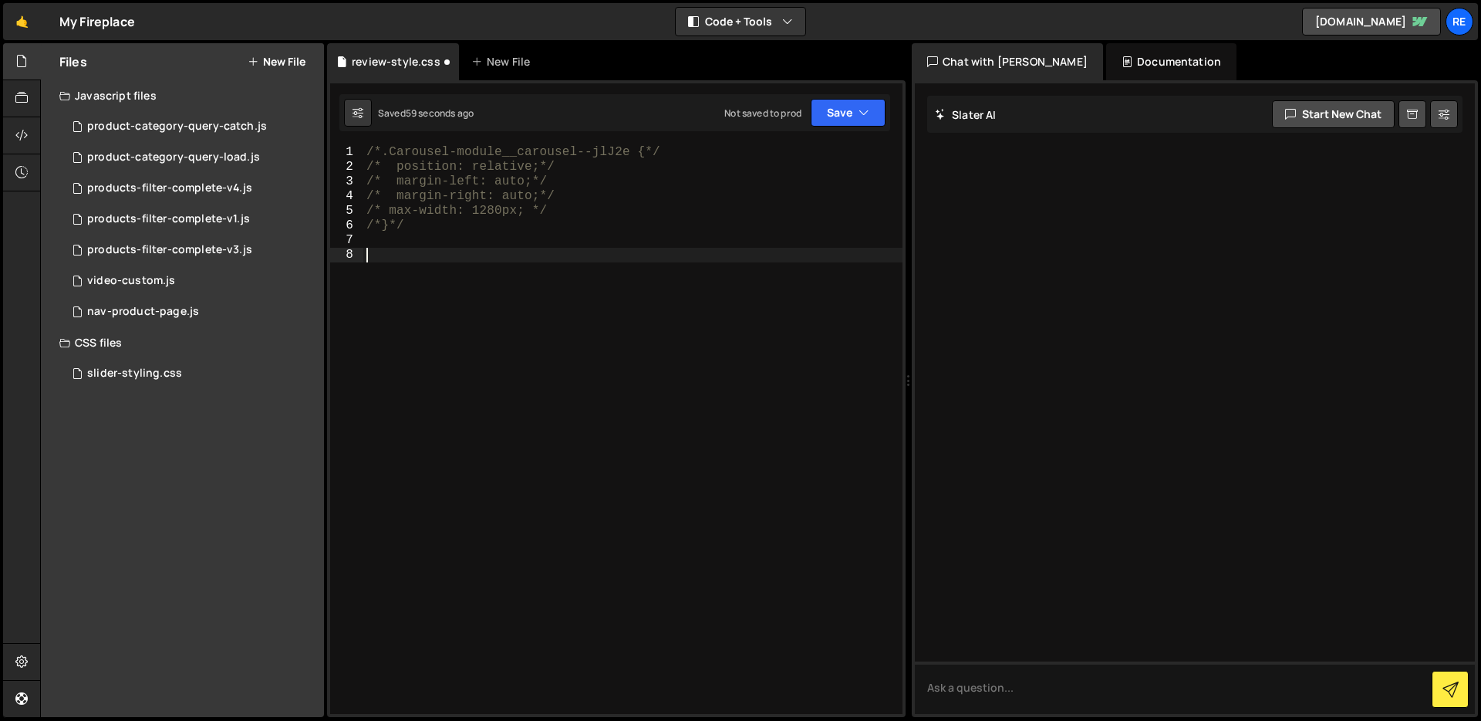
paste textarea "tailwind-preflight-styles App-module__parent--erCca widget"
type textarea "tailwind-preflight-styles App-module__parent--erCca widget {"
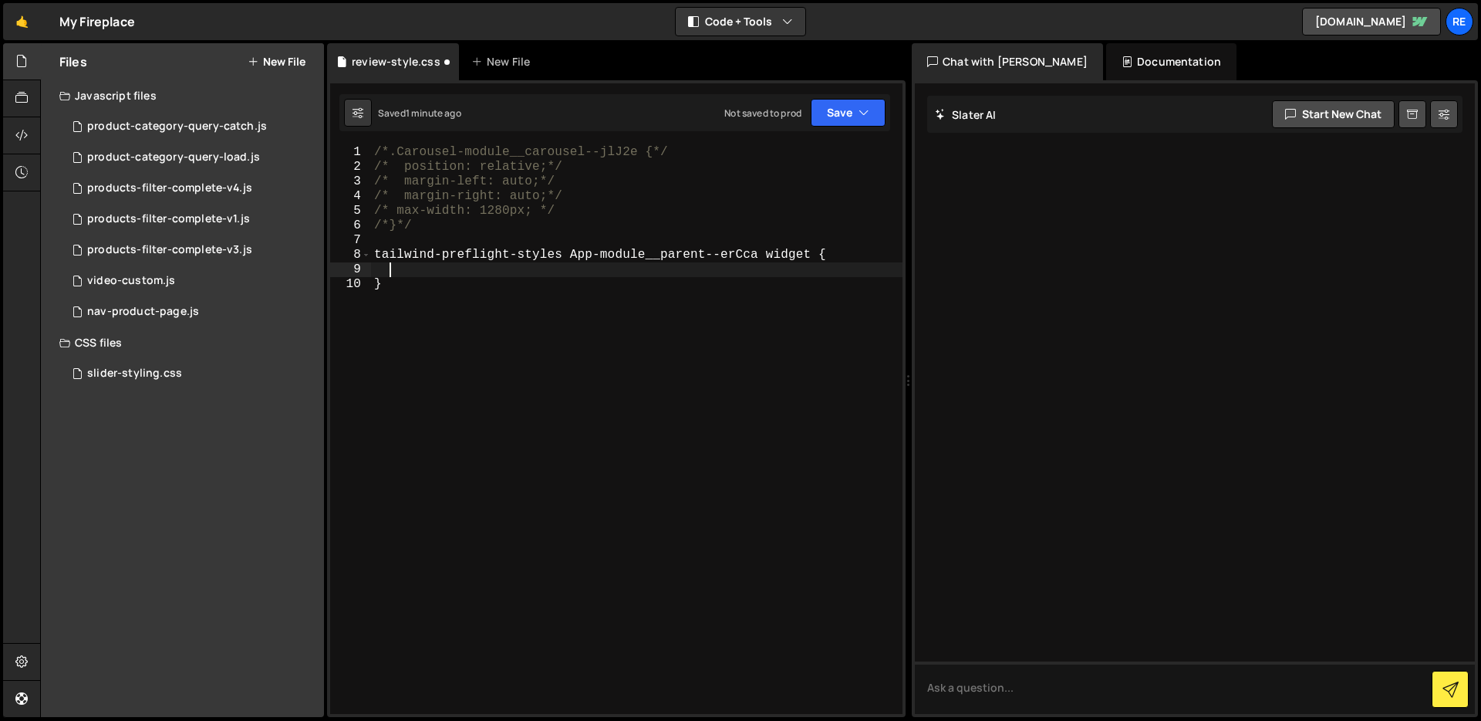
click at [376, 257] on div "/*.Carousel-module__carousel--jlJ2e {*/ /* position: relative;*/ /* margin-left…" at bounding box center [637, 444] width 532 height 598
click at [581, 262] on div "/*.Carousel-module__carousel--jlJ2e {*/ /* position: relative;*/ /* margin-left…" at bounding box center [637, 444] width 532 height 598
click at [784, 254] on div "/*.Carousel-module__carousel--jlJ2e {*/ /* position: relative;*/ /* margin-left…" at bounding box center [637, 444] width 532 height 598
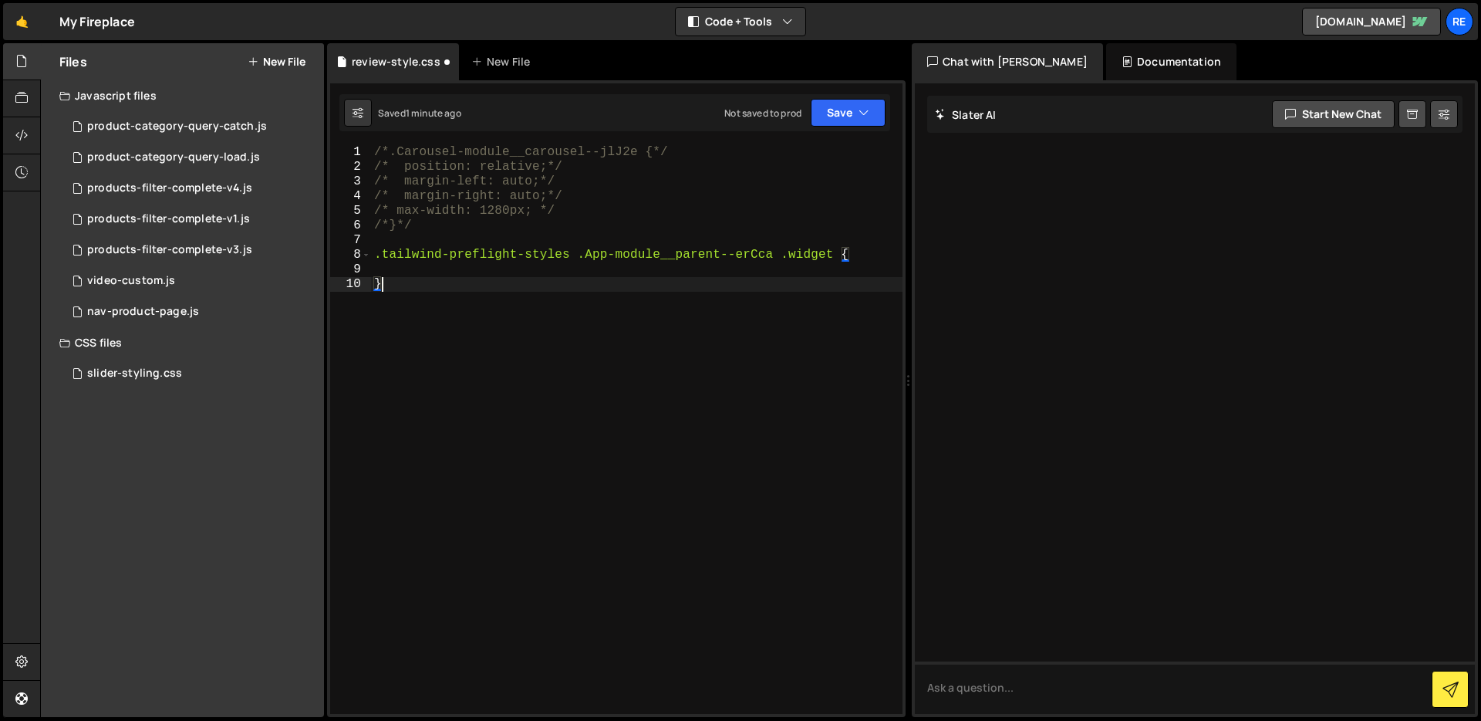
click at [729, 286] on div "/*.Carousel-module__carousel--jlJ2e {*/ /* position: relative;*/ /* margin-left…" at bounding box center [637, 444] width 532 height 598
click at [726, 275] on div "/*.Carousel-module__carousel--jlJ2e {*/ /* position: relative;*/ /* margin-left…" at bounding box center [637, 444] width 532 height 598
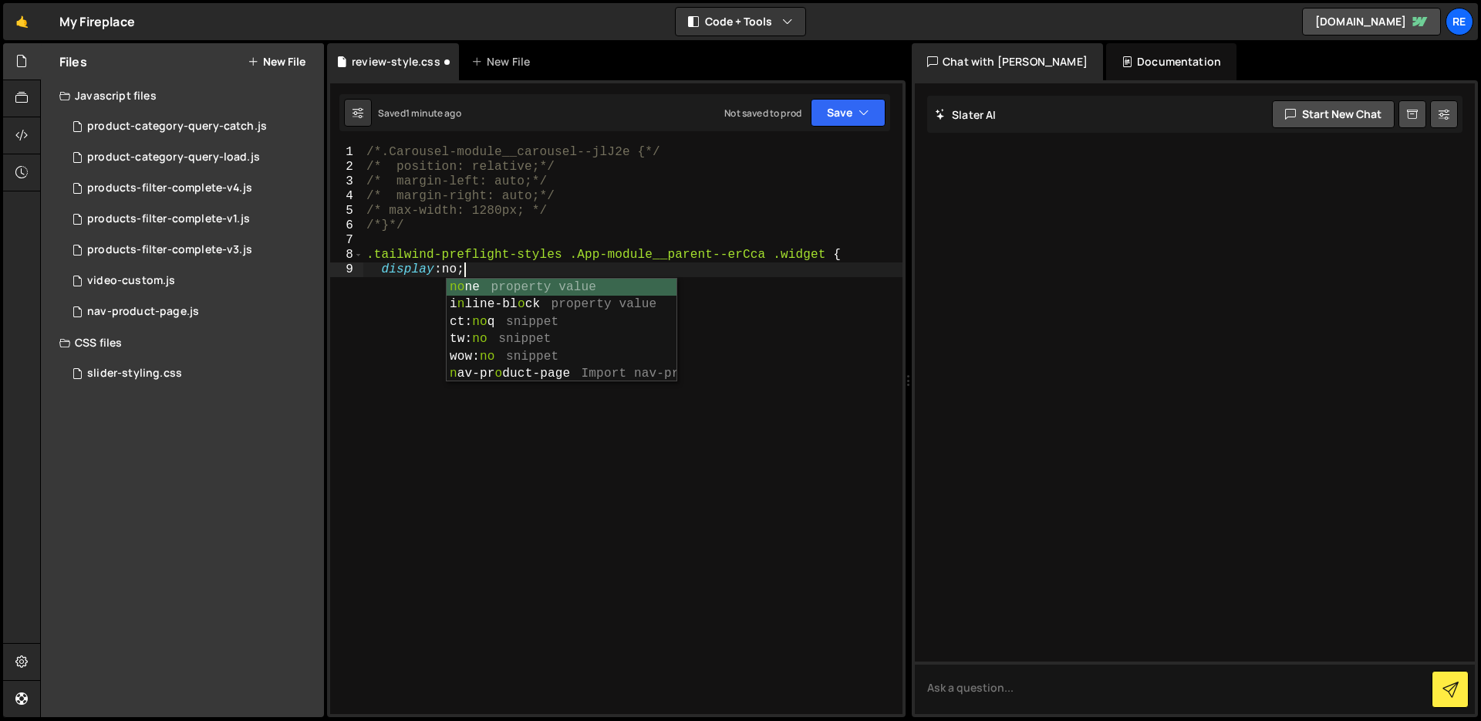
scroll to position [0, 6]
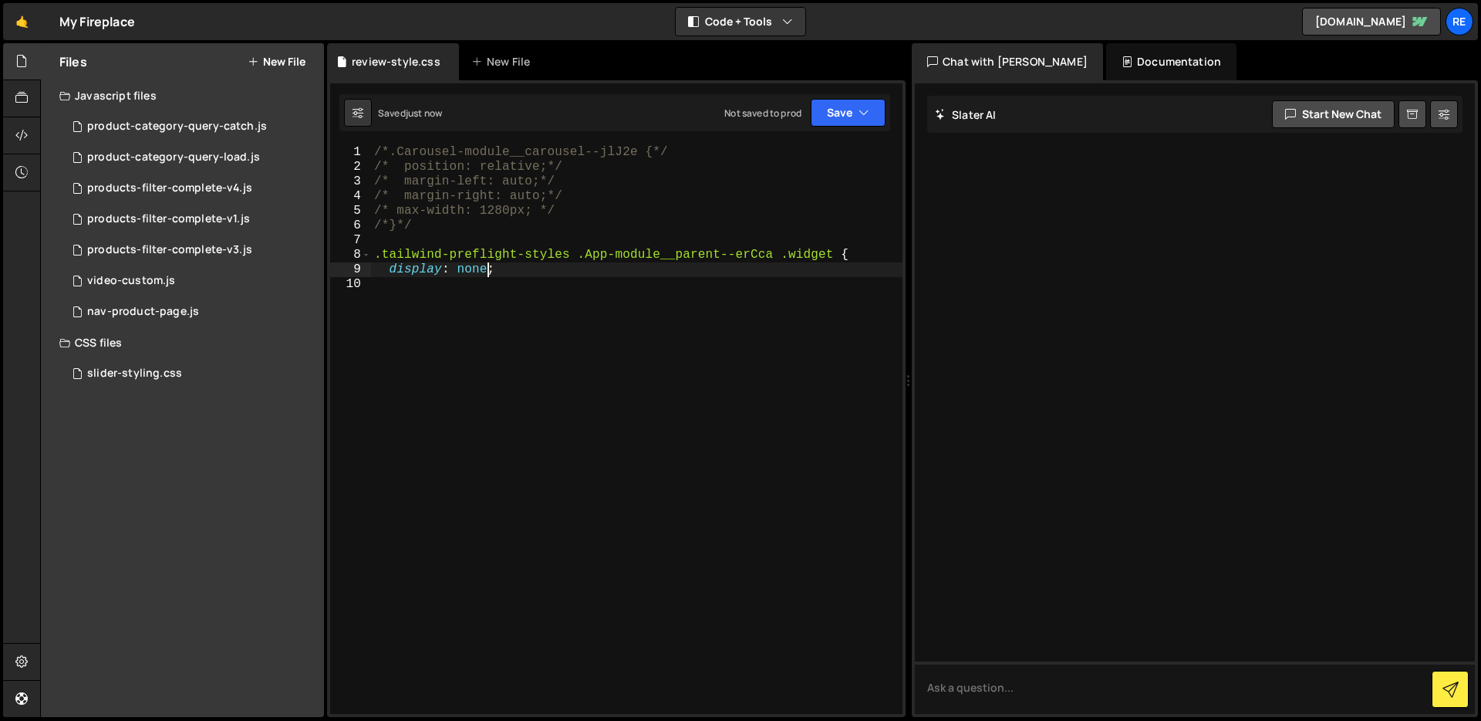
type textarea "display: none;"
click at [401, 304] on div "/*.Carousel-module__carousel--jlJ2e {*/ /* position: relative;*/ /* margin-left…" at bounding box center [637, 444] width 532 height 598
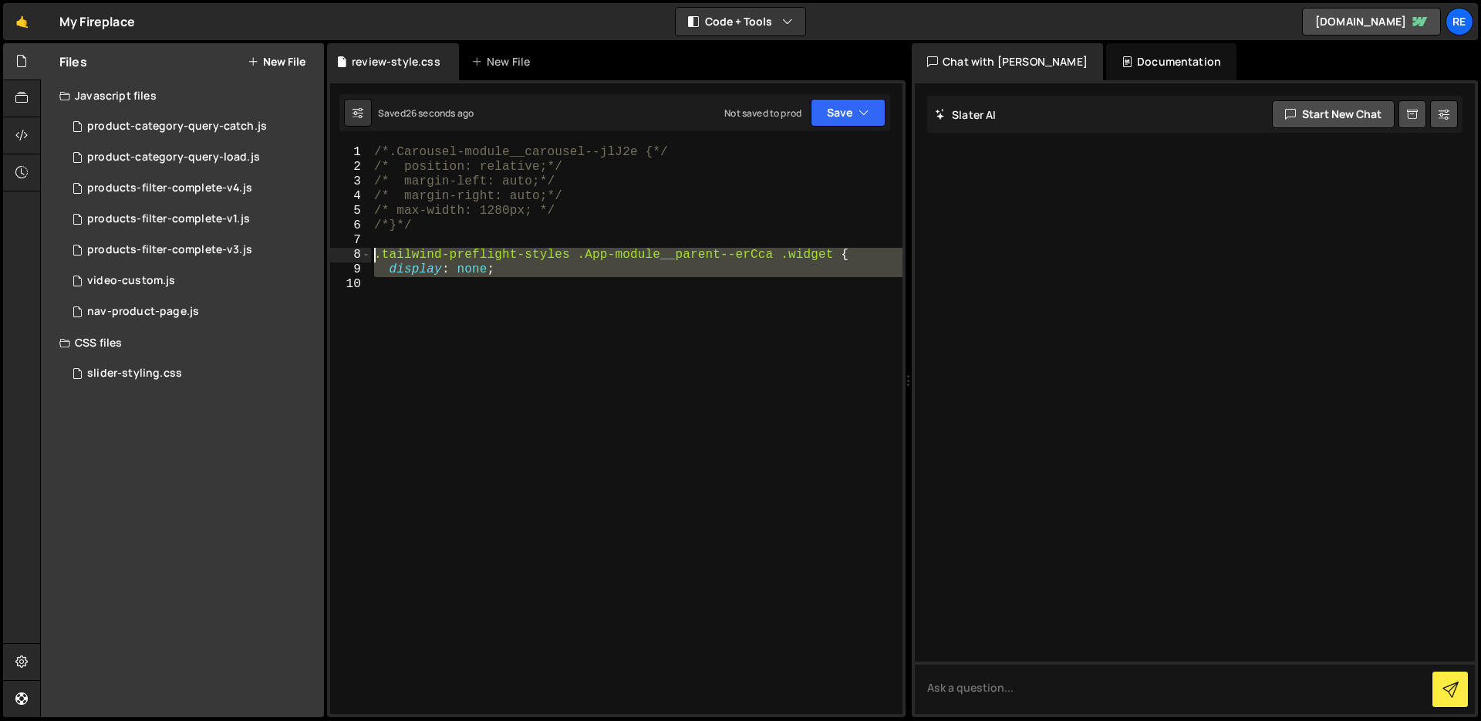
drag, startPoint x: 390, startPoint y: 289, endPoint x: 352, endPoint y: 251, distance: 54.6
click at [351, 249] on div "1 2 3 4 5 6 7 8 9 10 /*.Carousel-module__carousel--jlJ2e {*/ /* position: relat…" at bounding box center [616, 429] width 572 height 569
type textarea ".tailwind-preflight-styles .App-module__parent--erCca .widget { display: none;"
click at [490, 309] on div "/*.Carousel-module__carousel--jlJ2e {*/ /* position: relative;*/ /* margin-left…" at bounding box center [637, 429] width 532 height 569
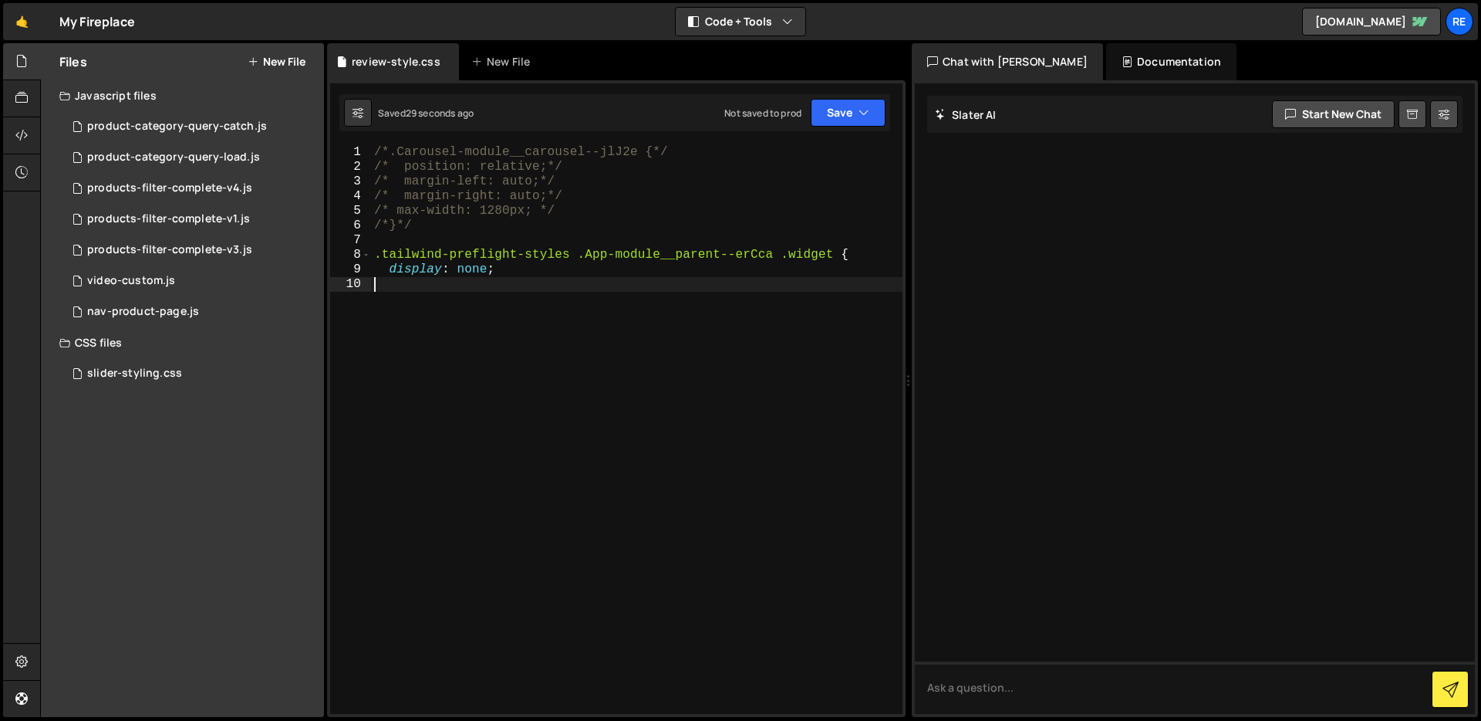
type textarea "}"
click at [751, 317] on div "/*.Carousel-module__carousel--jlJ2e {*/ /* position: relative;*/ /* margin-left…" at bounding box center [637, 444] width 532 height 598
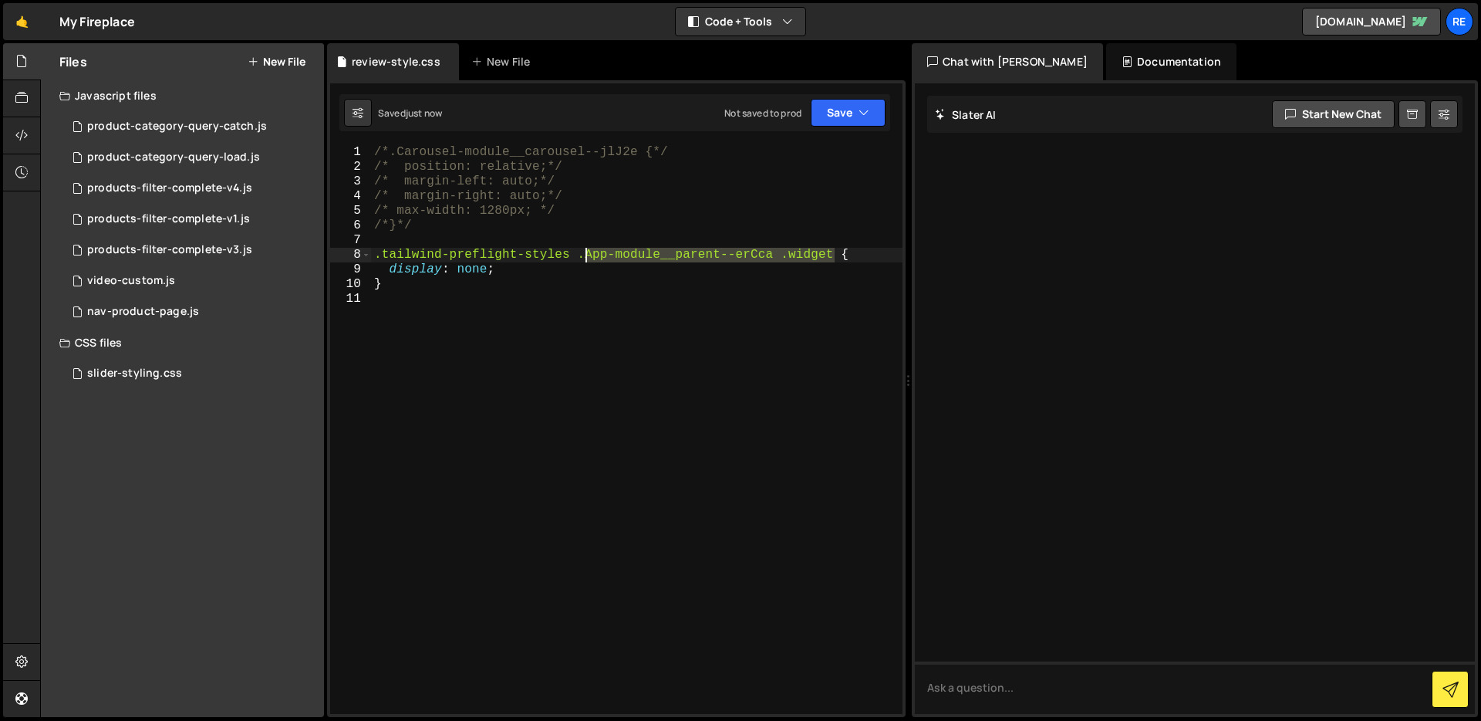
drag, startPoint x: 835, startPoint y: 255, endPoint x: 694, endPoint y: 251, distance: 141.3
click at [592, 259] on div "/*.Carousel-module__carousel--jlJ2e {*/ /* position: relative;*/ /* margin-left…" at bounding box center [637, 444] width 532 height 598
click at [846, 248] on div "Debug Explain Copy" at bounding box center [857, 258] width 82 height 25
click at [611, 270] on div "/*.Carousel-module__carousel--jlJ2e {*/ /* position: relative;*/ /* margin-left…" at bounding box center [637, 444] width 532 height 598
drag, startPoint x: 836, startPoint y: 256, endPoint x: 376, endPoint y: 258, distance: 459.8
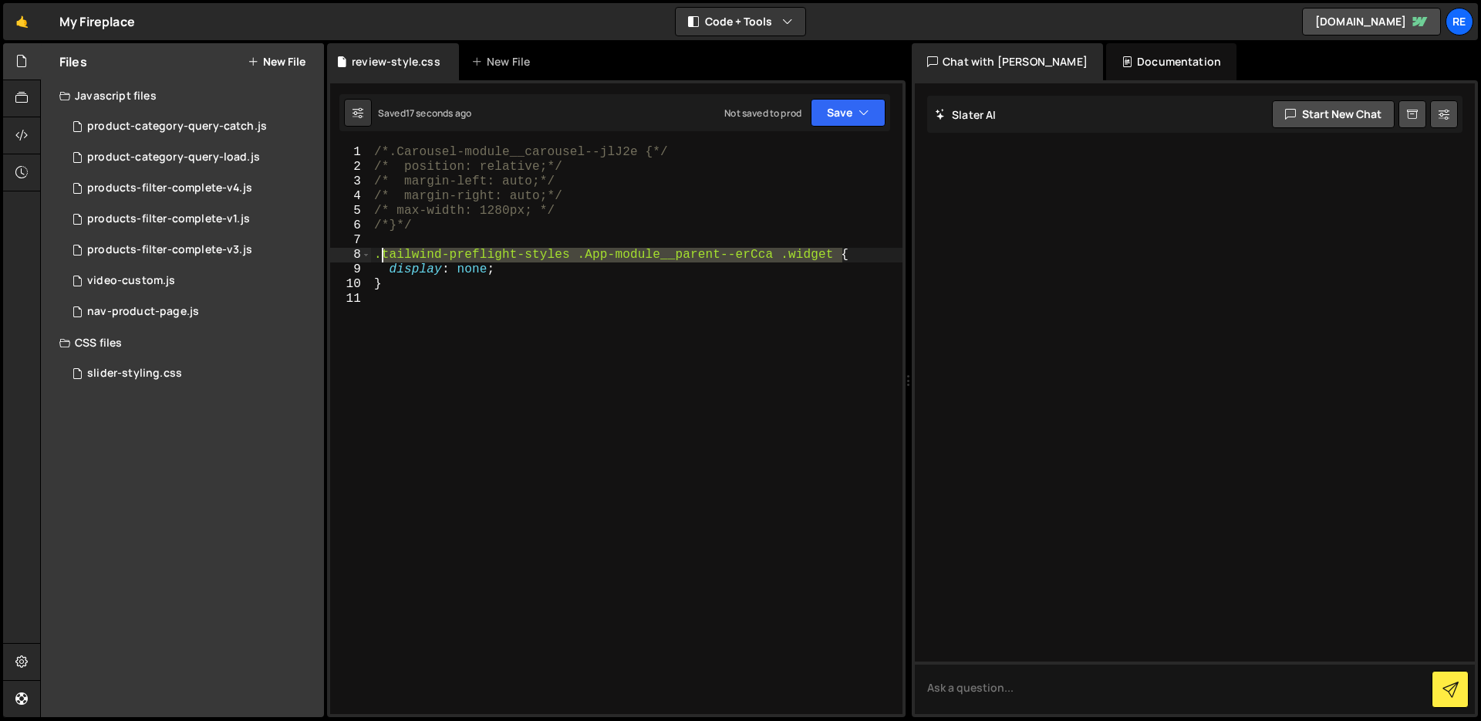
click at [377, 259] on div "/*.Carousel-module__carousel--jlJ2e {*/ /* position: relative;*/ /* margin-left…" at bounding box center [637, 444] width 532 height 598
click at [673, 255] on div "/*.Carousel-module__carousel--jlJ2e {*/ /* position: relative;*/ /* margin-left…" at bounding box center [637, 444] width 532 height 598
drag, startPoint x: 832, startPoint y: 255, endPoint x: 370, endPoint y: 259, distance: 462.1
click at [370, 259] on div ".tailwind-preflight-styles .App-module__parent--erCca .widget { 1 2 3 4 5 6 7 8…" at bounding box center [616, 429] width 572 height 569
paste textarea "featurable-35717f02-5d17-4e44-b597-c2af76f4bee0"
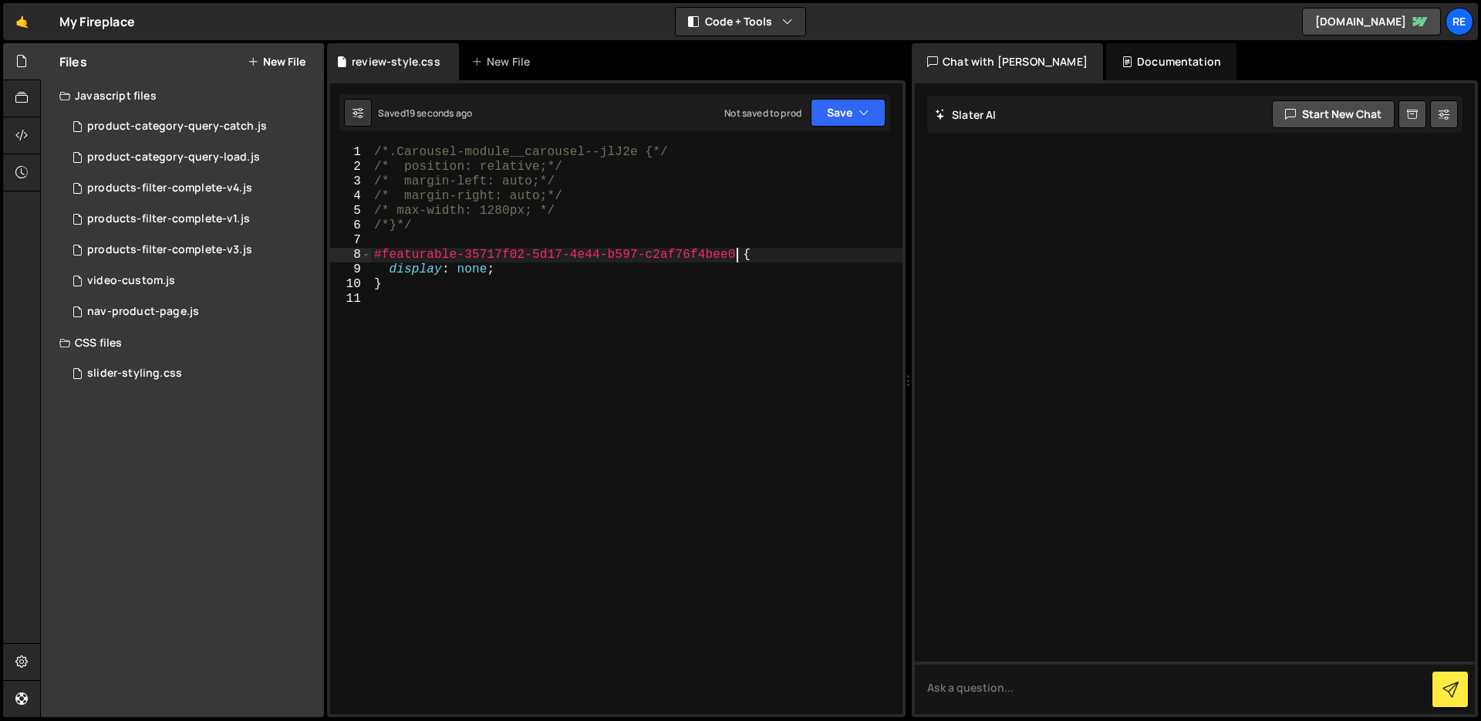
scroll to position [0, 23]
paste textarea "shadow-wrapper"
drag, startPoint x: 710, startPoint y: 256, endPoint x: 374, endPoint y: 258, distance: 335.6
click at [374, 258] on div "/*.Carousel-module__carousel--jlJ2e {*/ /* position: relative;*/ /* margin-left…" at bounding box center [637, 444] width 532 height 598
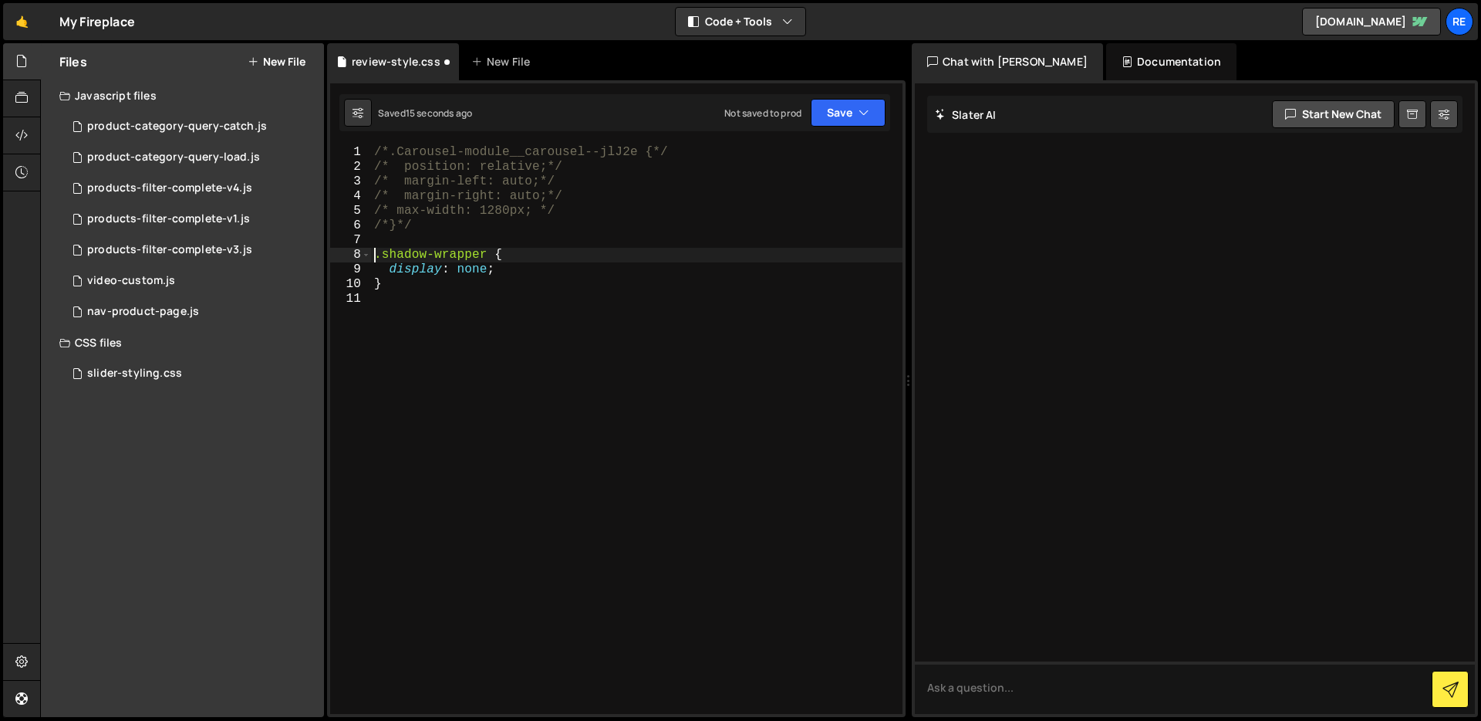
scroll to position [0, 7]
click at [485, 253] on div "/*.Carousel-module__carousel--jlJ2e {*/ /* position: relative;*/ /* margin-left…" at bounding box center [637, 444] width 532 height 598
click at [488, 261] on div "/*.Carousel-module__carousel--jlJ2e {*/ /* position: relative;*/ /* margin-left…" at bounding box center [637, 444] width 532 height 598
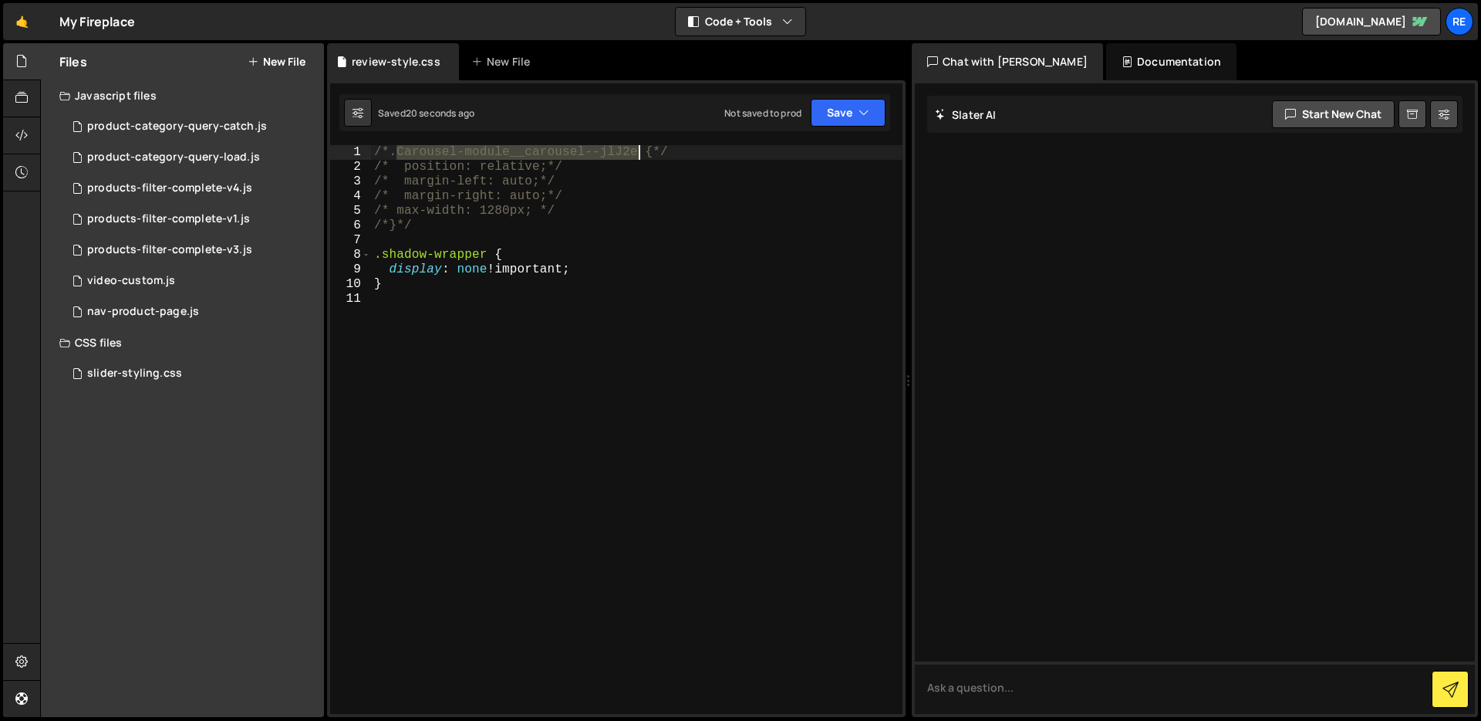
drag, startPoint x: 398, startPoint y: 153, endPoint x: 640, endPoint y: 147, distance: 242.3
click at [640, 147] on div "/*.Carousel-module__carousel--jlJ2e {*/ /* position: relative;*/ /* margin-left…" at bounding box center [637, 444] width 532 height 598
click at [641, 147] on div "/*.Carousel-module__carousel--jlJ2e {*/ /* position: relative;*/ /* margin-left…" at bounding box center [637, 429] width 532 height 569
drag, startPoint x: 642, startPoint y: 154, endPoint x: 396, endPoint y: 150, distance: 246.1
click at [393, 150] on div "/*.Carousel-module__carousel--jlJ2e {*/ /* position: relative;*/ /* margin-left…" at bounding box center [637, 444] width 532 height 598
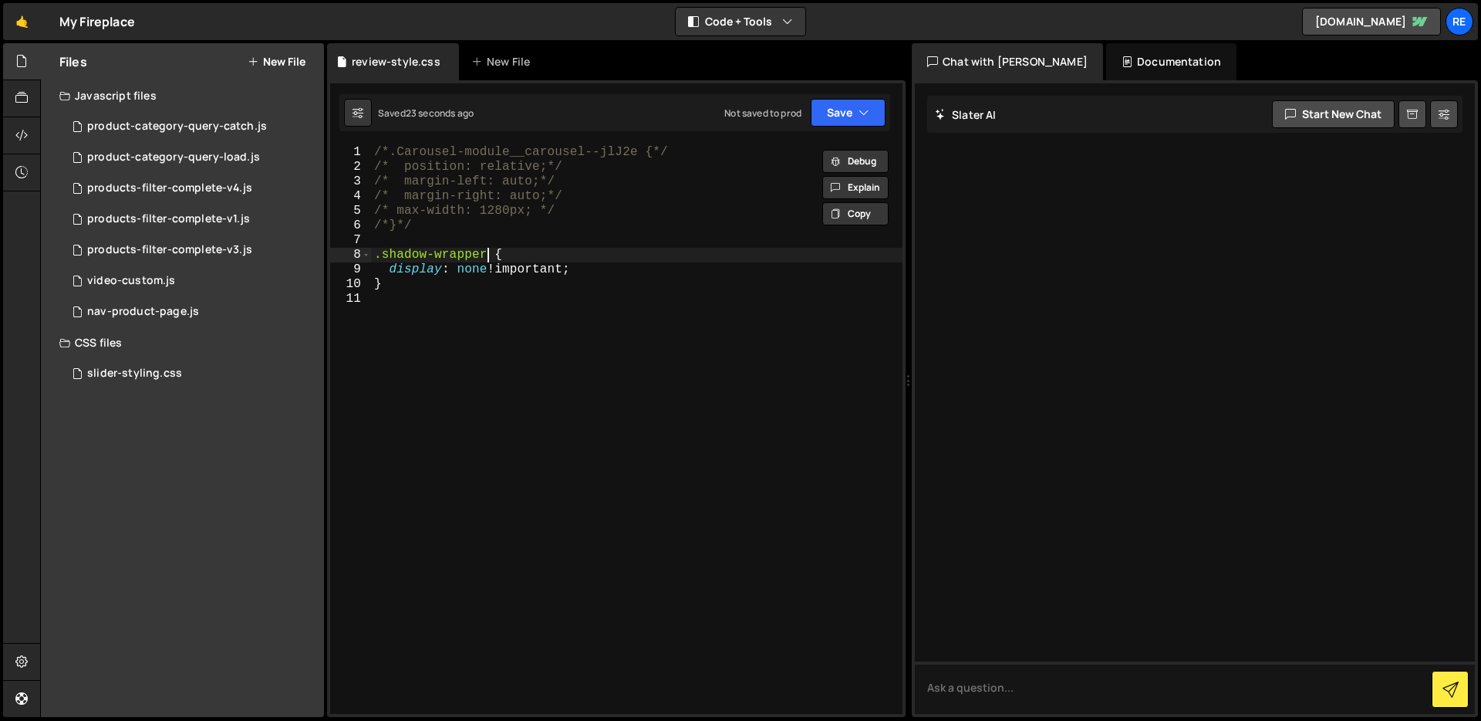
click at [485, 250] on div "/*.Carousel-module__carousel--jlJ2e {*/ /* position: relative;*/ /* margin-left…" at bounding box center [637, 444] width 532 height 598
paste textarea ".Carousel-module__carousel--jlJ2e"
type textarea ".shadow-wrapper .Carousel-module__carousel--jlJ2e {"
click at [498, 292] on div "/*.Carousel-module__carousel--jlJ2e {*/ /* position: relative;*/ /* margin-left…" at bounding box center [637, 444] width 532 height 598
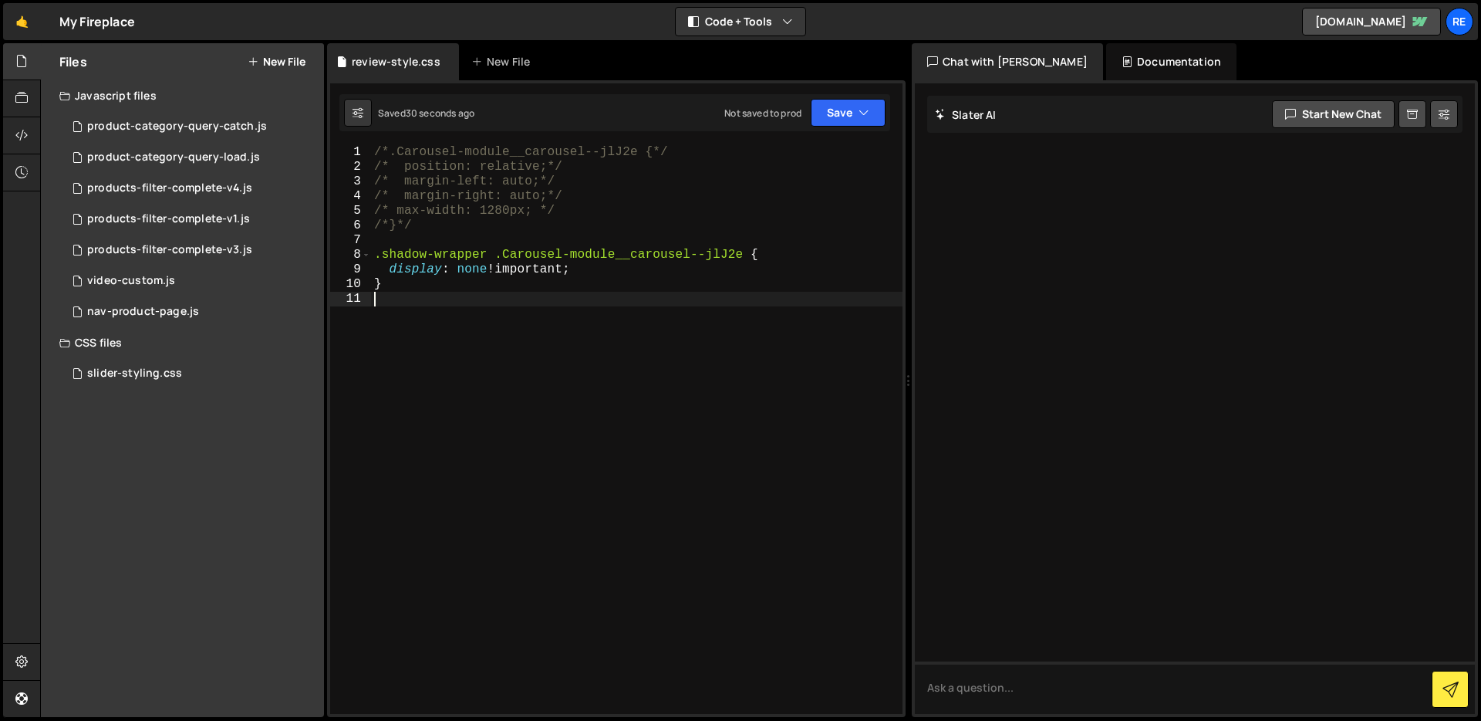
click at [393, 309] on div "/*.Carousel-module__carousel--jlJ2e {*/ /* position: relative;*/ /* margin-left…" at bounding box center [637, 444] width 532 height 598
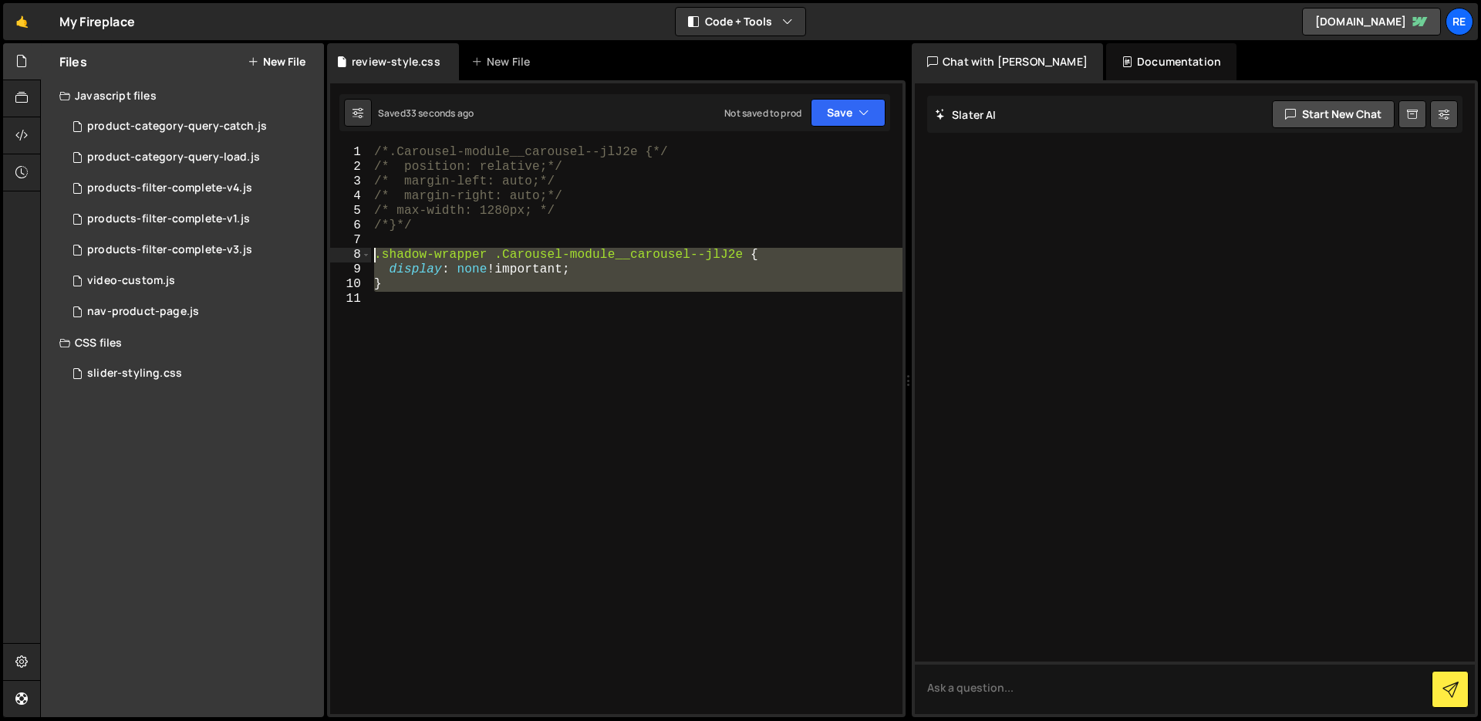
drag, startPoint x: 411, startPoint y: 297, endPoint x: 360, endPoint y: 249, distance: 69.9
click at [360, 249] on div "1 2 3 4 5 6 7 8 9 10 11 /*.Carousel-module__carousel--jlJ2e {*/ /* position: re…" at bounding box center [616, 429] width 572 height 569
type textarea ".shadow-wrapper .Carousel-module__carousel--jlJ2e { display: none !important;"
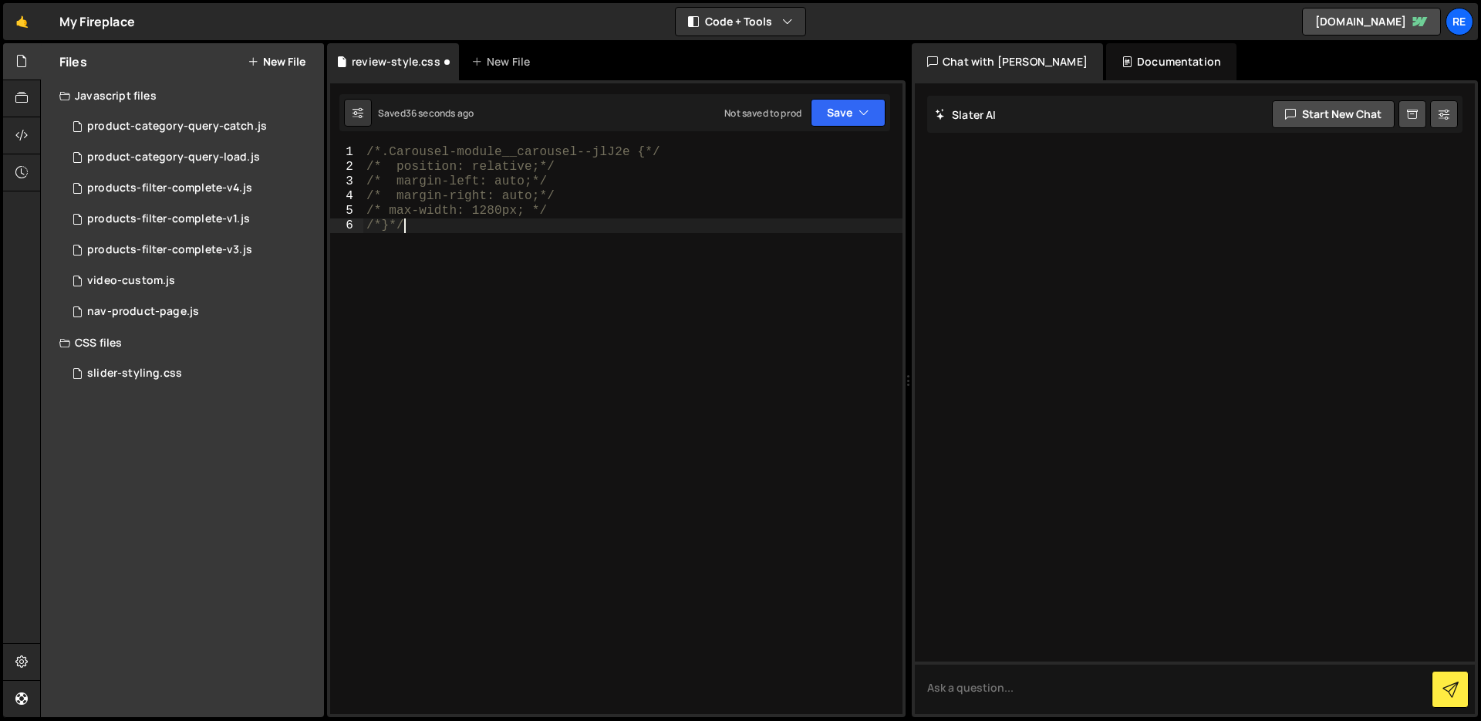
click at [630, 150] on div "/*.Carousel-module__carousel--jlJ2e {*/ /* position: relative;*/ /* margin-left…" at bounding box center [632, 444] width 539 height 598
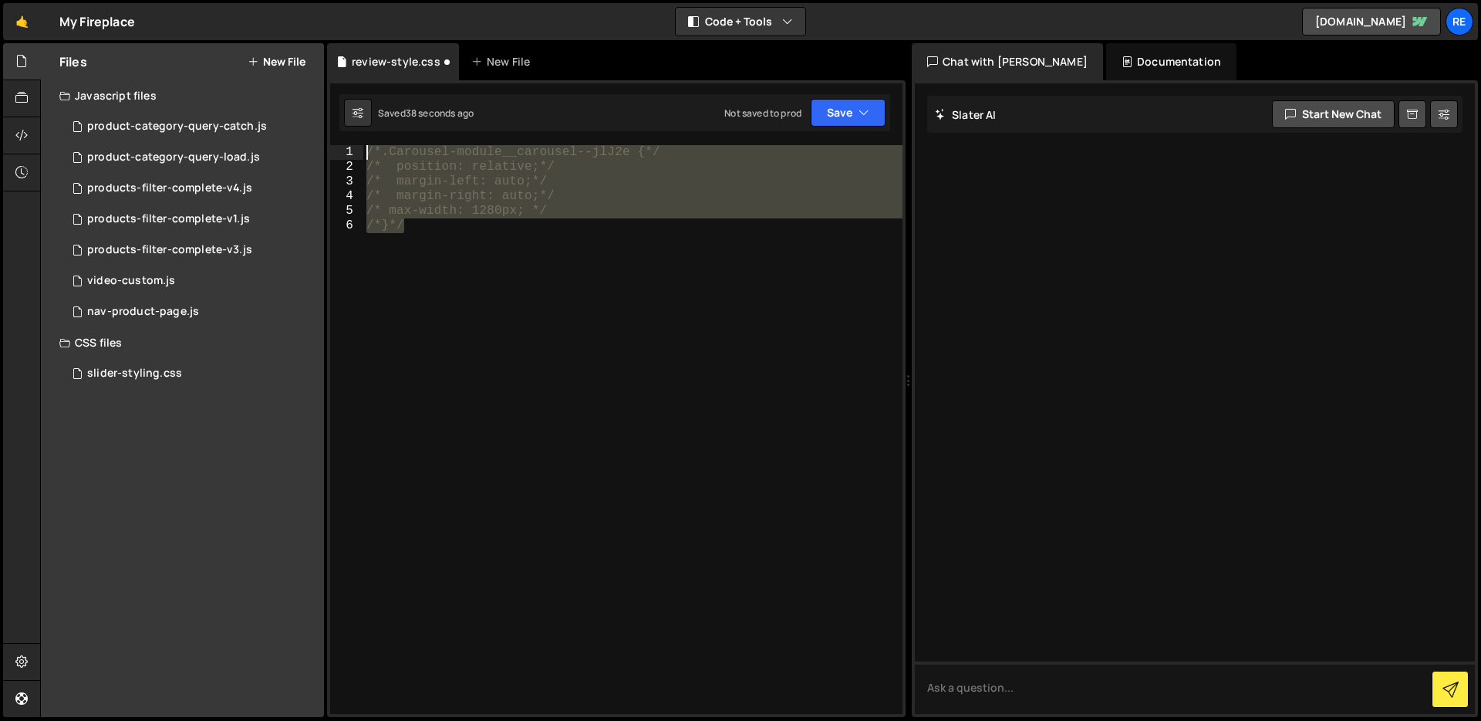
drag, startPoint x: 420, startPoint y: 209, endPoint x: 343, endPoint y: 146, distance: 99.2
click at [343, 146] on div "/*.Carousel-module__carousel--jlJ2e {*/ 1 2 3 4 5 6 /*.Carousel-module__carouse…" at bounding box center [616, 429] width 572 height 569
click at [609, 246] on div ".Carousel-module__carousel--jlJ2e { position : relative ; margin-left : auto ; …" at bounding box center [632, 429] width 539 height 569
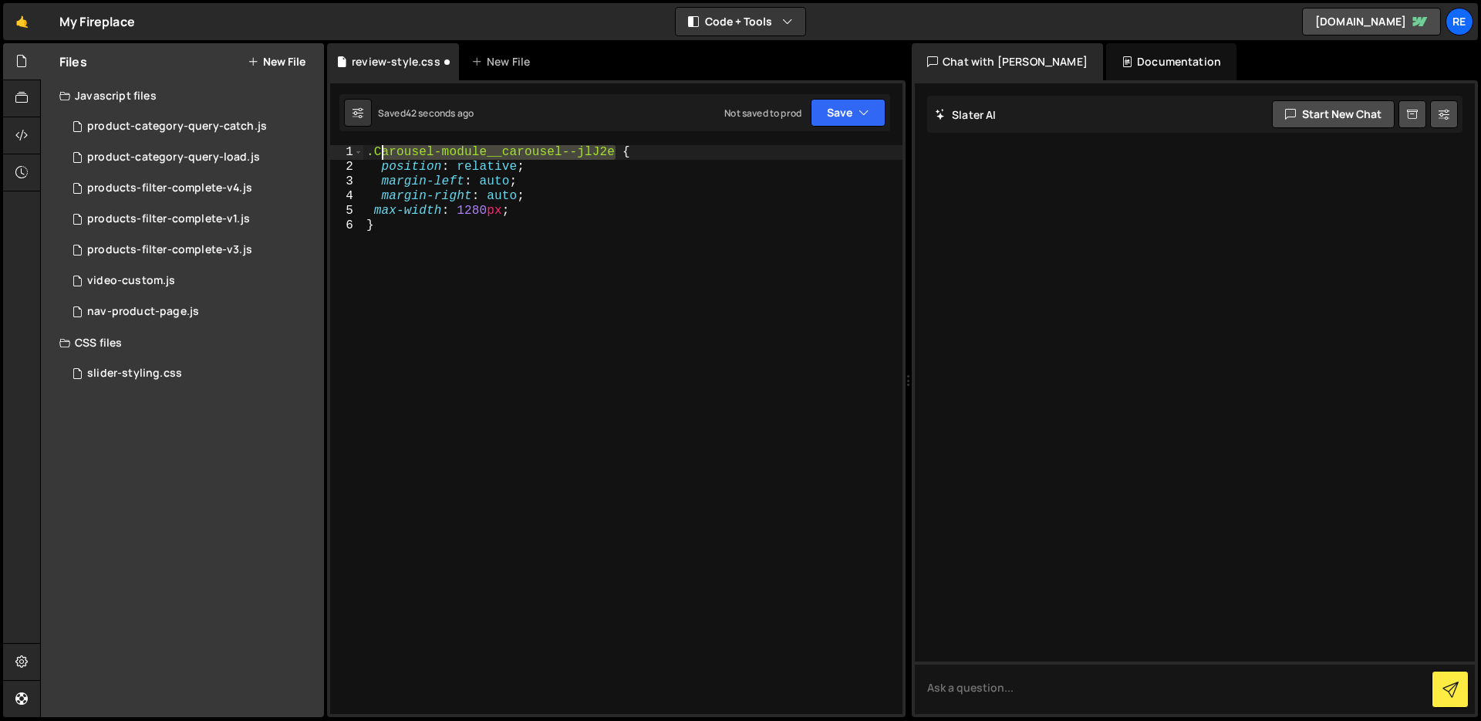
drag, startPoint x: 596, startPoint y: 149, endPoint x: 389, endPoint y: 154, distance: 206.8
click at [383, 153] on div ".Carousel-module__carousel--jlJ2e { position : relative ; margin-left : auto ; …" at bounding box center [632, 444] width 539 height 598
click at [517, 228] on div ".Carousel-module__carousel--jlJ2e { position : relative ; margin-left : auto ; …" at bounding box center [632, 444] width 539 height 598
type textarea "}"
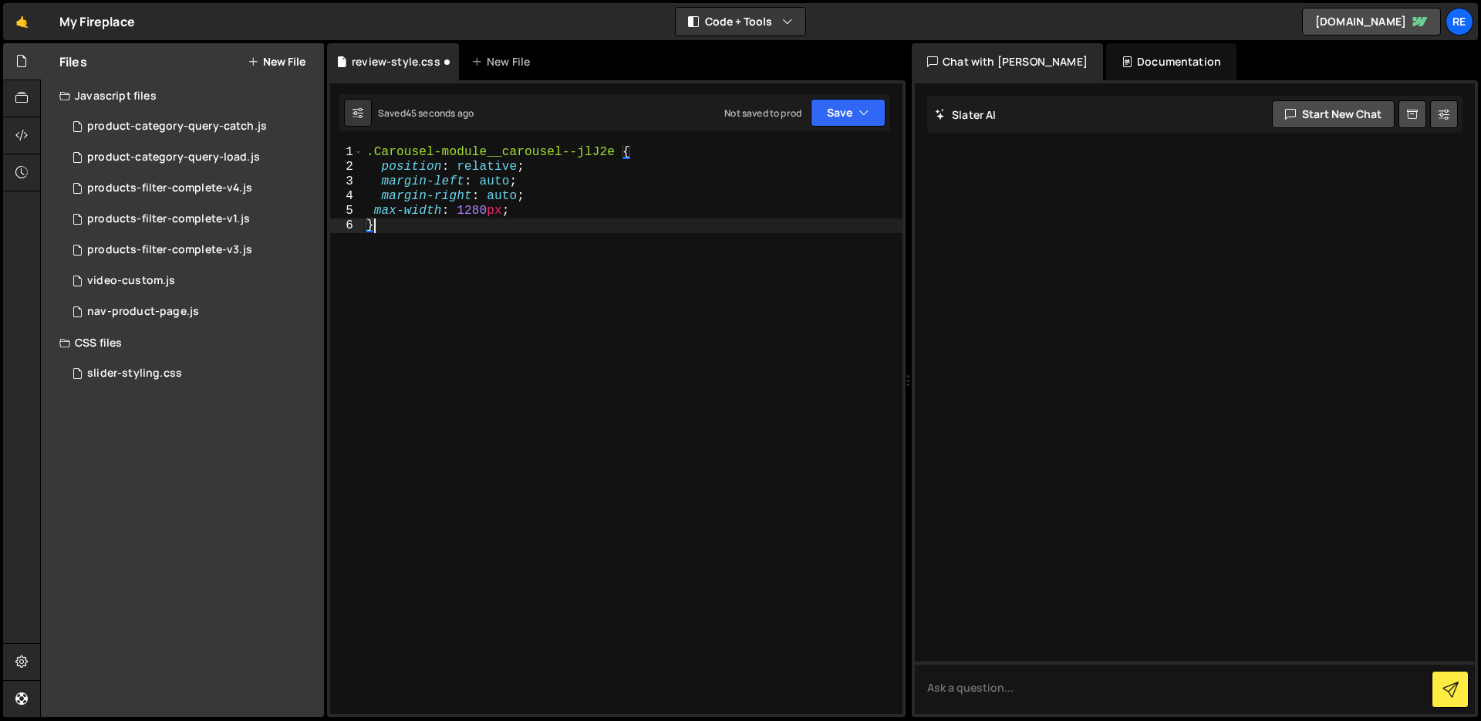
click at [268, 62] on button "New File" at bounding box center [277, 62] width 58 height 12
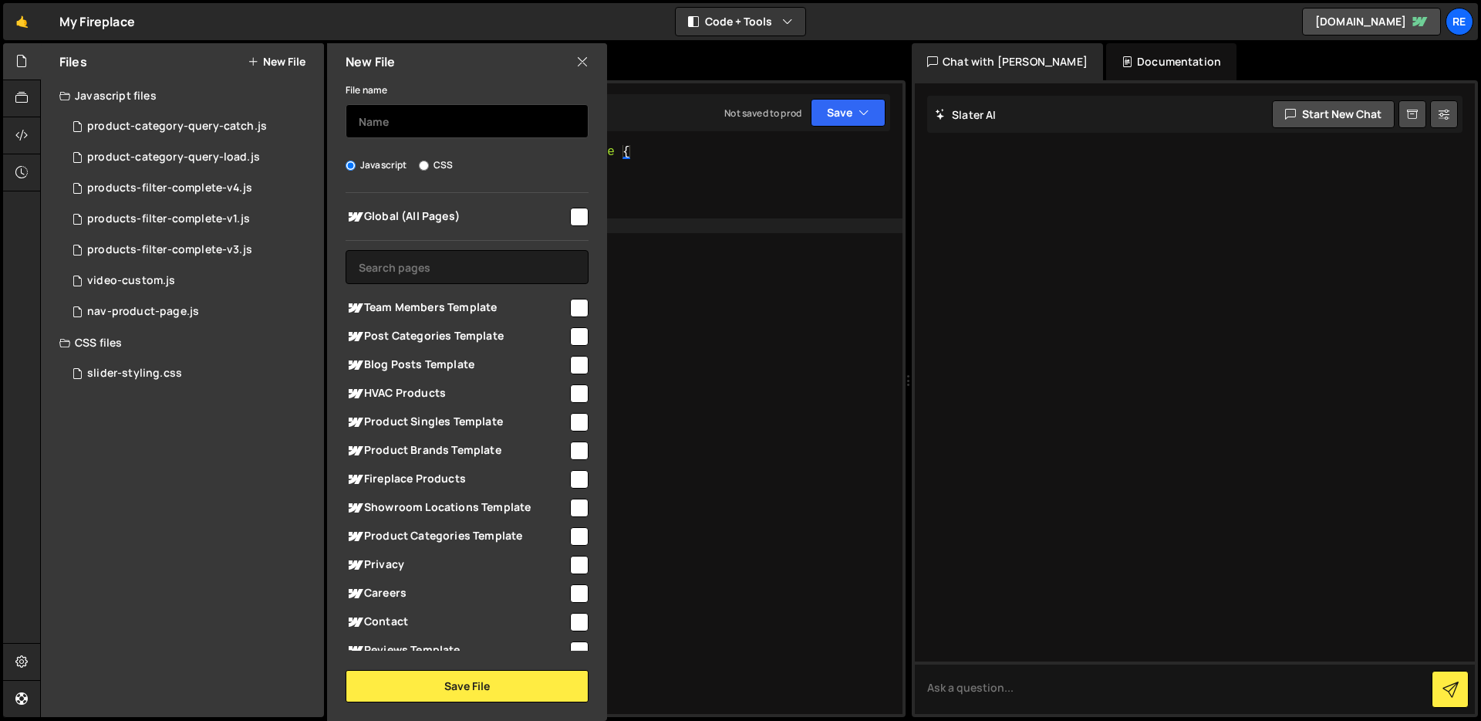
click at [421, 123] on input "text" at bounding box center [467, 121] width 243 height 34
type input "h"
drag, startPoint x: 581, startPoint y: 70, endPoint x: 584, endPoint y: 59, distance: 11.2
click at [581, 69] on div "New File" at bounding box center [467, 61] width 280 height 37
click at [584, 59] on icon at bounding box center [582, 61] width 12 height 17
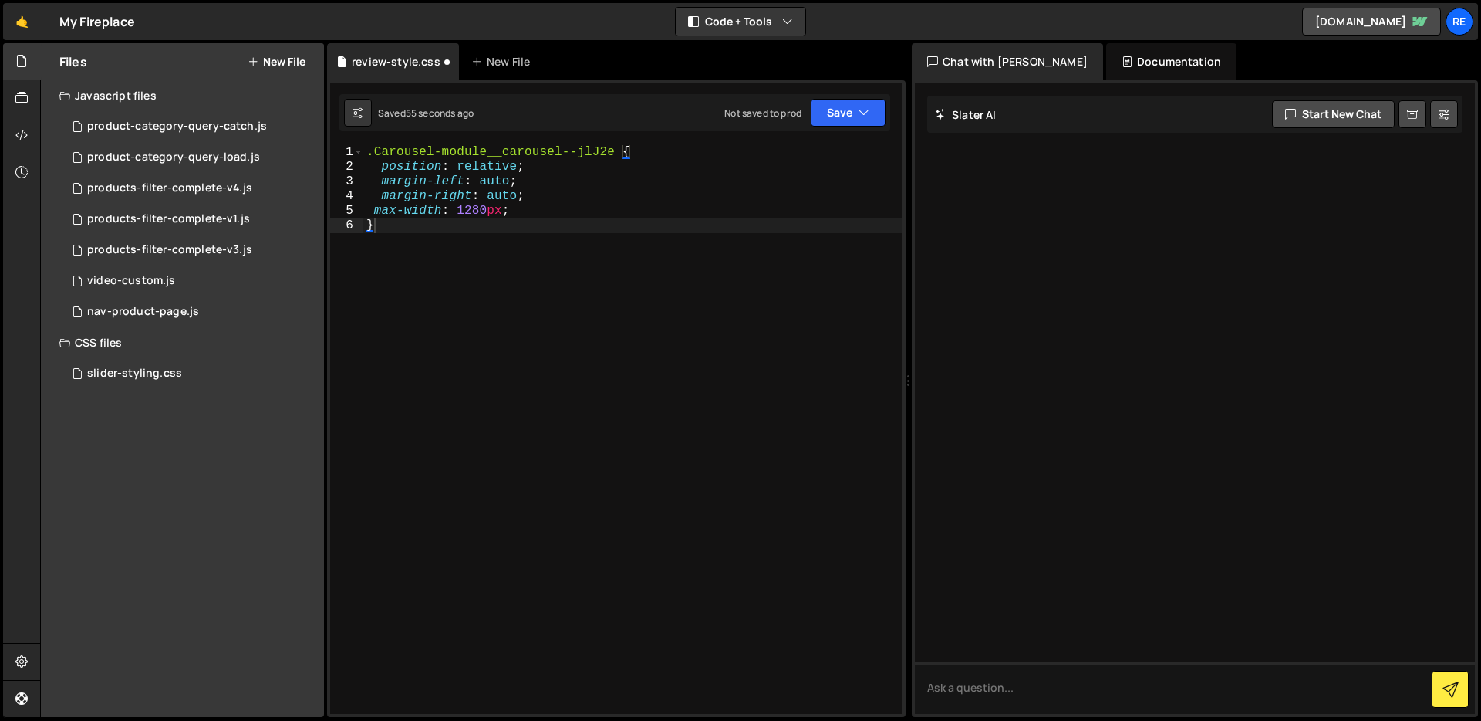
click at [446, 332] on div ".Carousel-module__carousel--jlJ2e { position : relative ; margin-left : auto ; …" at bounding box center [632, 444] width 539 height 598
click at [447, 63] on icon at bounding box center [447, 61] width 11 height 15
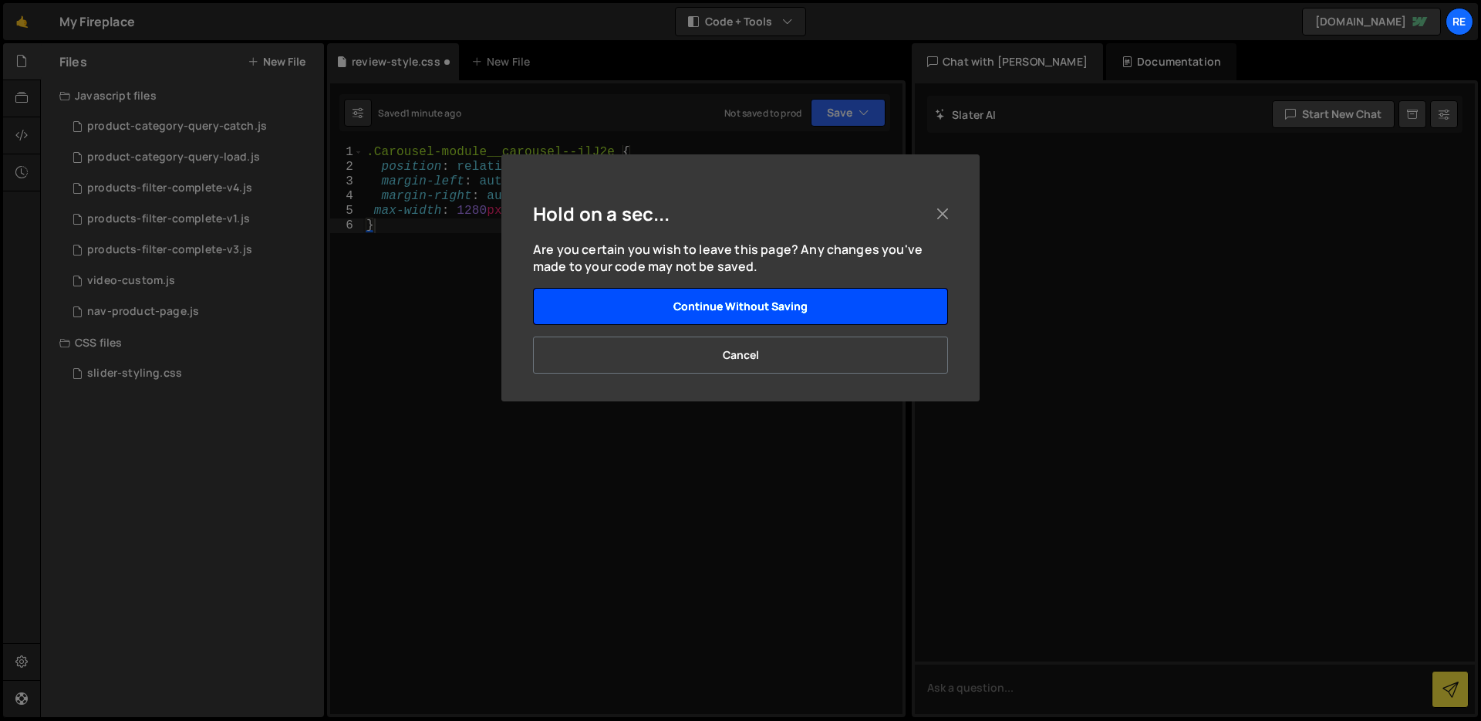
click at [738, 307] on button "Continue without saving" at bounding box center [740, 306] width 415 height 37
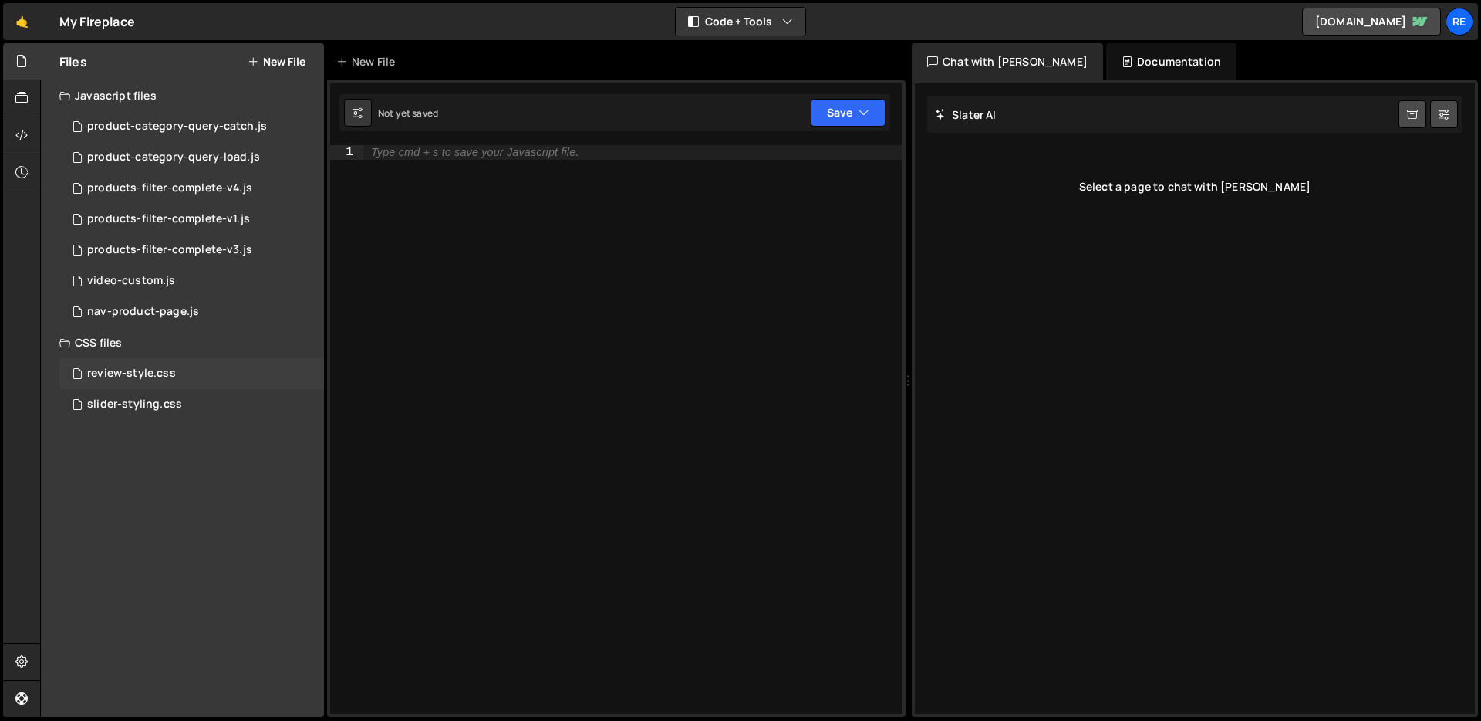
click at [150, 368] on div "review-style.css" at bounding box center [131, 373] width 89 height 14
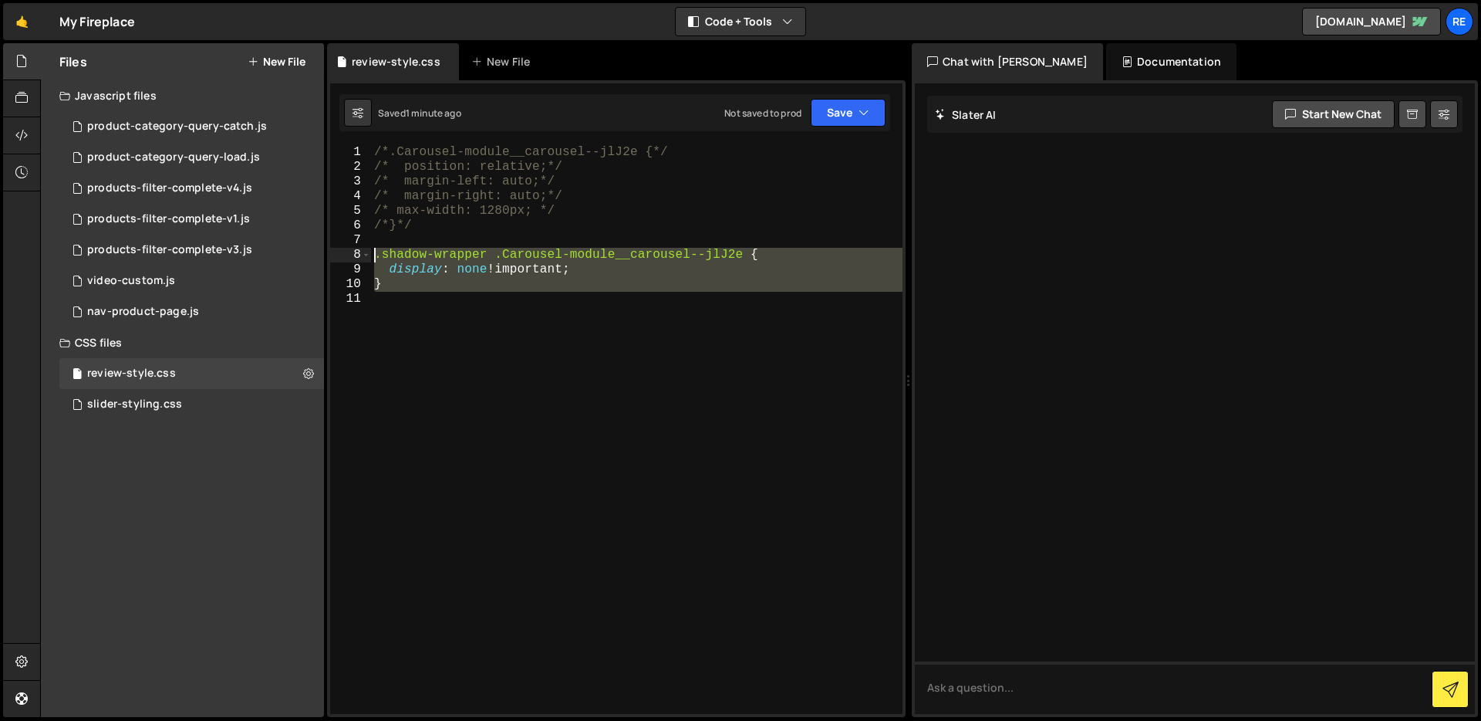
drag, startPoint x: 394, startPoint y: 293, endPoint x: 343, endPoint y: 254, distance: 64.3
click at [343, 254] on div "1 2 3 4 5 6 7 8 9 10 11 /*.Carousel-module__carousel--jlJ2e {*/ /* position: re…" at bounding box center [616, 429] width 572 height 569
type textarea ".shadow-wrapper .Carousel-module__carousel--jlJ2e { display: none !important;"
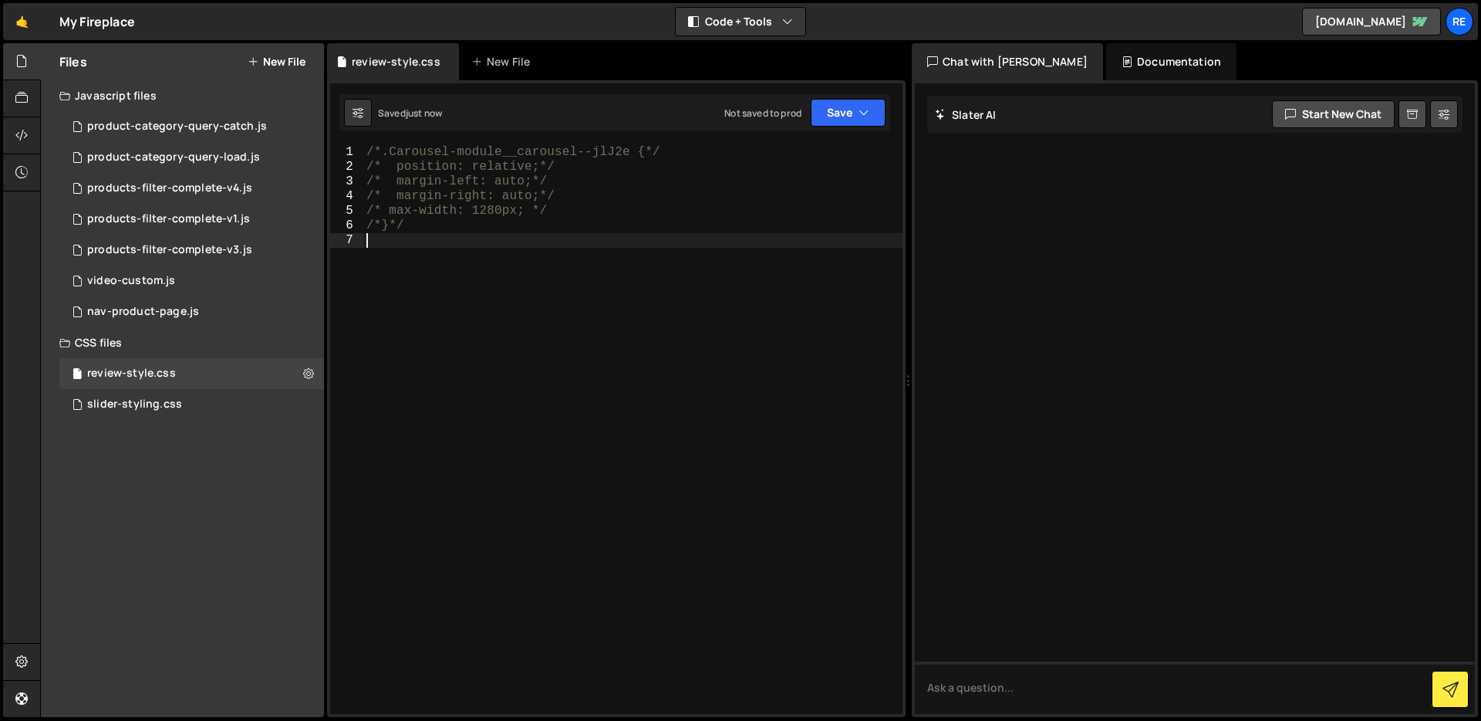
click at [667, 248] on div "/*.Carousel-module__carousel--jlJ2e {*/ /* position: relative;*/ /* margin-left…" at bounding box center [632, 444] width 539 height 598
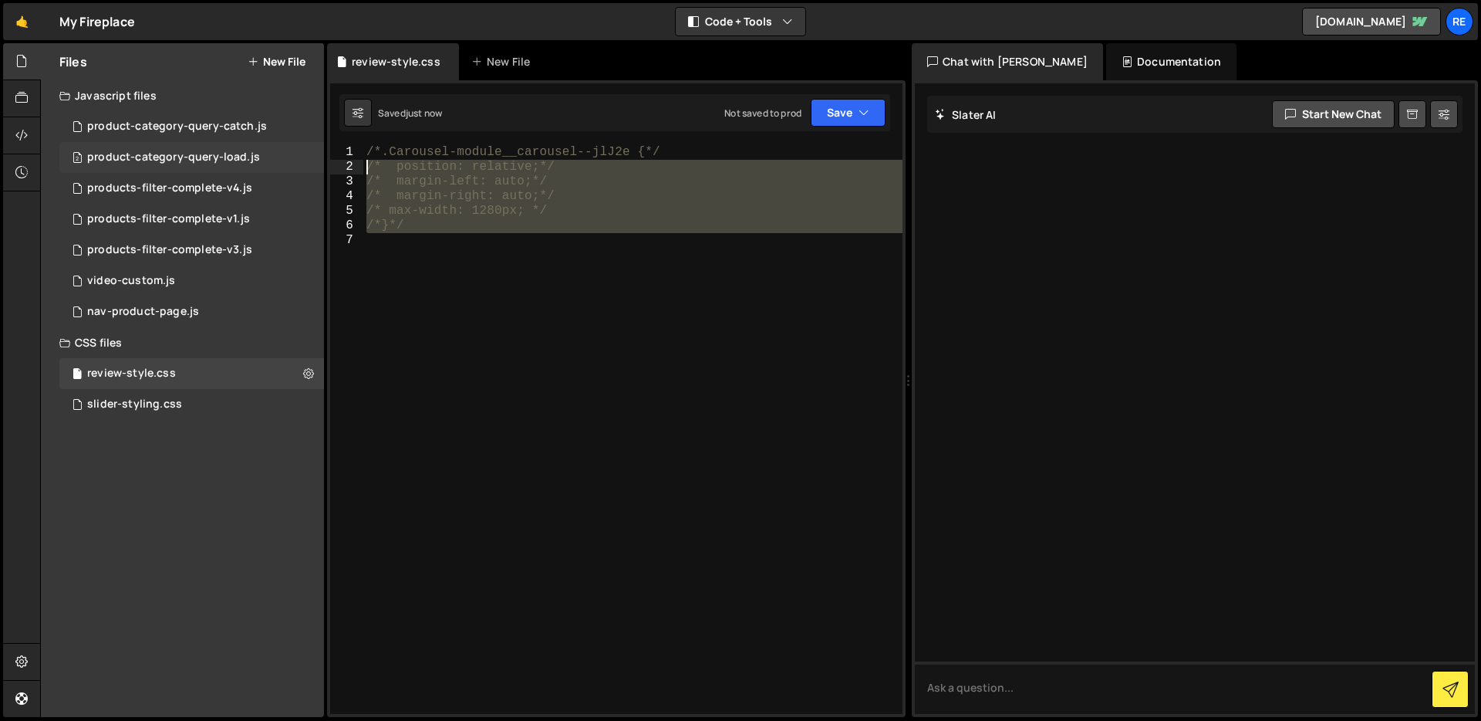
drag, startPoint x: 486, startPoint y: 225, endPoint x: 312, endPoint y: 143, distance: 192.6
click at [312, 143] on div "Files New File Javascript files 2 product-category-query-catch.js 0 2 product-c…" at bounding box center [760, 380] width 1441 height 674
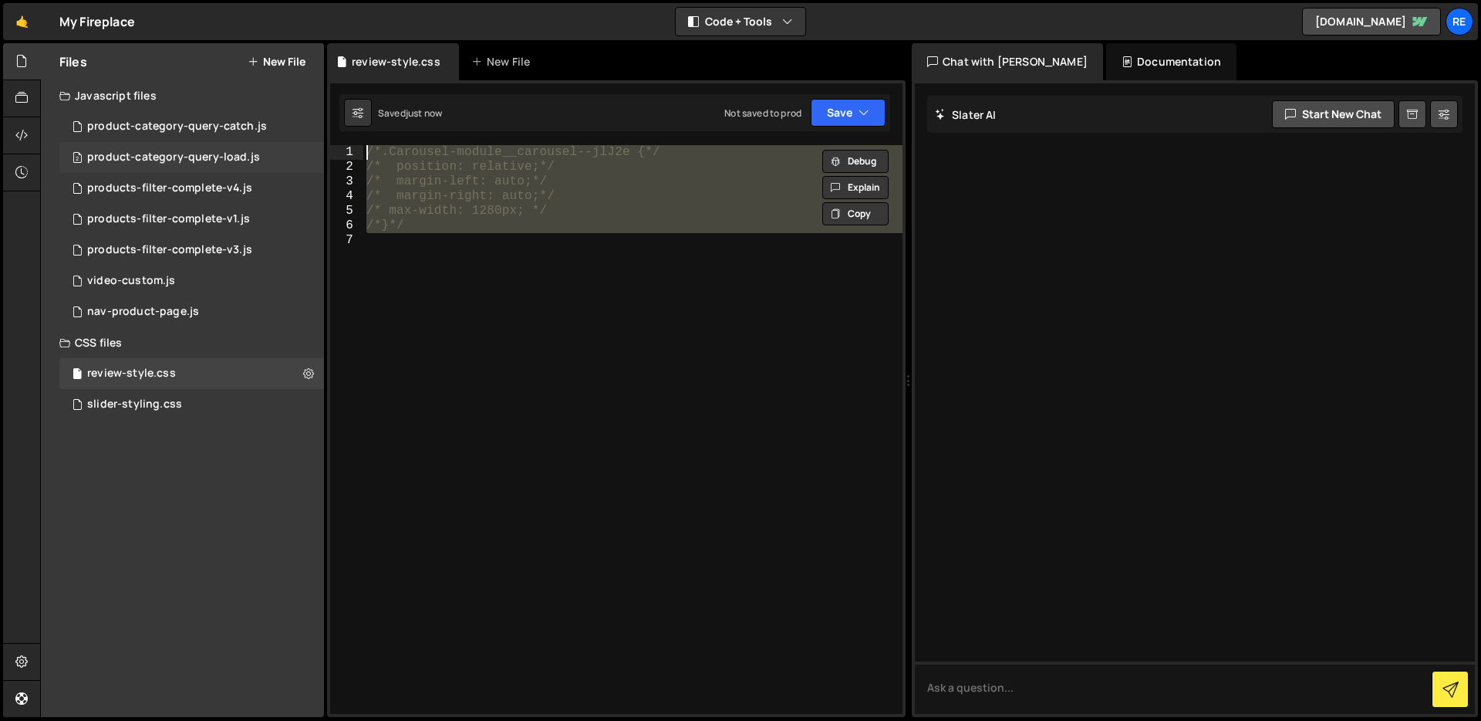
type textarea ".Carousel-module__carousel--jlJ2e { position: relative;"
click at [601, 326] on div ".Carousel-module__carousel--jlJ2e { position : relative ; margin-left : auto ; …" at bounding box center [632, 429] width 539 height 569
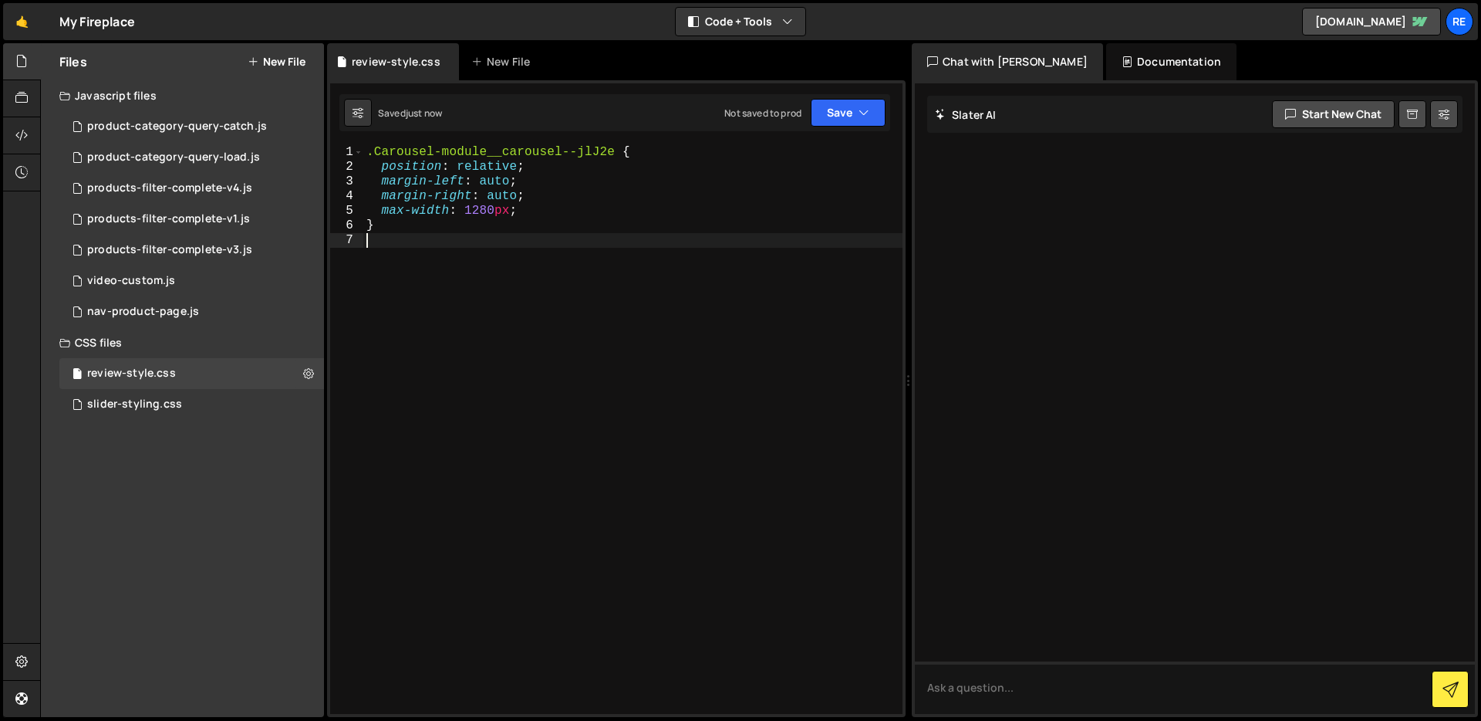
click at [609, 157] on div ".Carousel-module__carousel--jlJ2e { position : relative ; margin-left : auto ; …" at bounding box center [632, 444] width 539 height 598
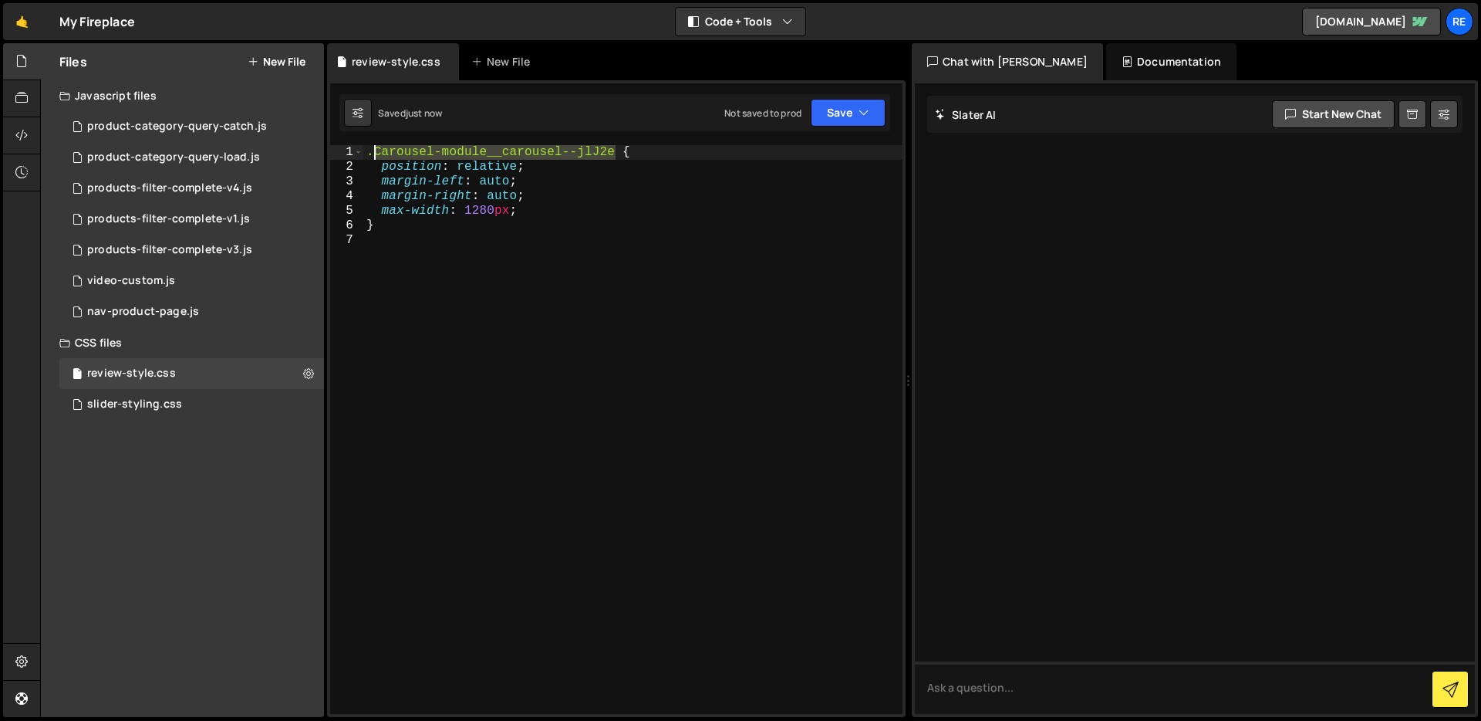
drag, startPoint x: 614, startPoint y: 151, endPoint x: 374, endPoint y: 150, distance: 239.9
click at [374, 150] on div ".Carousel-module__carousel--jlJ2e { position : relative ; margin-left : auto ; …" at bounding box center [632, 444] width 539 height 598
type textarea ".featurable-style {"
click at [299, 59] on button "New File" at bounding box center [277, 62] width 58 height 12
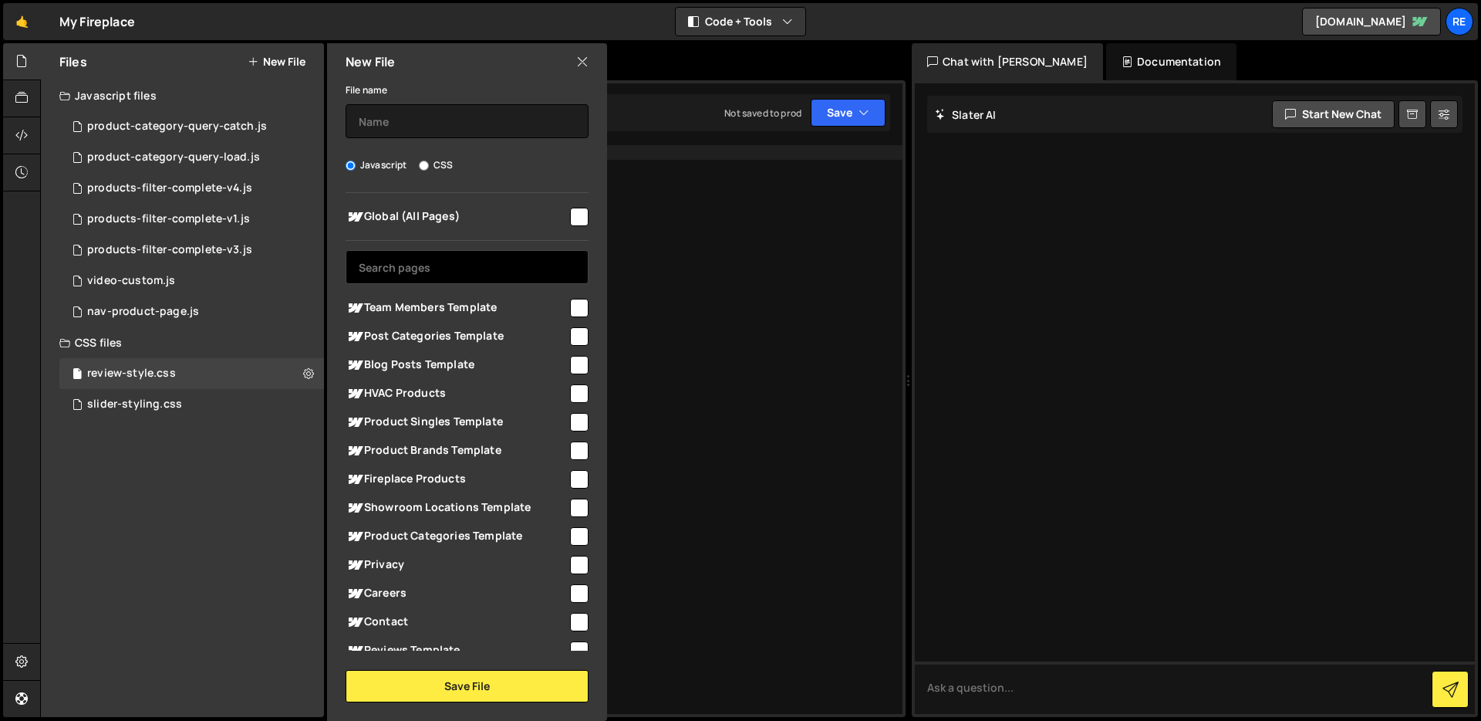
click at [509, 254] on input "text" at bounding box center [467, 267] width 243 height 34
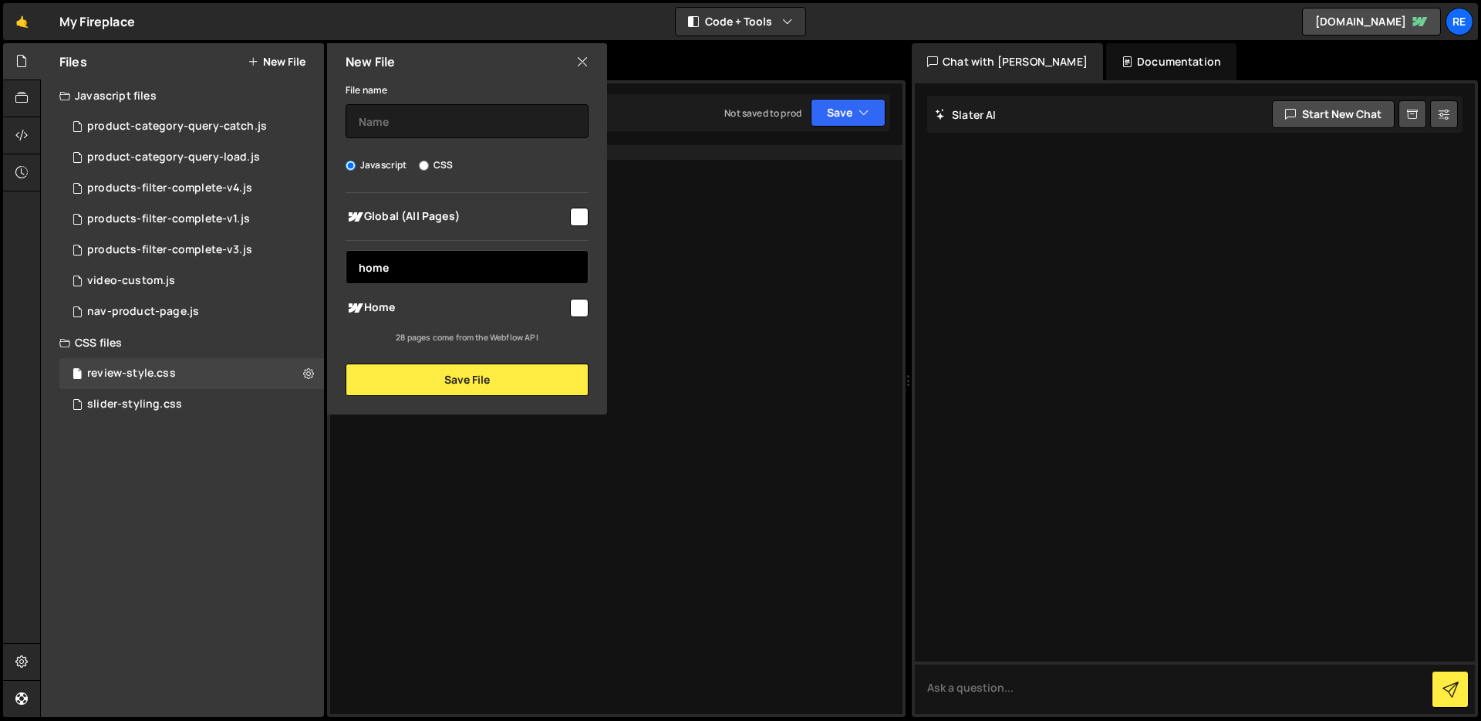
type input "home"
click at [581, 310] on input "checkbox" at bounding box center [579, 308] width 19 height 19
checkbox input "true"
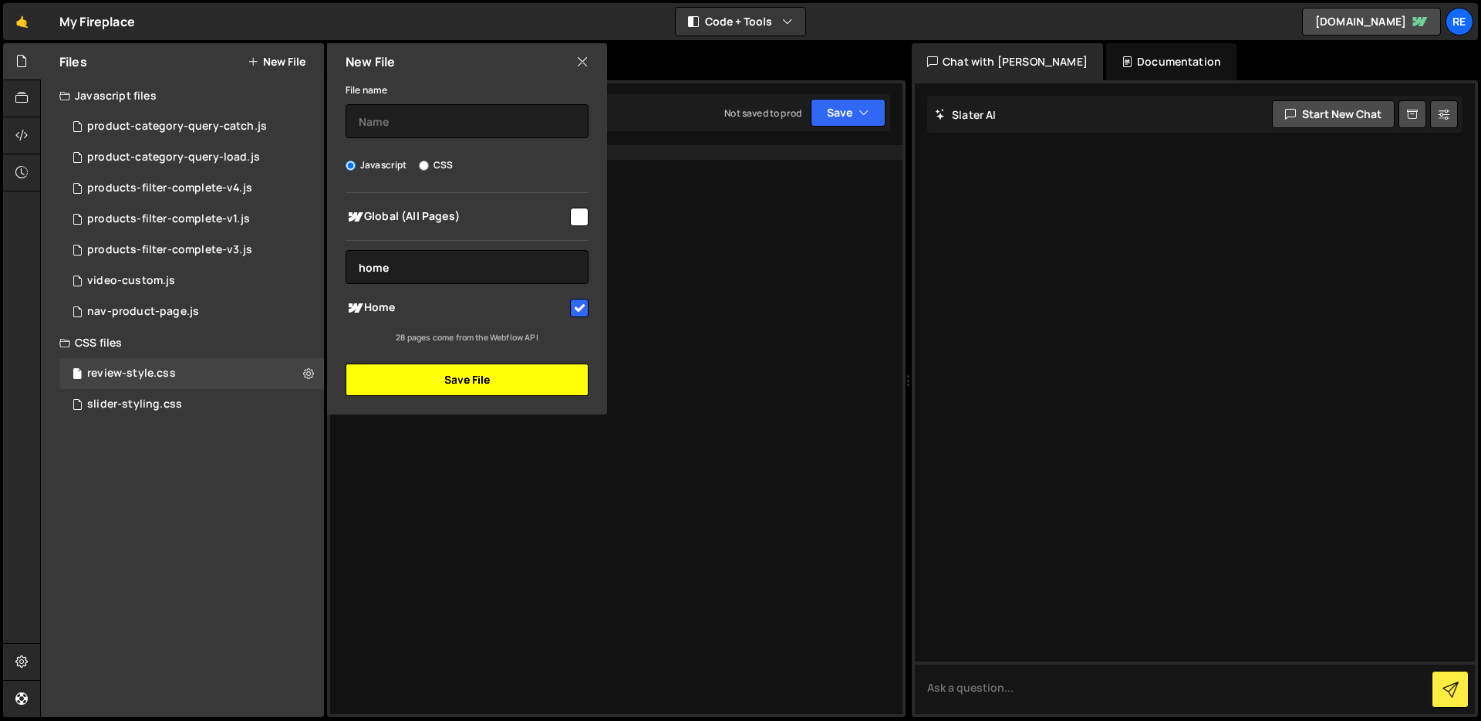
click at [544, 373] on button "Save File" at bounding box center [467, 379] width 243 height 32
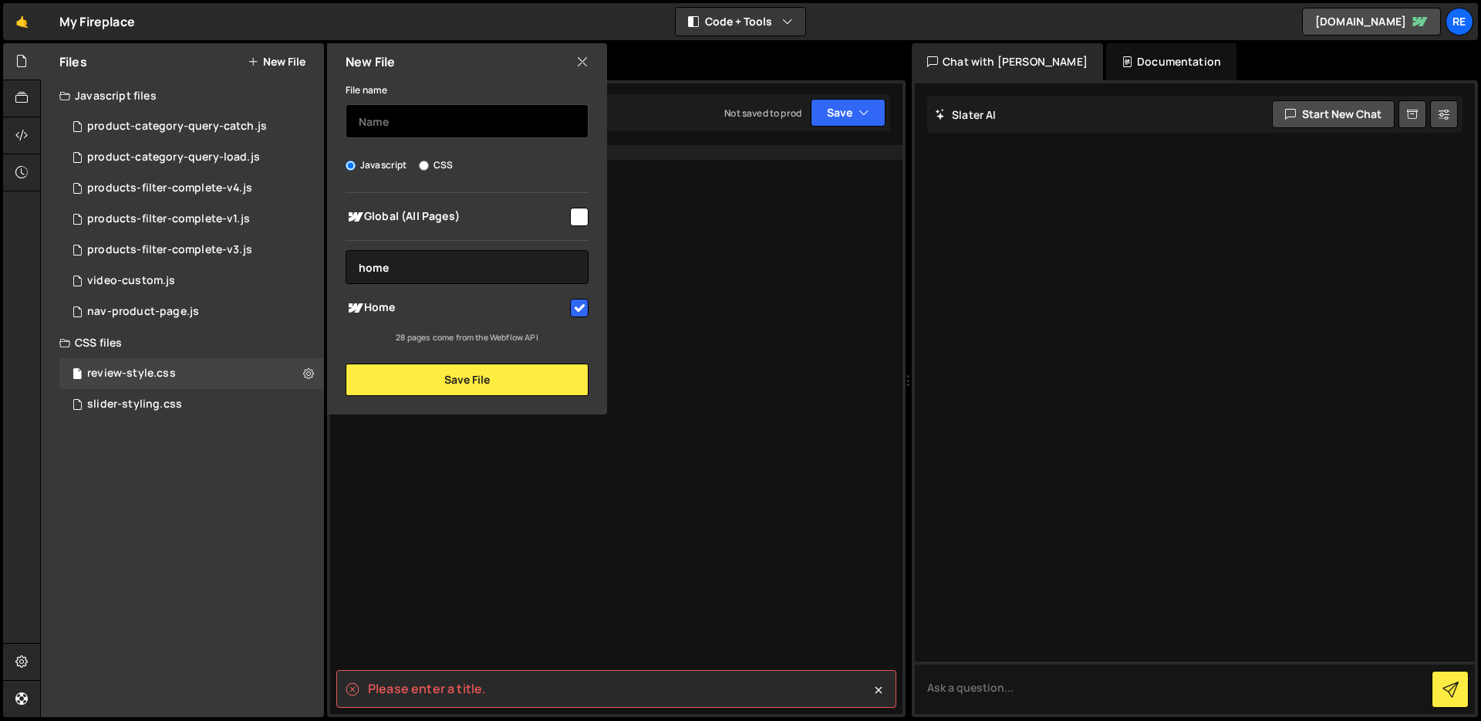
click at [432, 116] on input "text" at bounding box center [467, 121] width 243 height 34
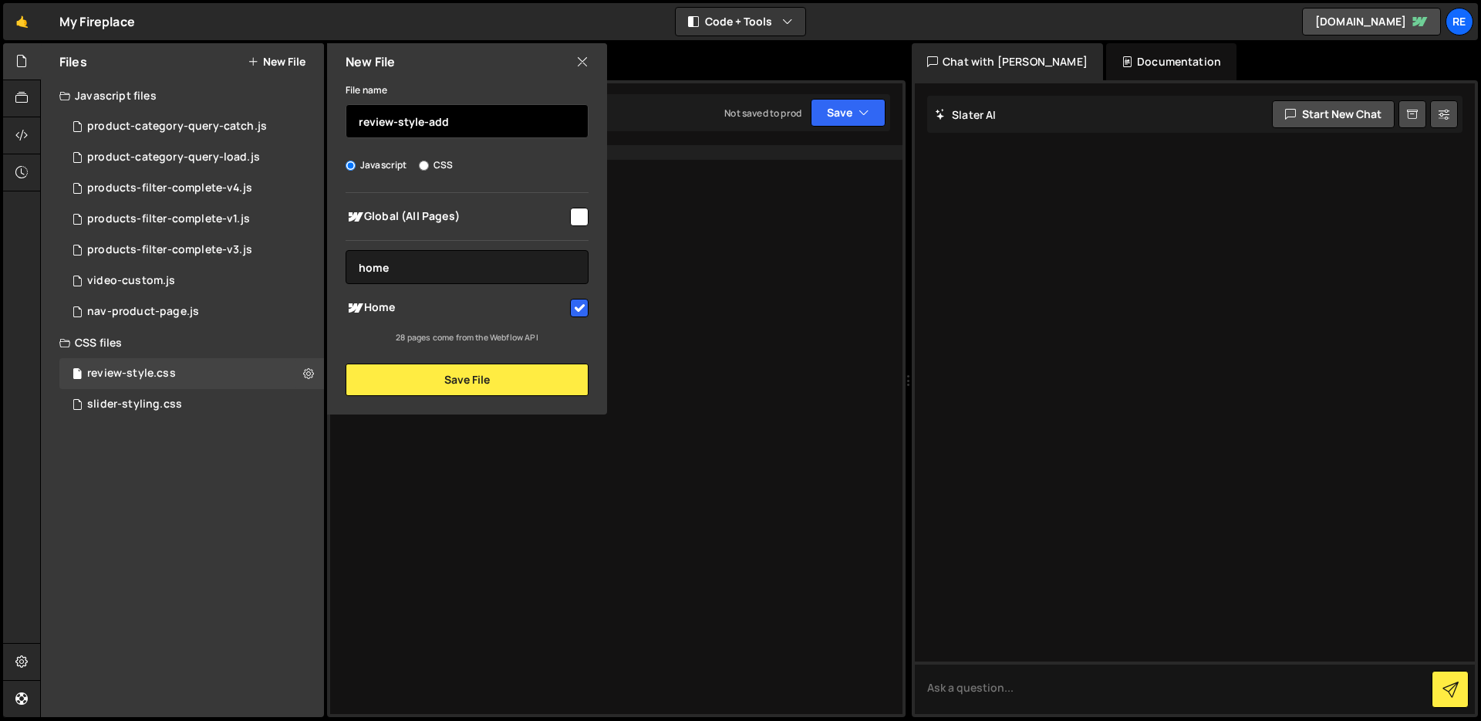
type input "review-style-add"
click at [481, 397] on div "New File File name review-style-add Javascript CSS Global (All Pages) home" at bounding box center [465, 228] width 283 height 371
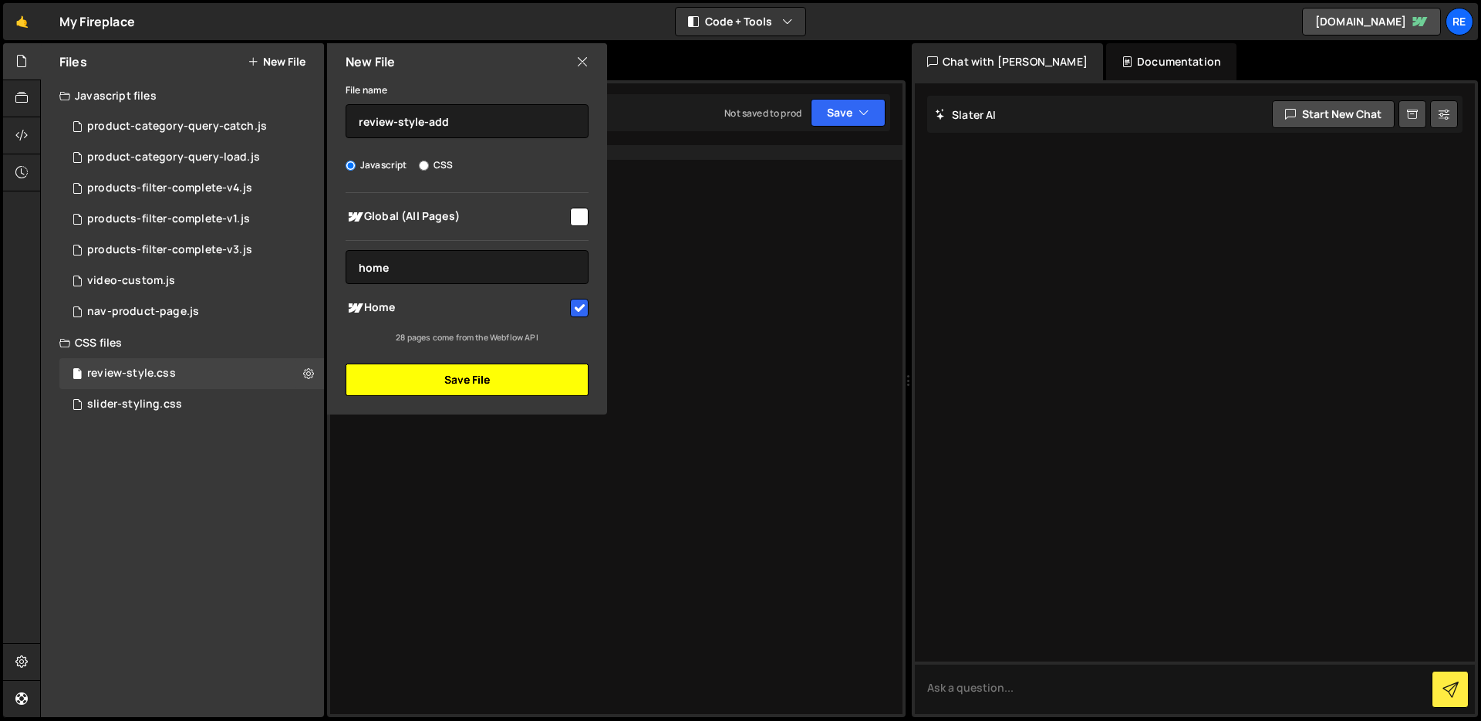
click at [478, 387] on button "Save File" at bounding box center [467, 379] width 243 height 32
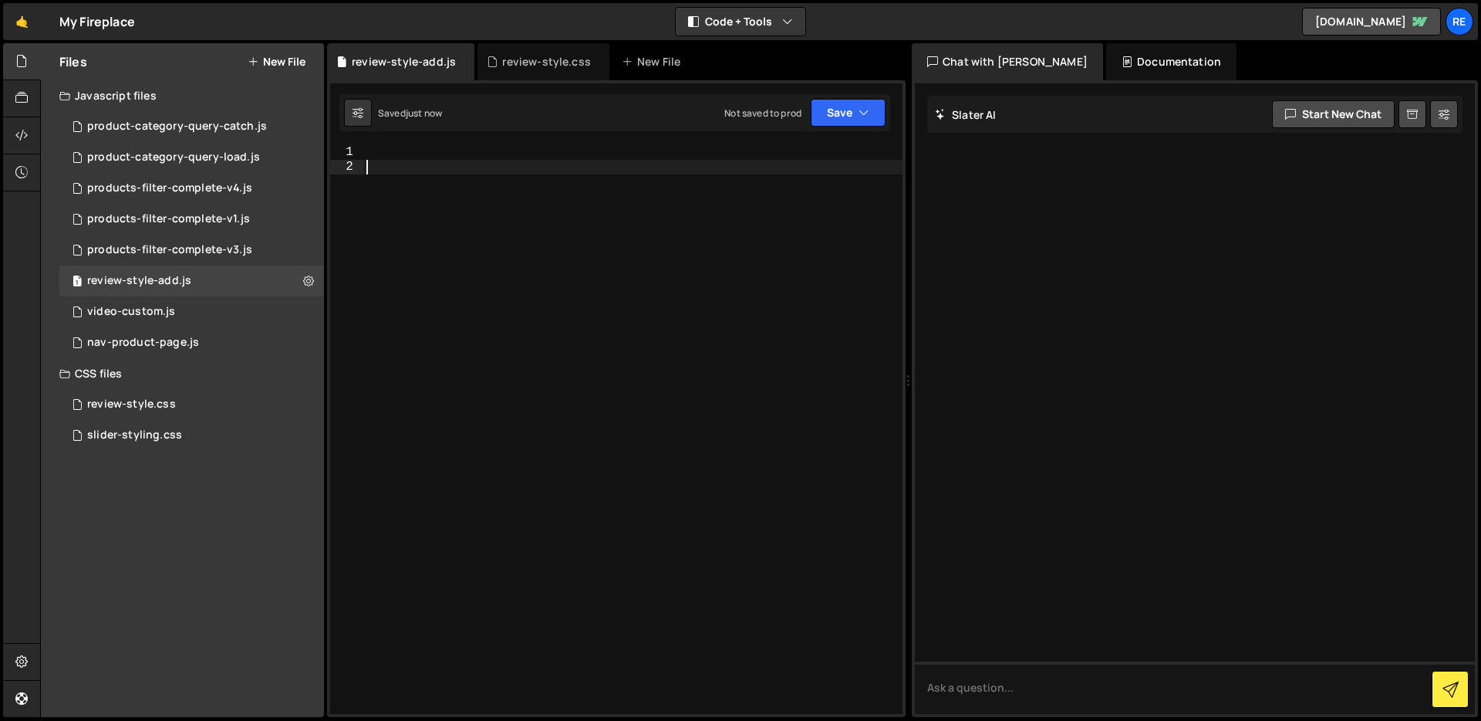
click at [616, 324] on div at bounding box center [632, 444] width 539 height 598
click at [174, 398] on div "review-style.css 0" at bounding box center [191, 404] width 265 height 31
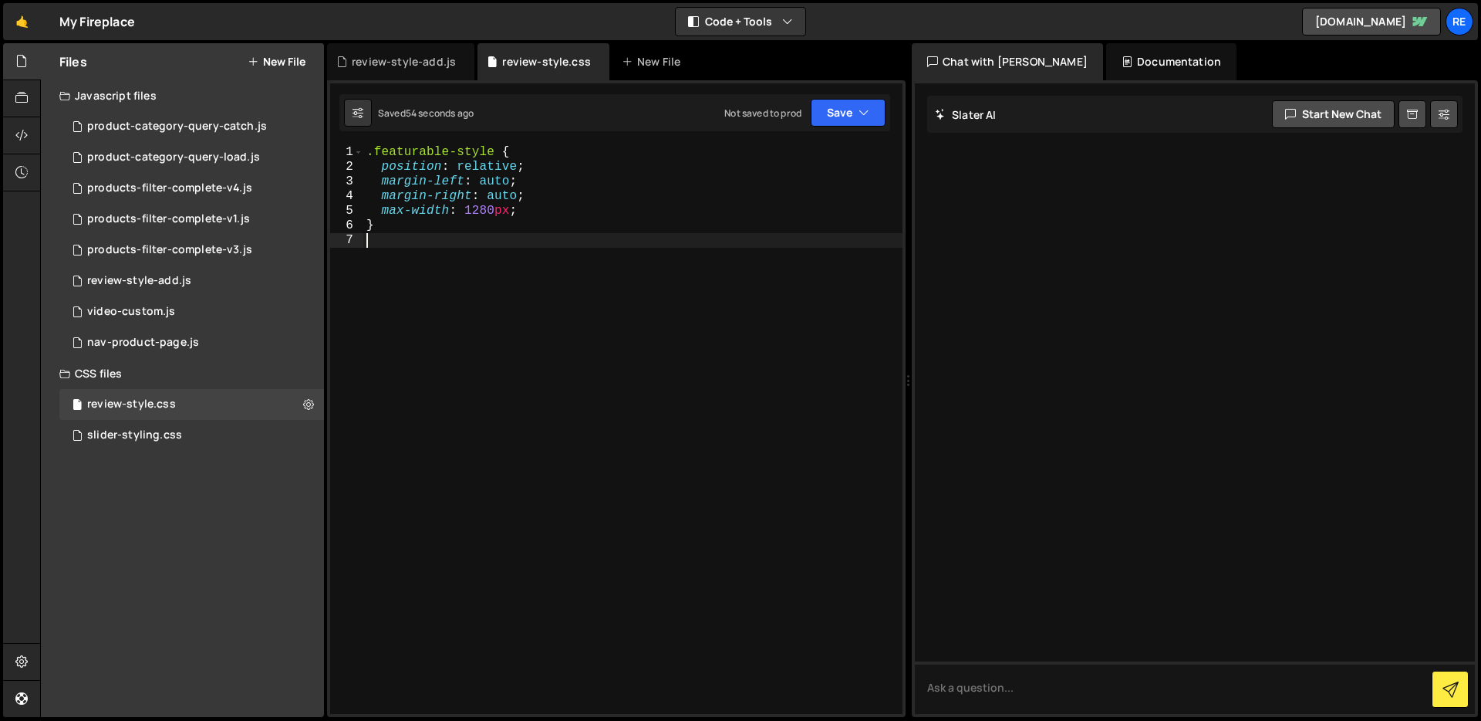
scroll to position [0, 0]
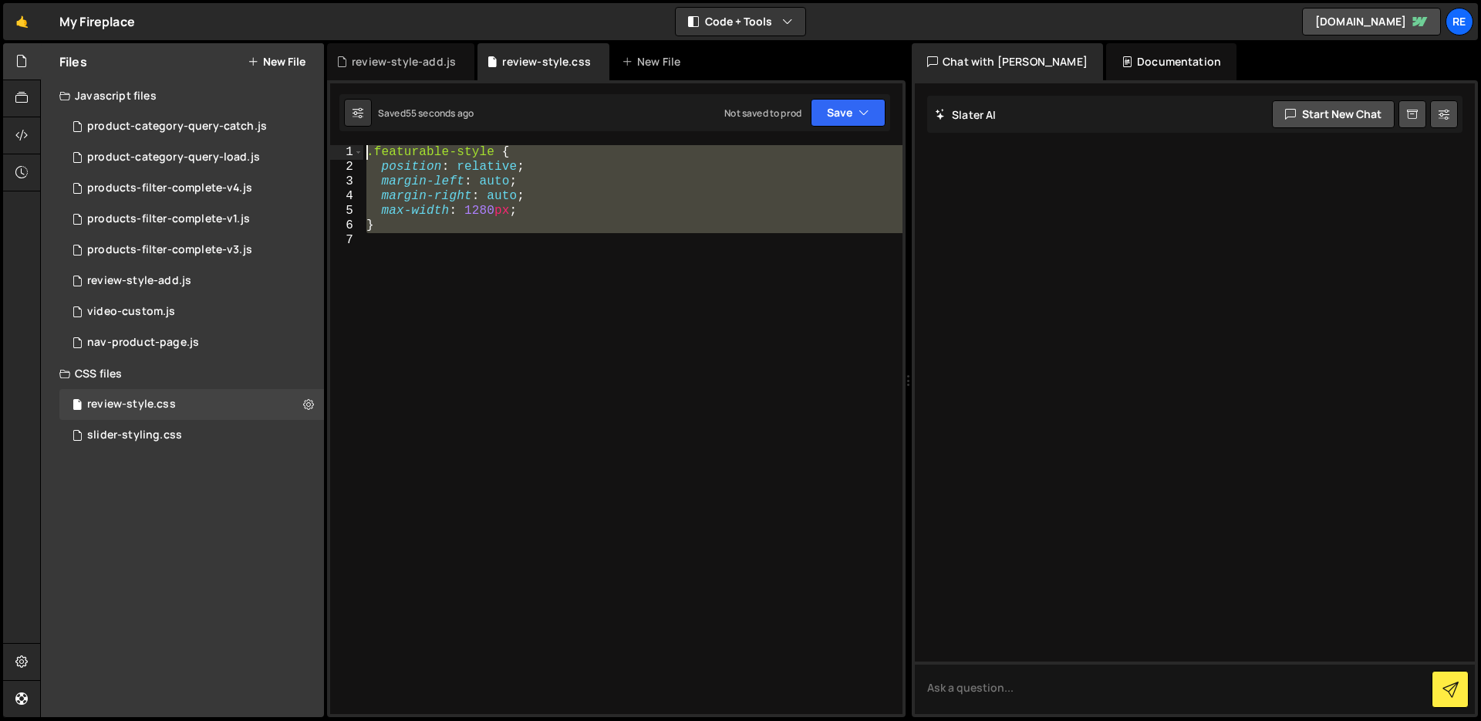
drag, startPoint x: 594, startPoint y: 335, endPoint x: 344, endPoint y: 141, distance: 316.2
click at [344, 141] on div "1 Type cmd + s to save your Javascript file. הההההההההההההההההההההההההההההההההה…" at bounding box center [616, 398] width 579 height 636
type textarea ".featurable-style { position: relative;"
click at [512, 270] on div ".featurable-style { position : relative ; margin-left : auto ; margin-right : a…" at bounding box center [632, 429] width 539 height 569
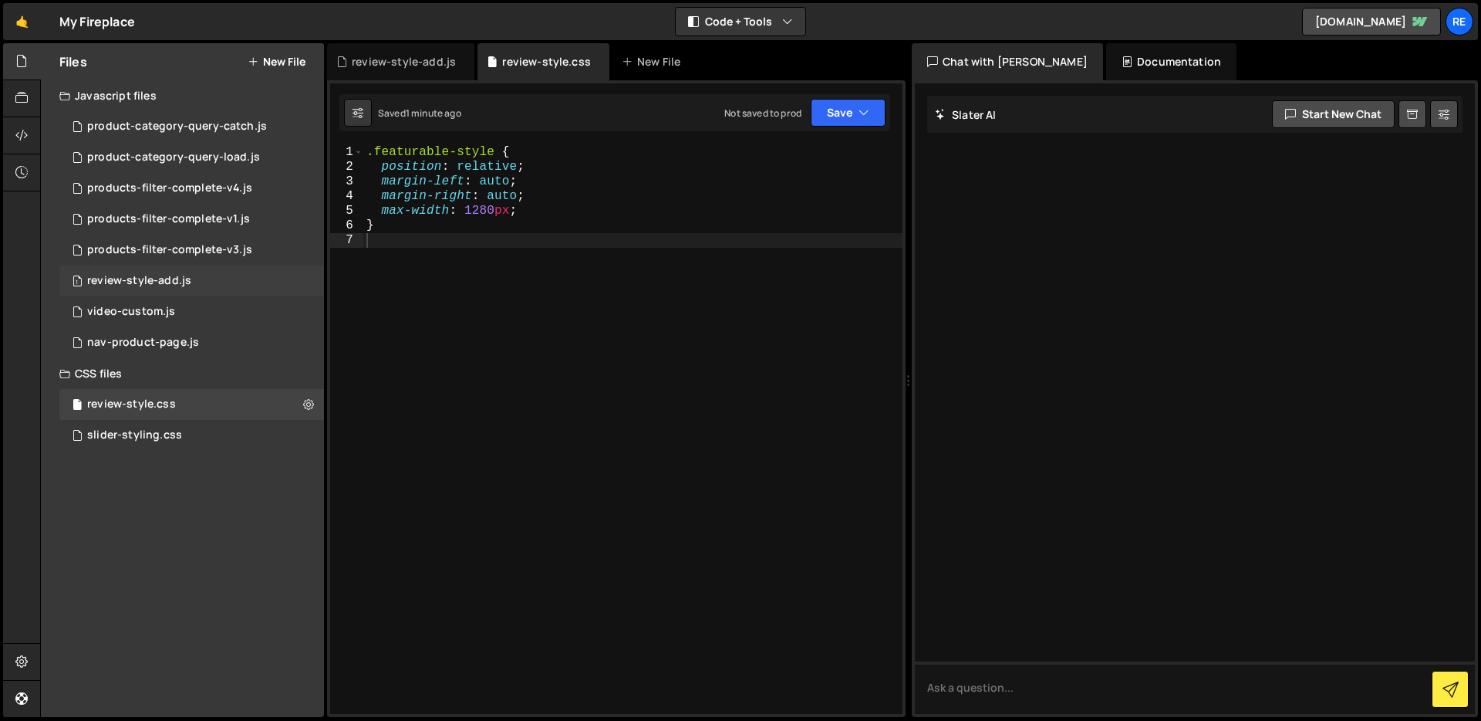
click at [183, 285] on div "review-style-add.js" at bounding box center [139, 281] width 104 height 14
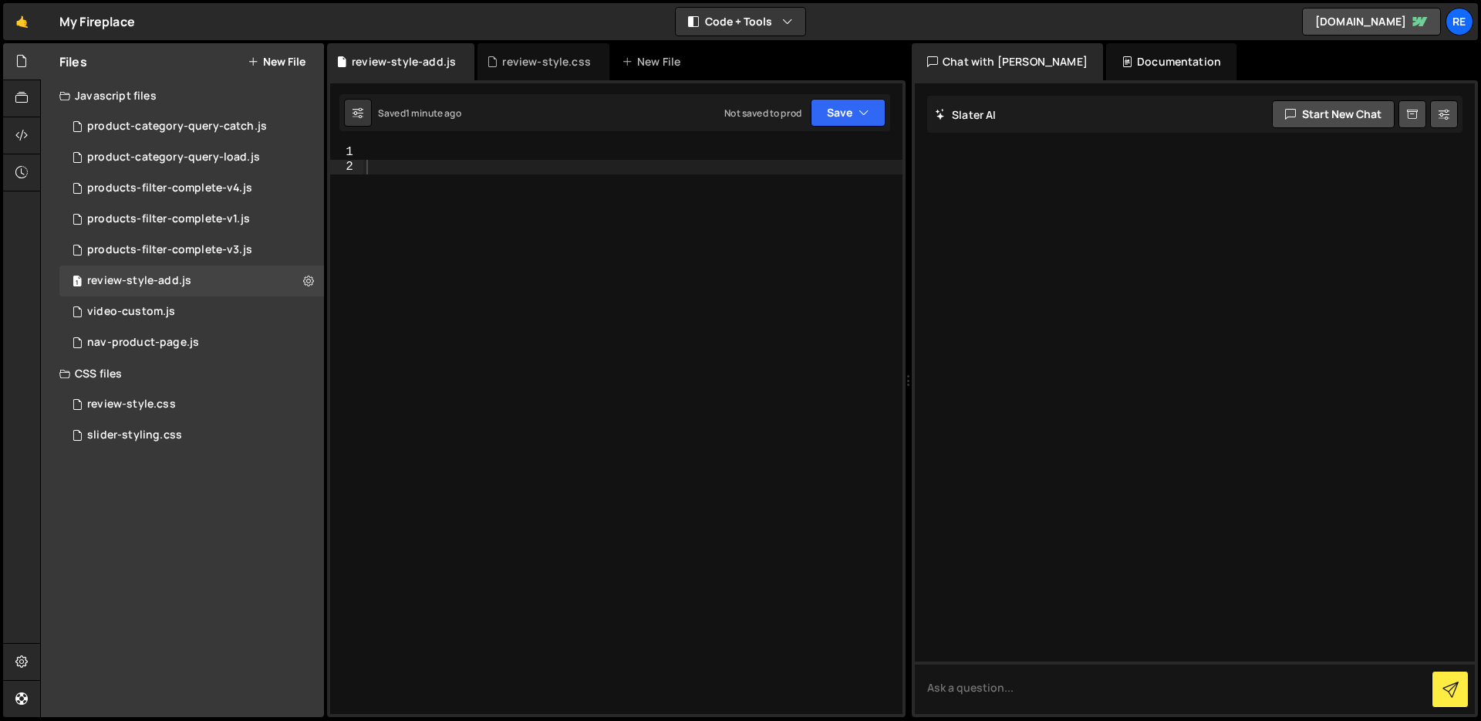
click at [414, 148] on div at bounding box center [632, 444] width 539 height 598
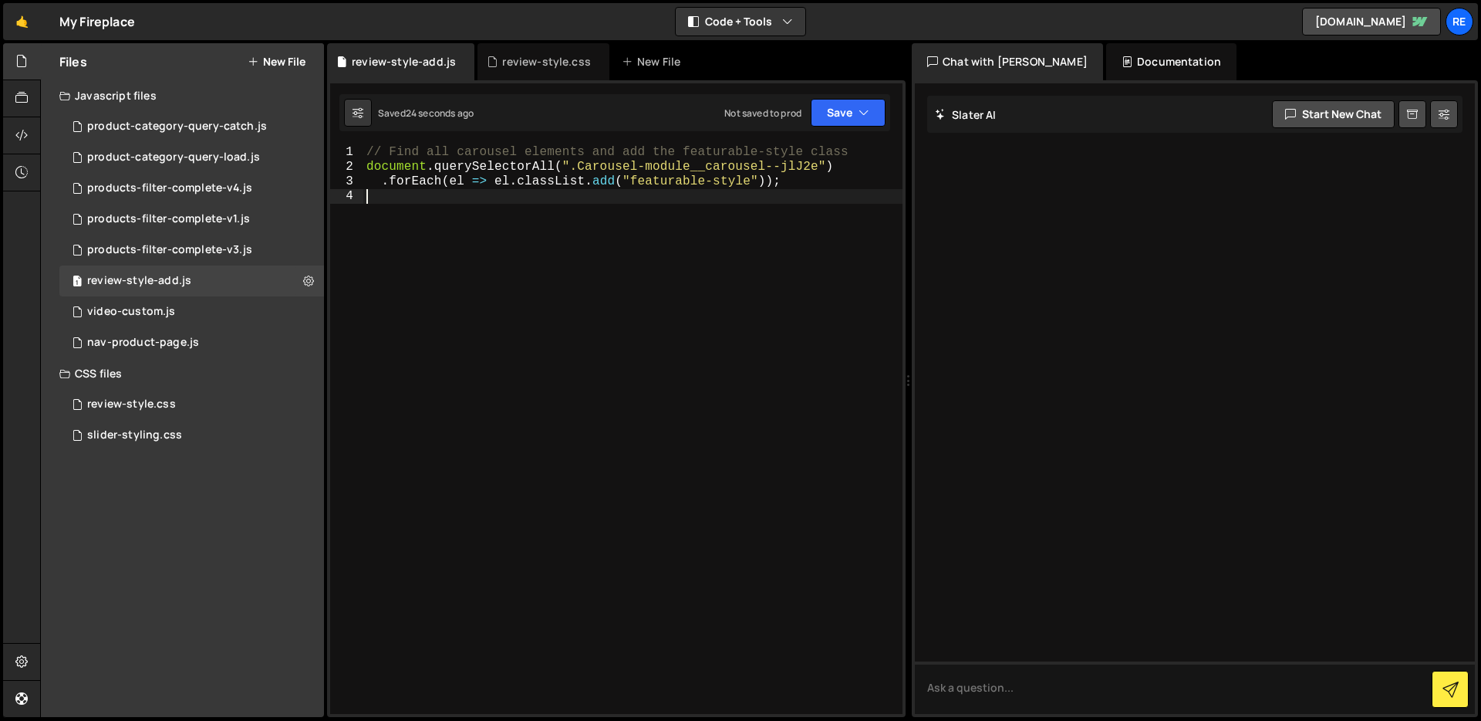
click at [529, 191] on div "// Find all carousel elements and add the featurable-style class document . que…" at bounding box center [632, 444] width 539 height 598
type textarea ".forEach(el => el.classList.add("featurable-style"));"
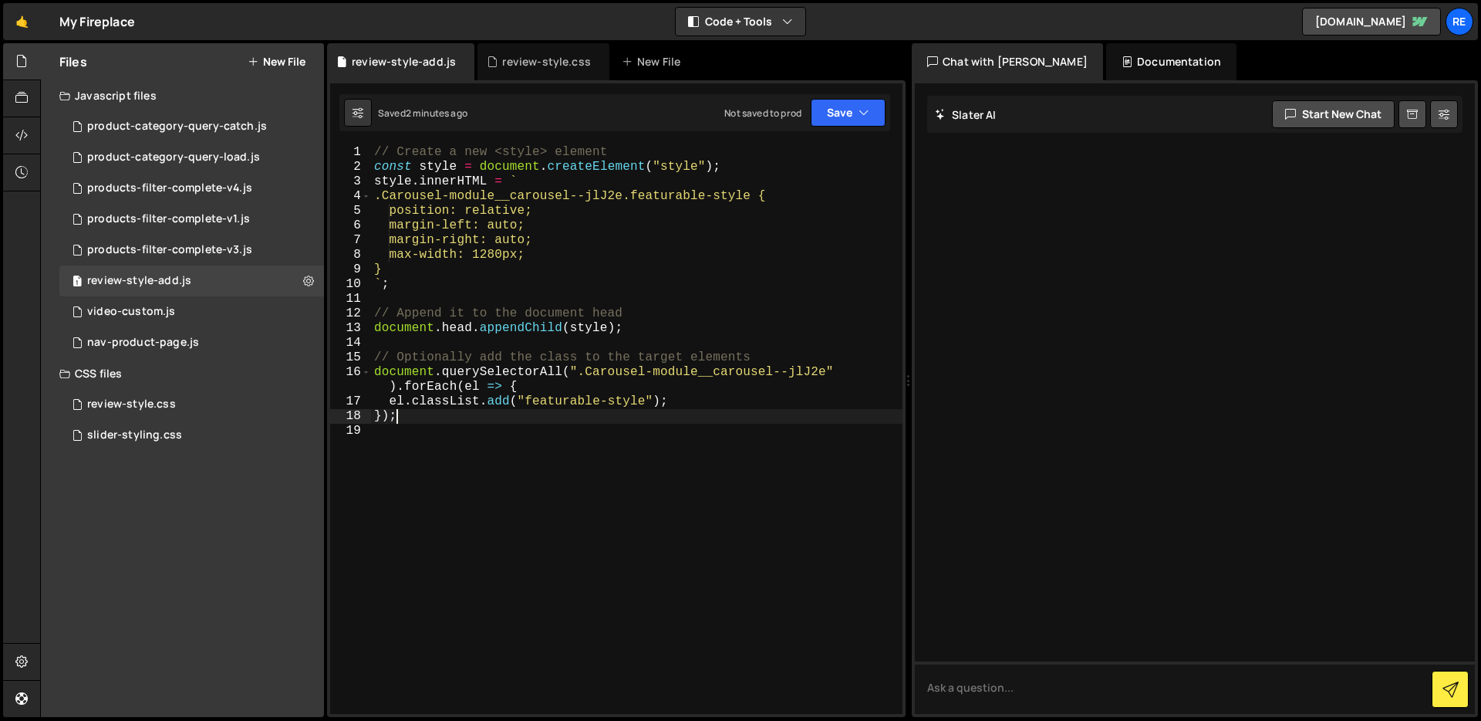
click at [478, 412] on div "// Create a new <style> element const style = document . createElement ( "style…" at bounding box center [637, 444] width 532 height 598
type textarea "});"
click at [435, 441] on div "// Create a new <style> element const style = document . createElement ( "style…" at bounding box center [637, 444] width 532 height 598
type textarea "});"
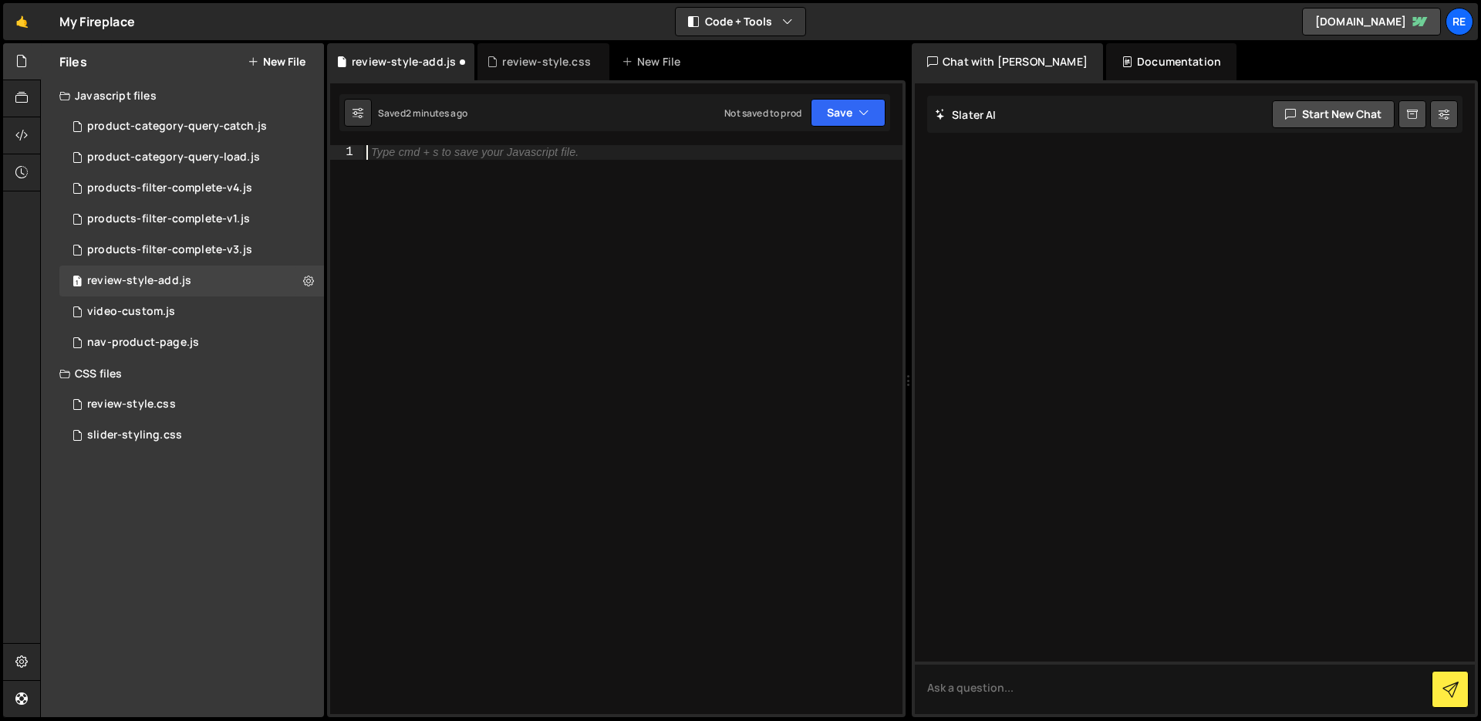
paste textarea "<script>"
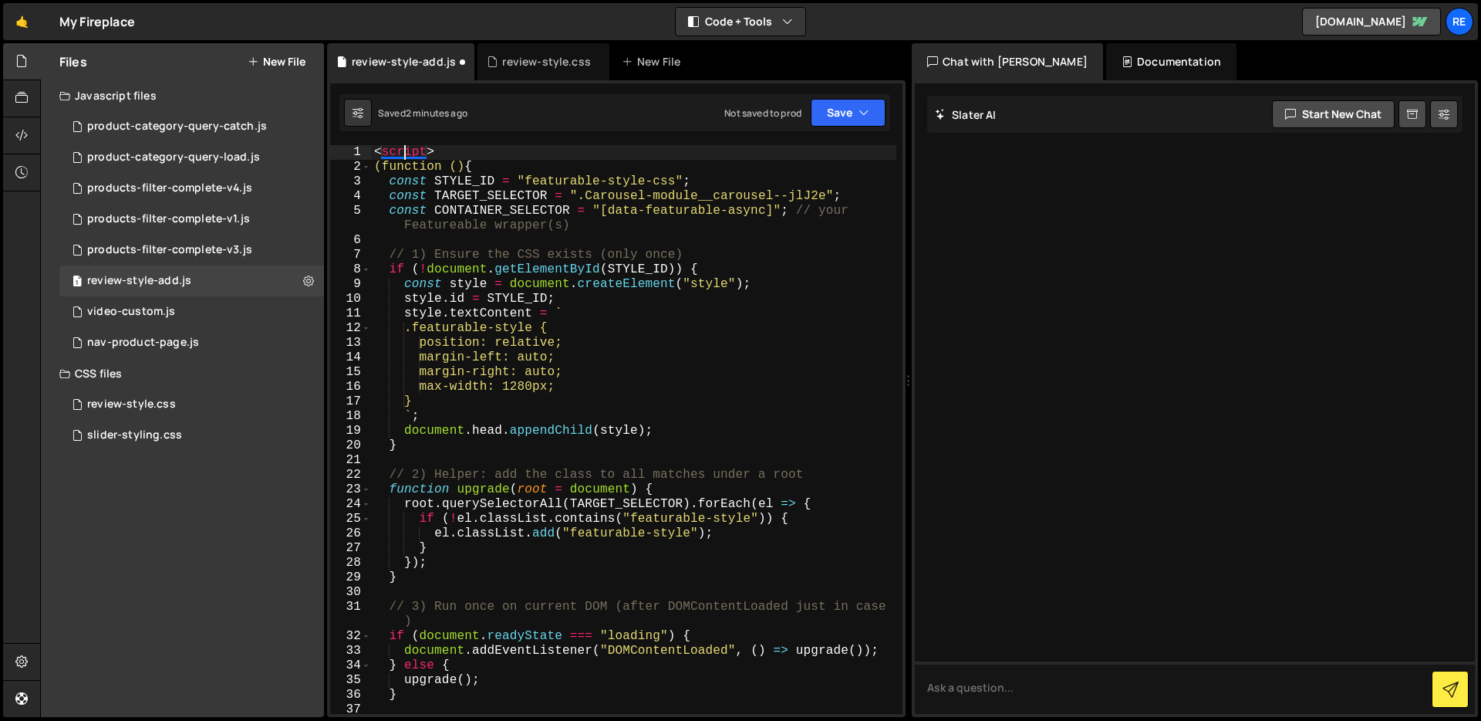
click at [404, 154] on div "< script > (function () { const STYLE_ID = "featurable-style-css" ; const TARGE…" at bounding box center [633, 444] width 525 height 598
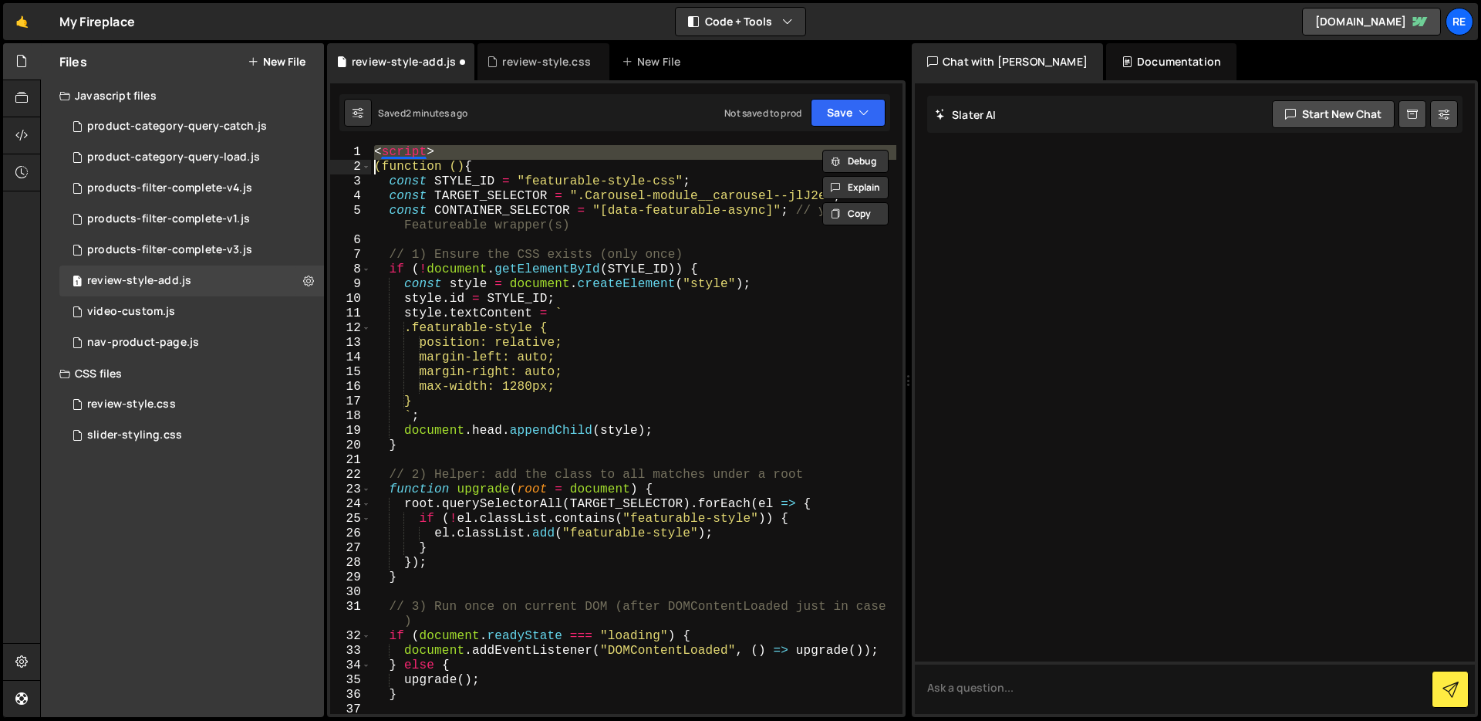
click at [404, 154] on div "< script > (function () { const STYLE_ID = "featurable-style-css" ; const TARGE…" at bounding box center [633, 444] width 525 height 598
click at [417, 145] on div "< script > (function () { const STYLE_ID = "featurable-style-css" ; const TARGE…" at bounding box center [633, 429] width 525 height 569
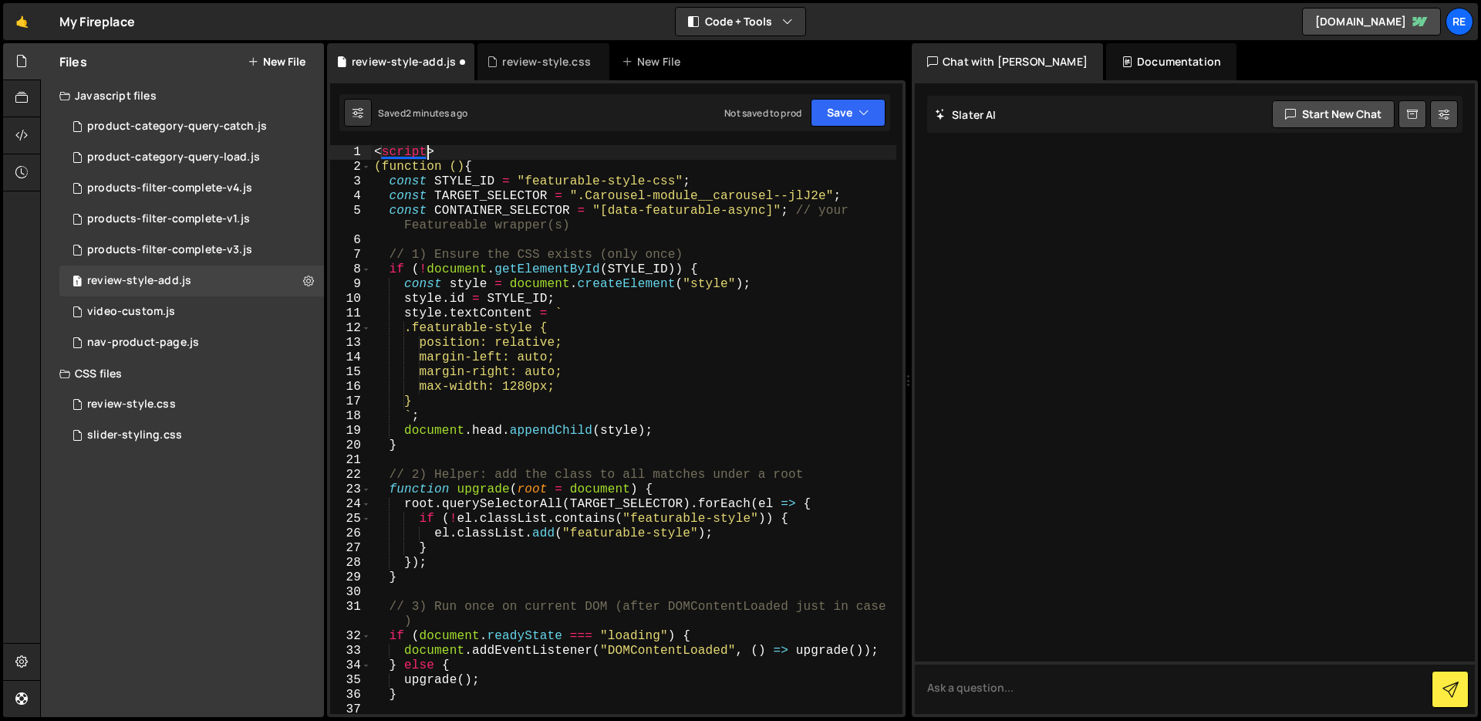
click at [424, 151] on div "< script > (function () { const STYLE_ID = "featurable-style-css" ; const TARGE…" at bounding box center [633, 444] width 525 height 598
type textarea "<"
type textarea "(function () {"
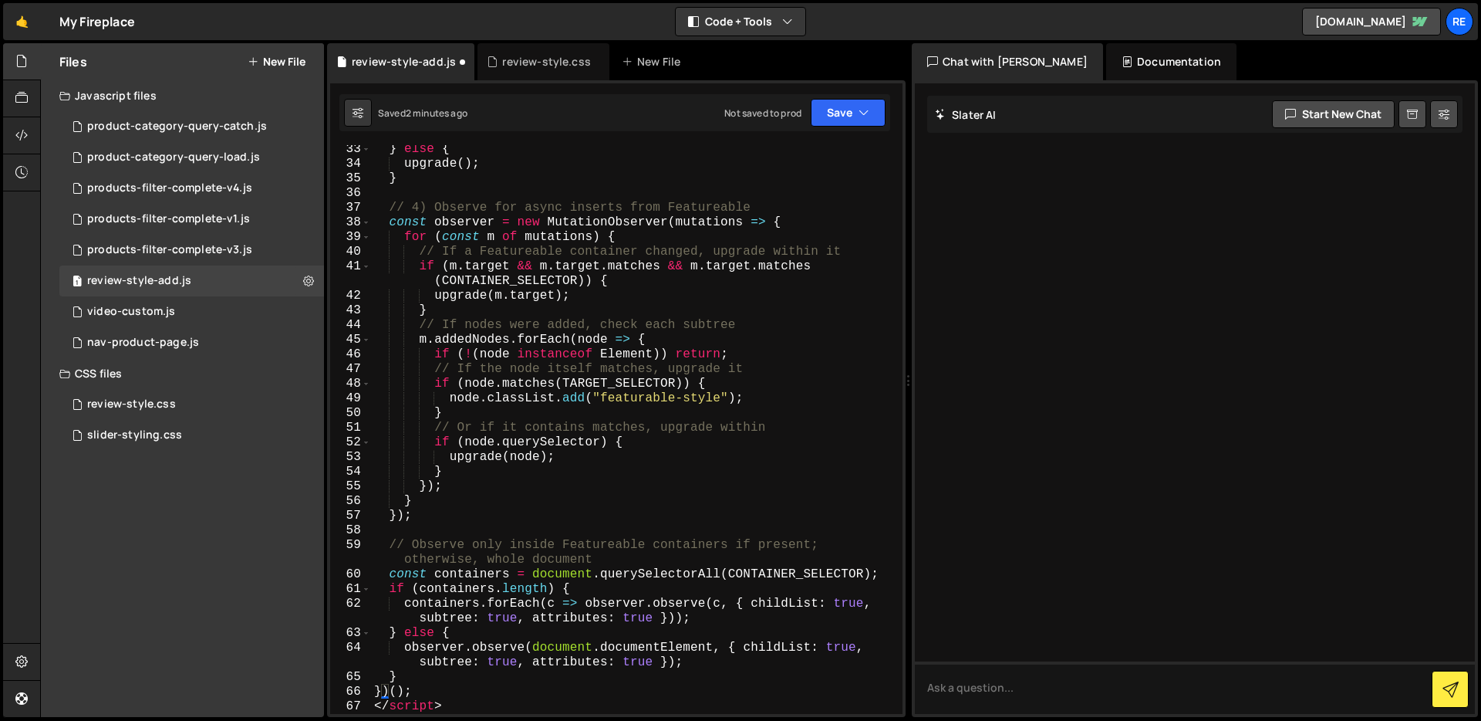
scroll to position [793, 0]
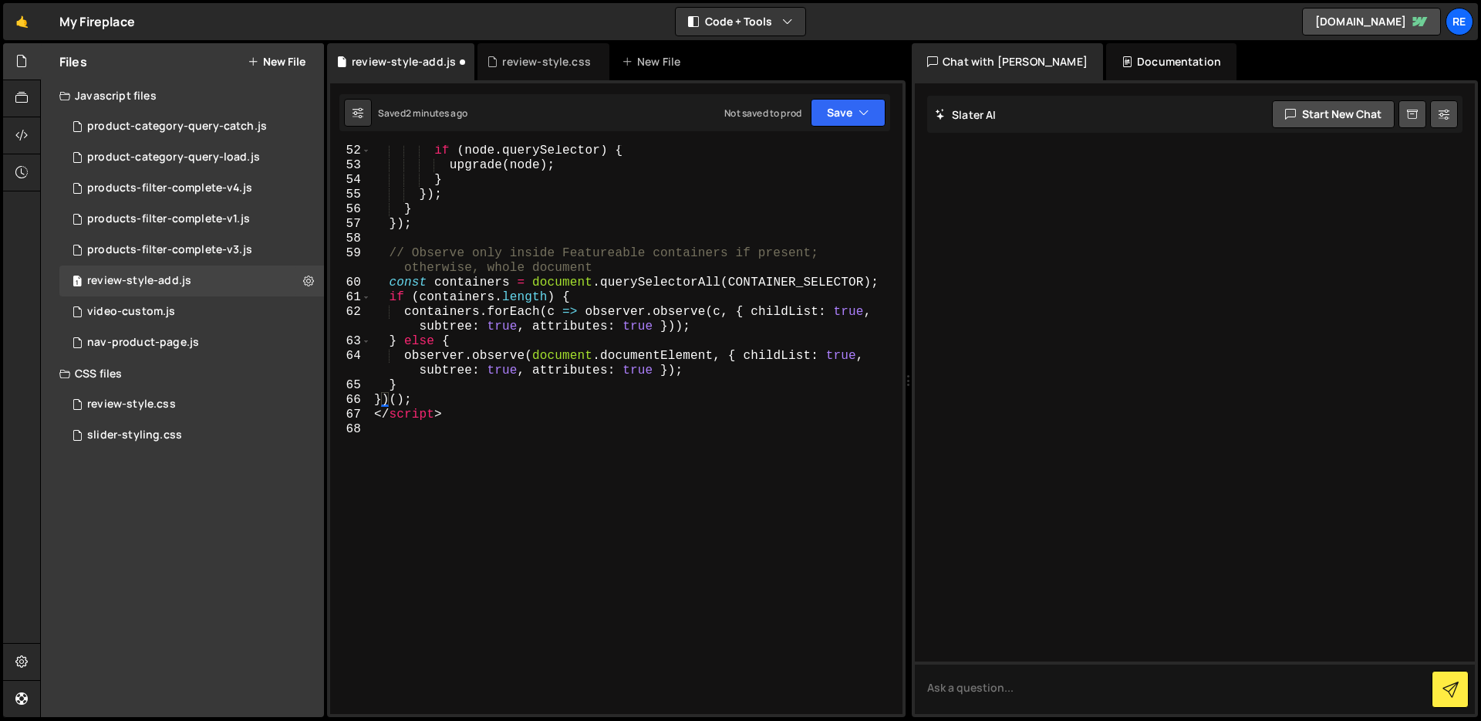
click at [446, 423] on div "if ( node . querySelector ) { upgrade ( node ) ; } }) ; } }) ; // Observe only …" at bounding box center [633, 442] width 525 height 598
click at [426, 419] on div "if ( node . querySelector ) { upgrade ( node ) ; } }) ; } }) ; // Observe only …" at bounding box center [633, 442] width 525 height 598
type textarea "</script>"
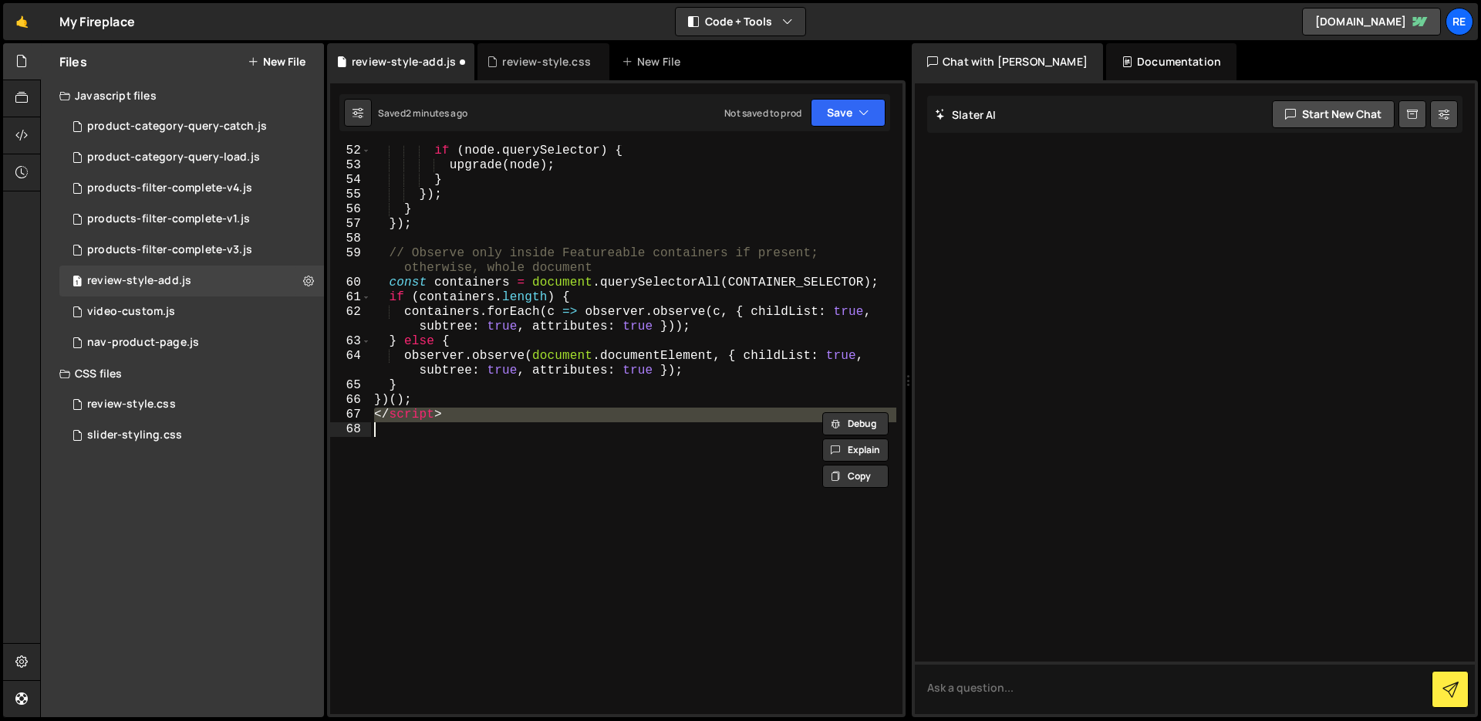
scroll to position [778, 0]
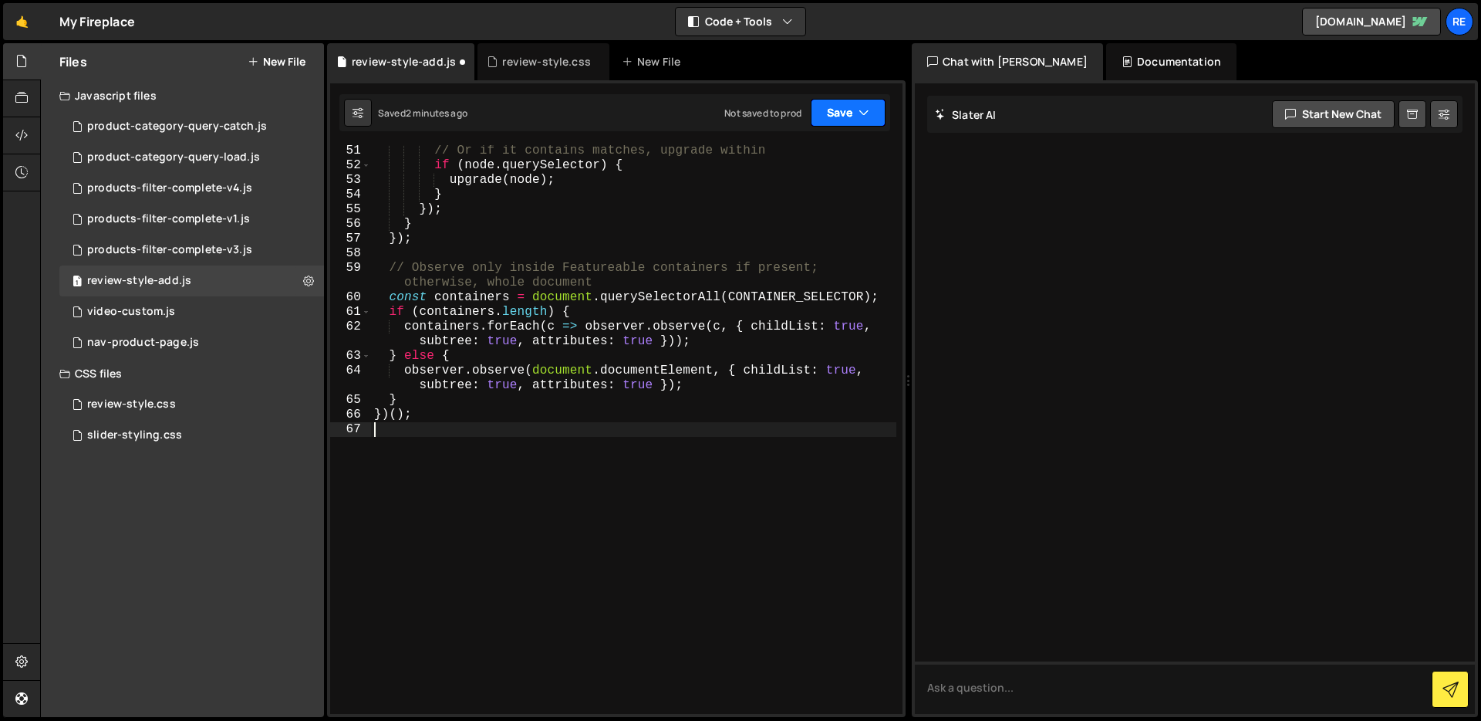
click at [842, 111] on button "Save" at bounding box center [848, 113] width 75 height 28
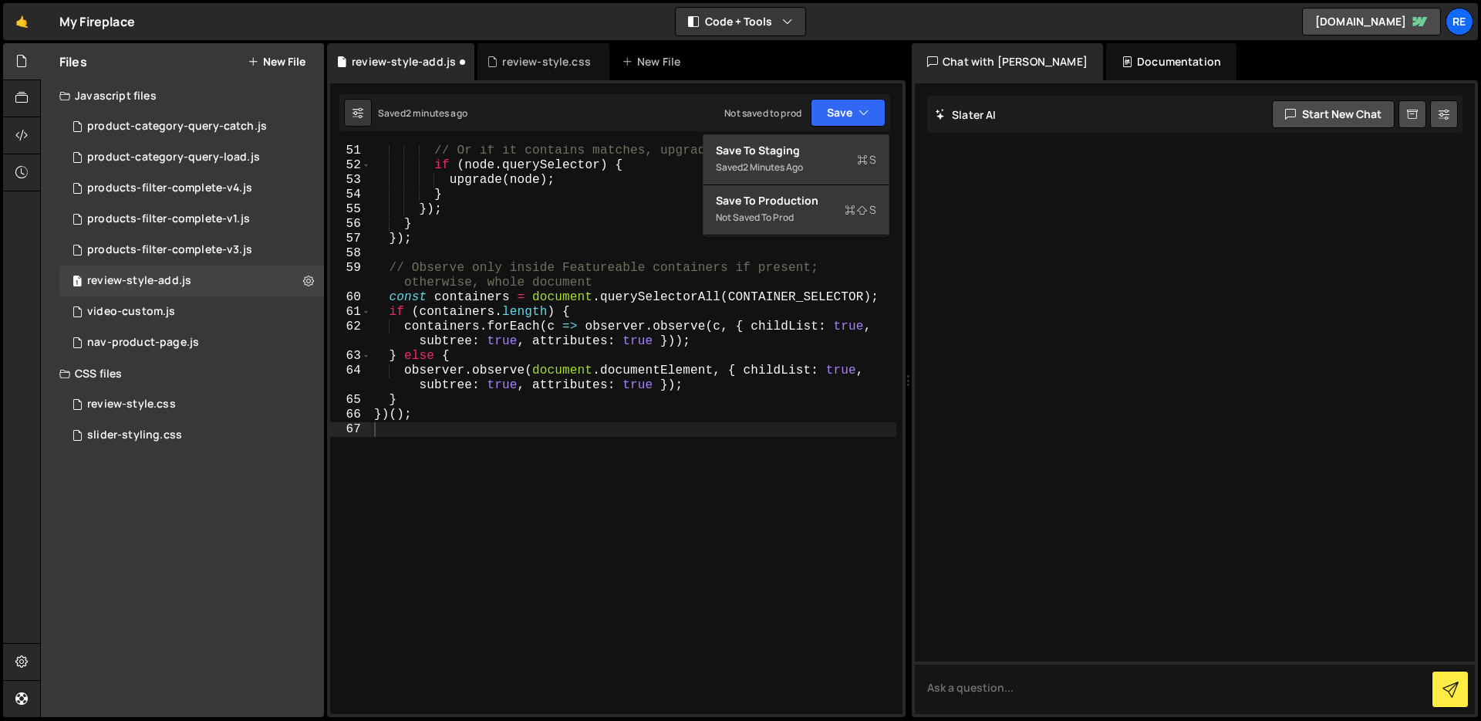
click at [684, 333] on div "// Or if it contains matches, upgrade within if ( node . querySelector ) { upgr…" at bounding box center [633, 442] width 525 height 598
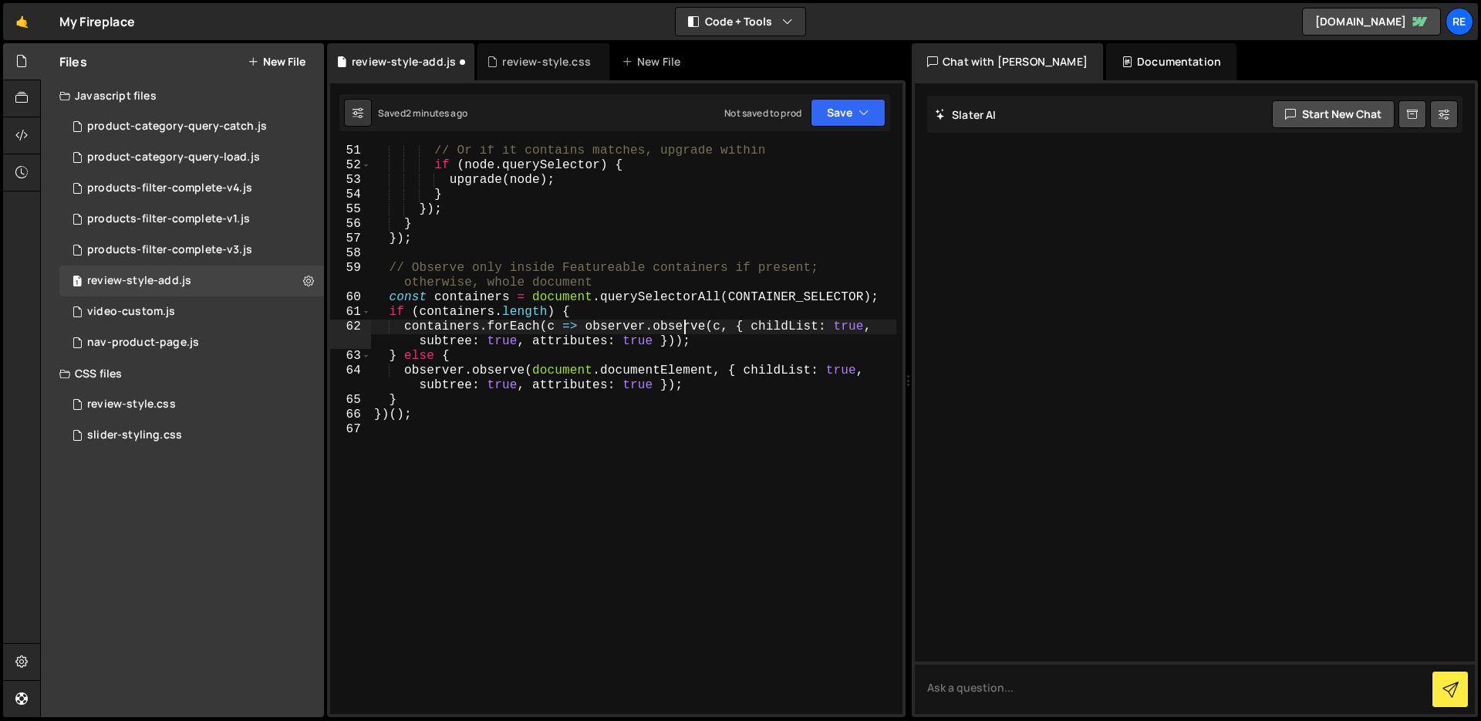
type textarea "containers.forEach(c => observer.observe(c, { childList: true, subtree: true,"
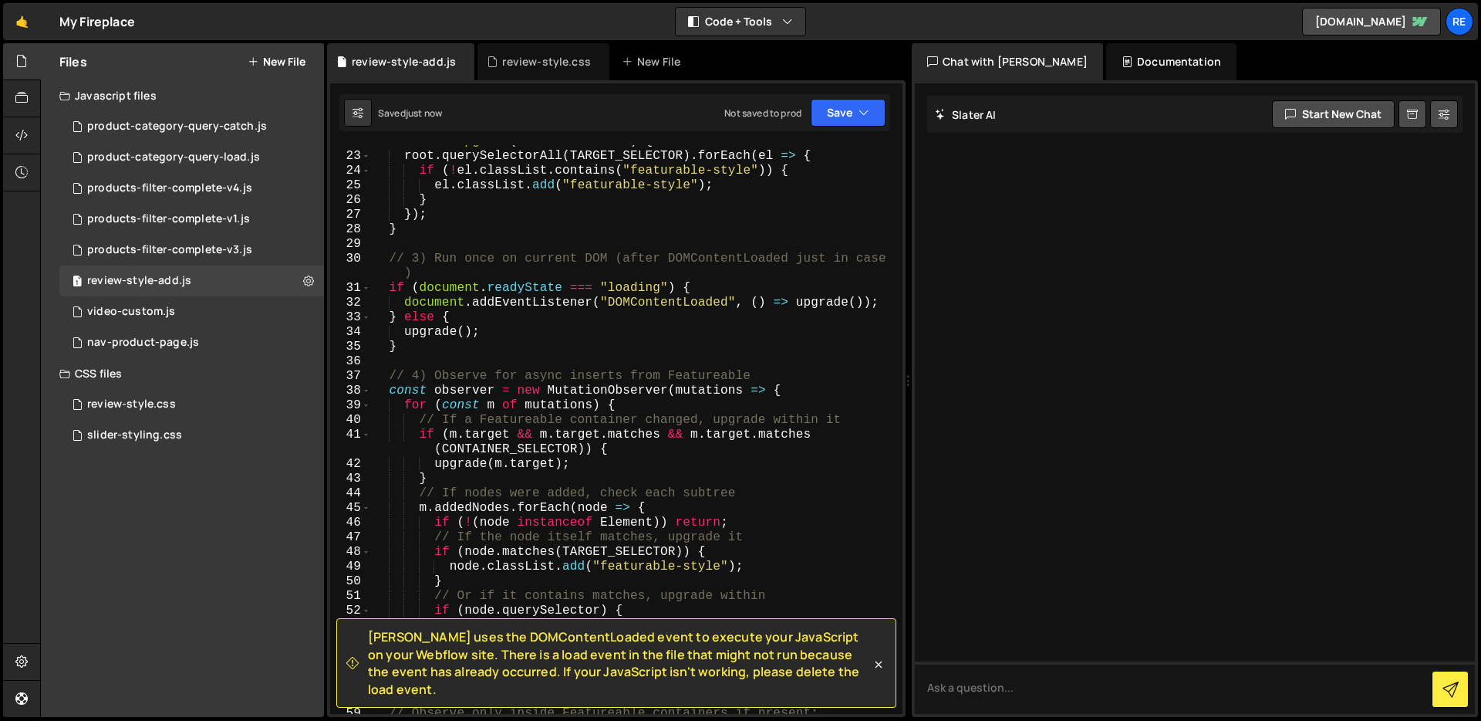
scroll to position [245, 0]
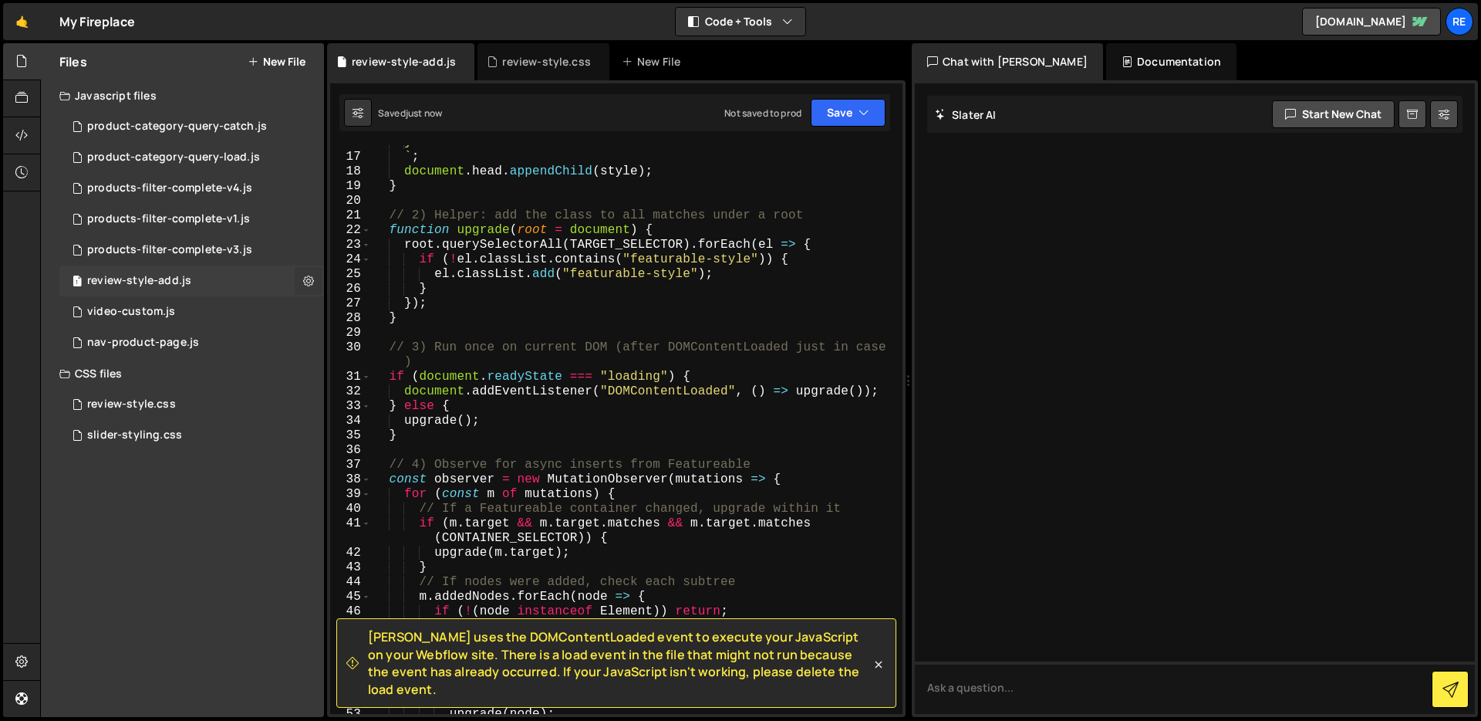
click at [310, 279] on icon at bounding box center [308, 280] width 11 height 15
type input "review-style-add"
radio input "true"
checkbox input "true"
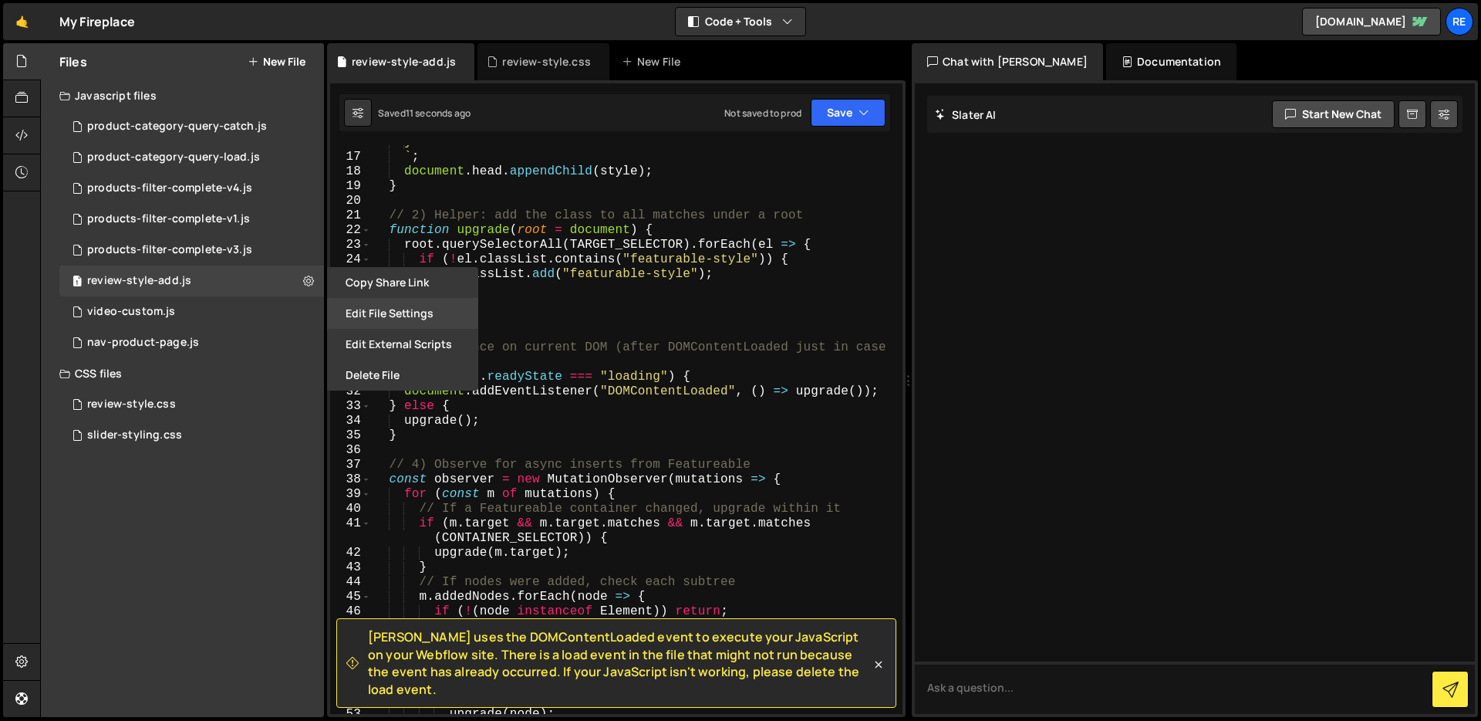
click at [408, 310] on button "Edit File Settings" at bounding box center [402, 313] width 151 height 31
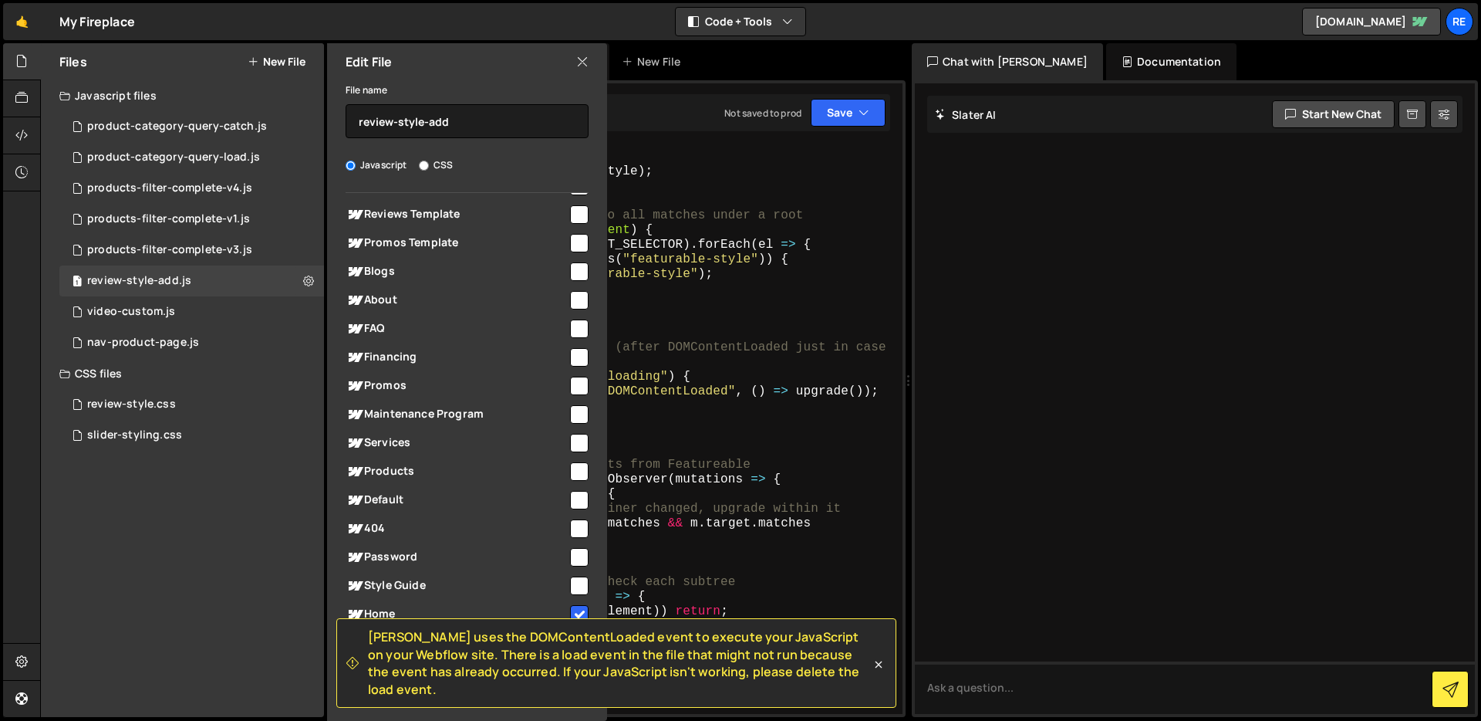
scroll to position [76, 0]
